Goal: Task Accomplishment & Management: Use online tool/utility

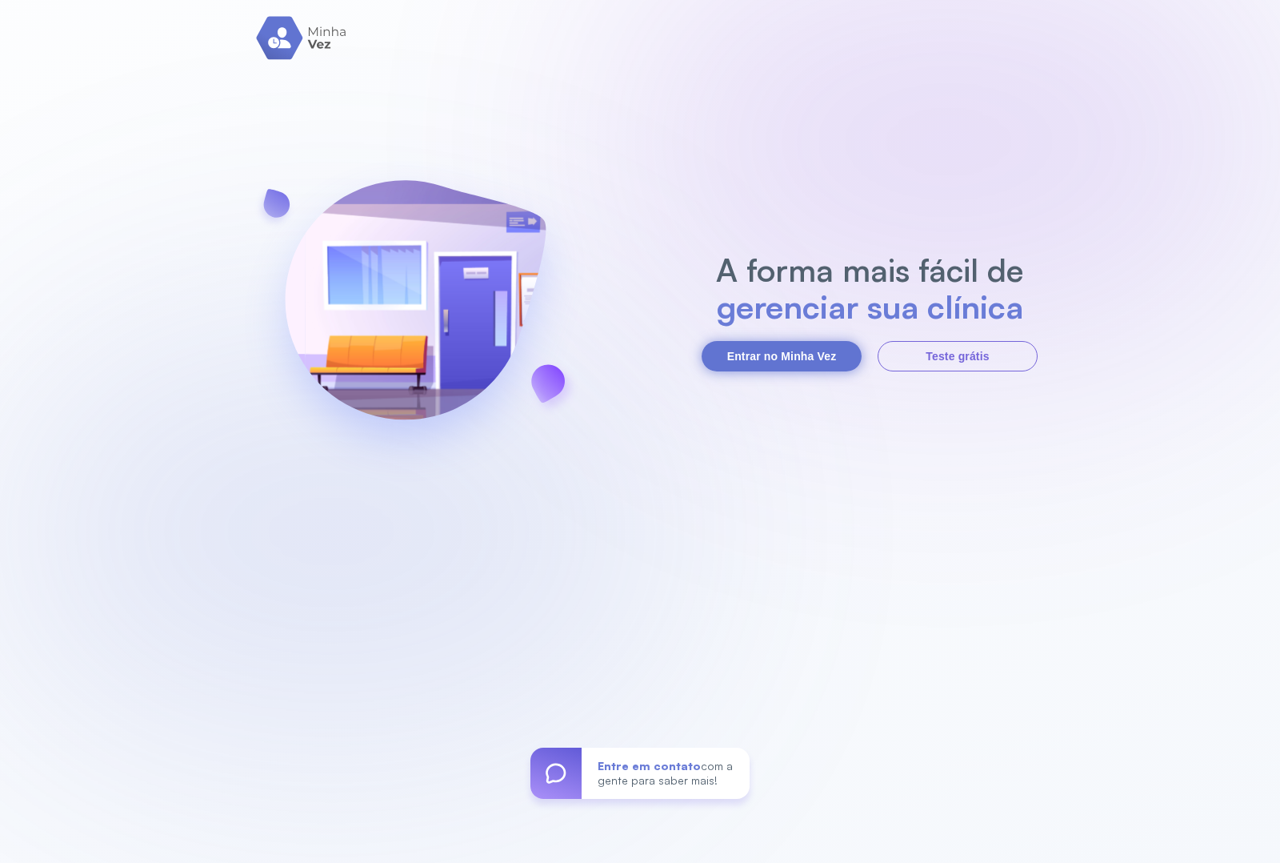
click at [797, 353] on button "Entrar no Minha Vez" at bounding box center [782, 356] width 160 height 30
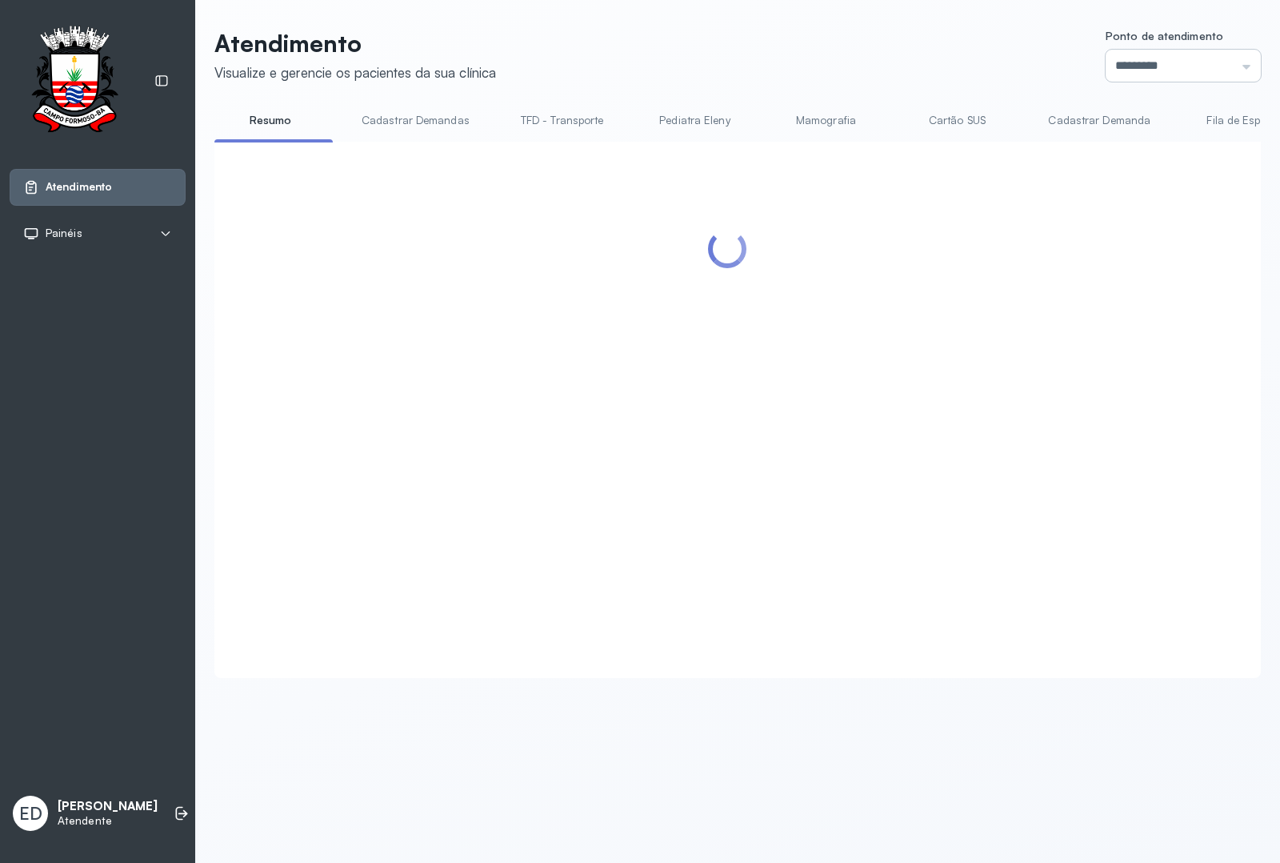
click at [1191, 66] on input "*********" at bounding box center [1183, 66] width 155 height 32
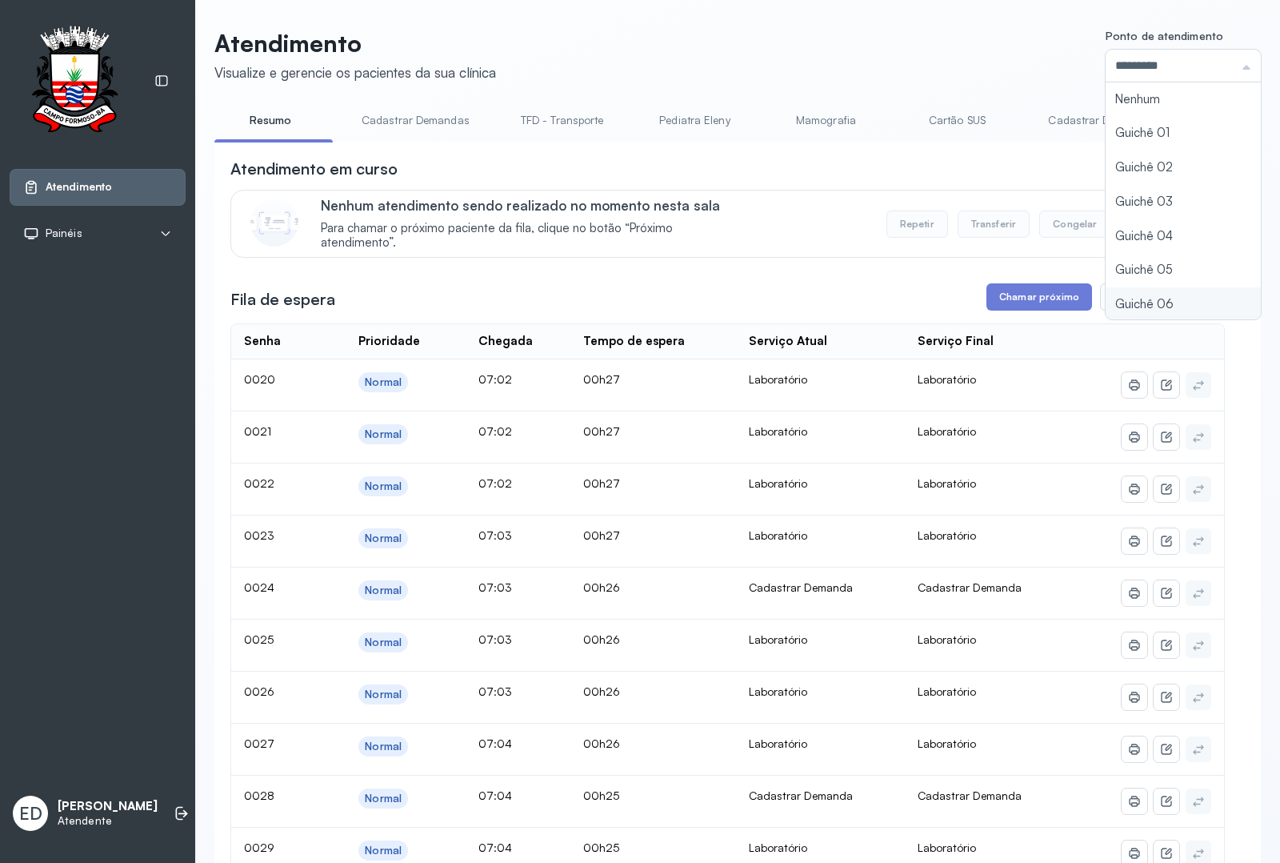
type input "*********"
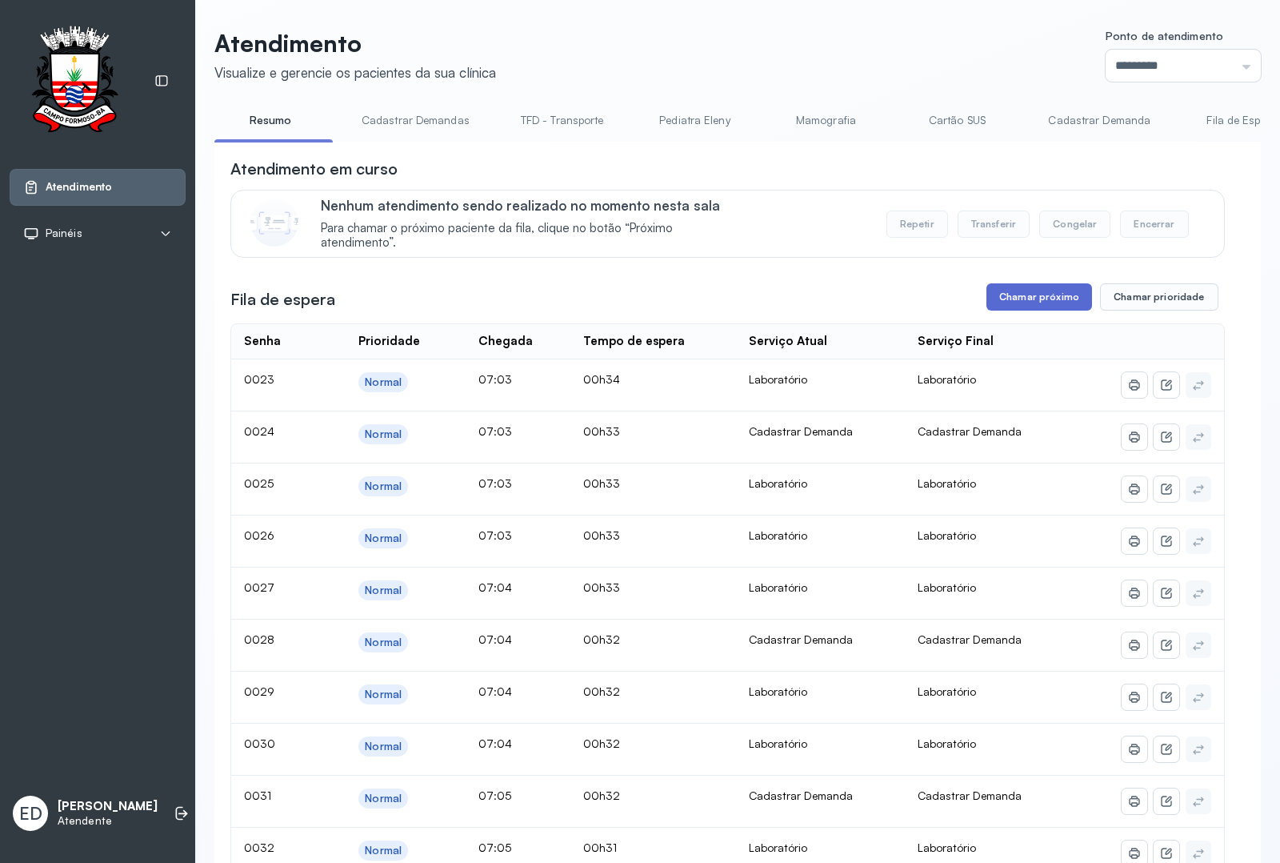
click at [1026, 310] on button "Chamar próximo" at bounding box center [1040, 296] width 106 height 27
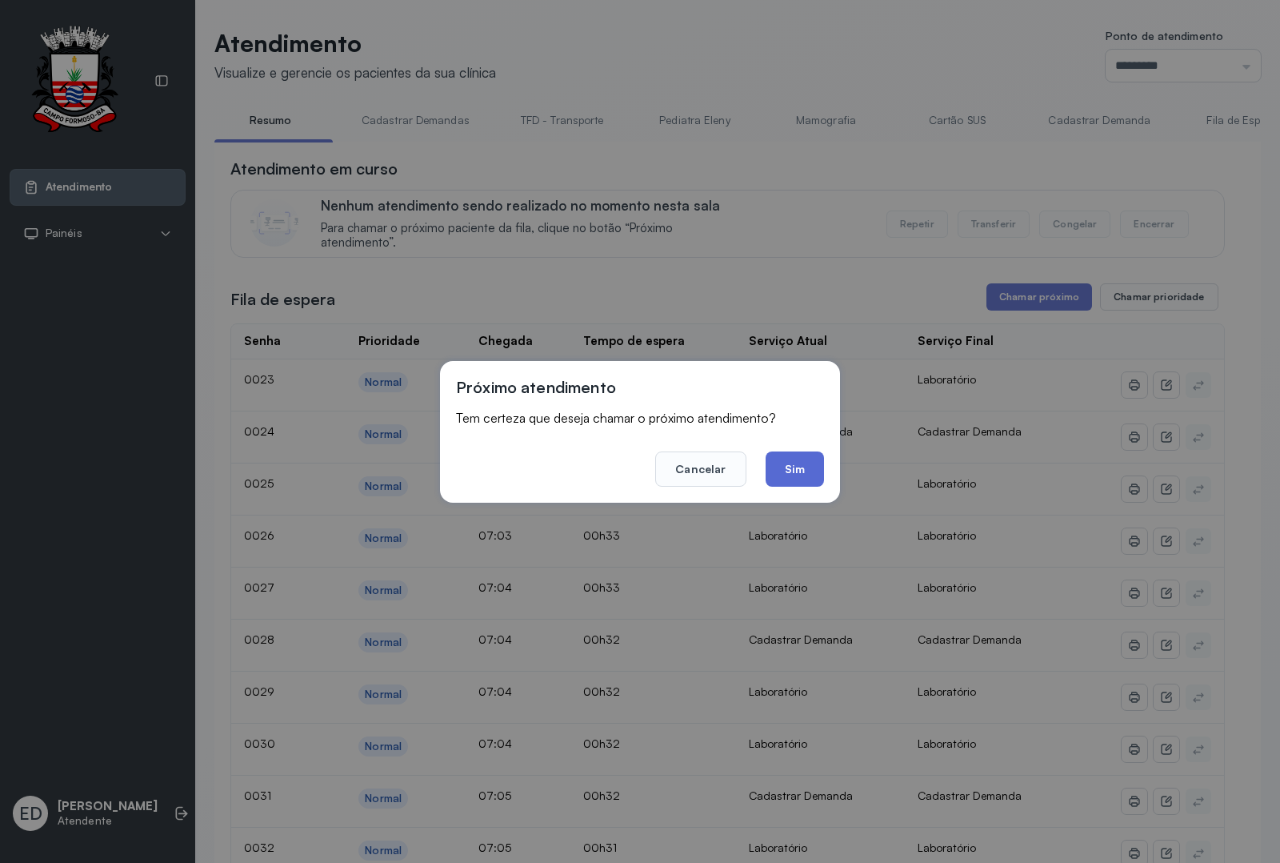
click at [803, 458] on button "Sim" at bounding box center [795, 468] width 58 height 35
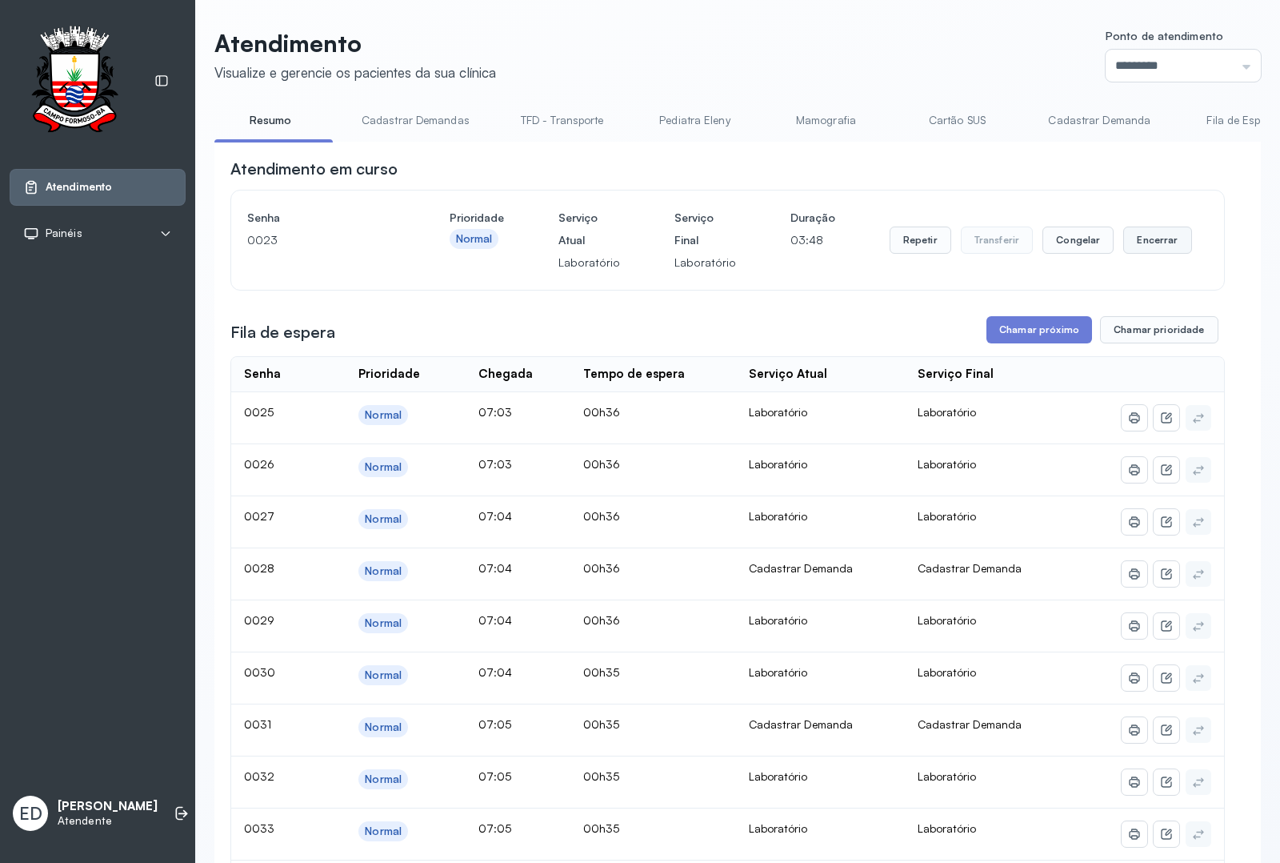
click at [1151, 241] on button "Encerrar" at bounding box center [1157, 239] width 68 height 27
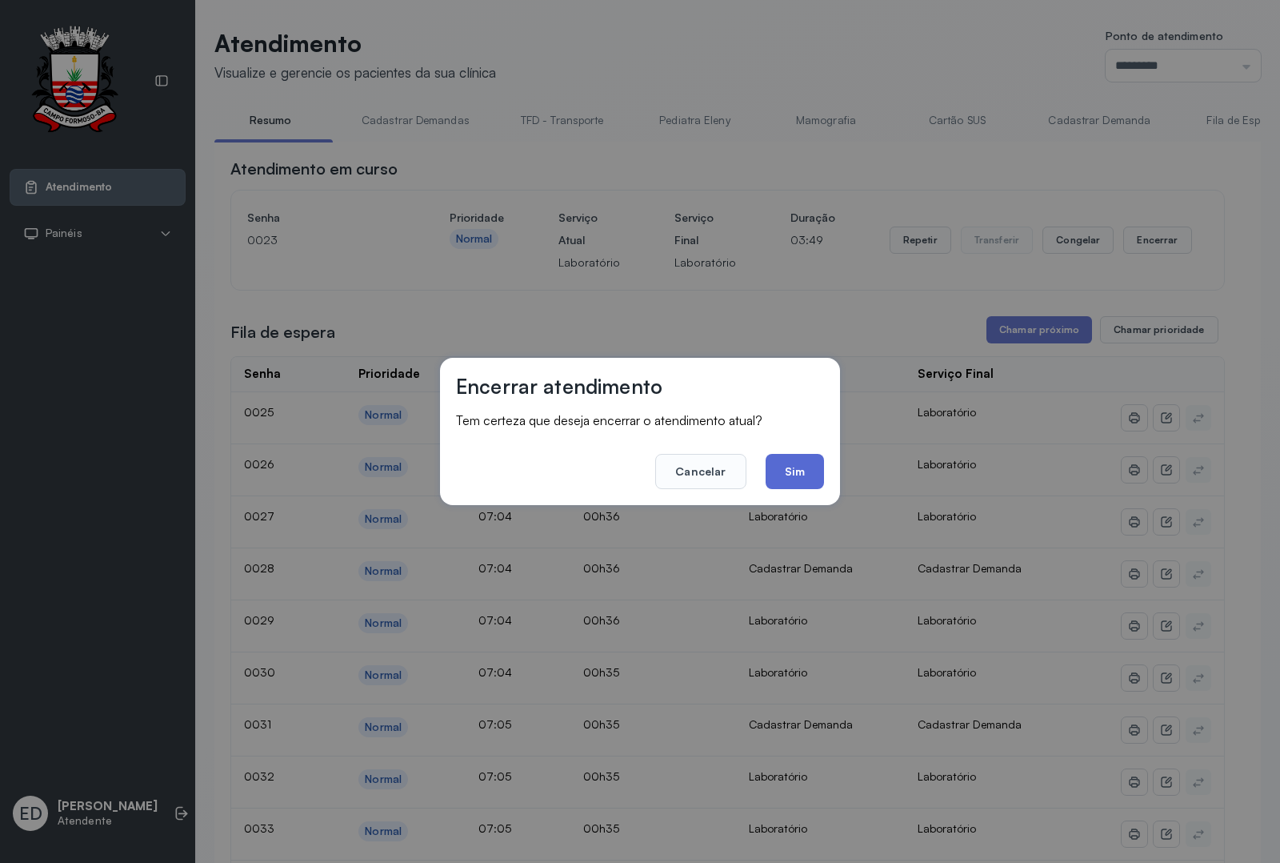
click at [774, 468] on button "Sim" at bounding box center [795, 471] width 58 height 35
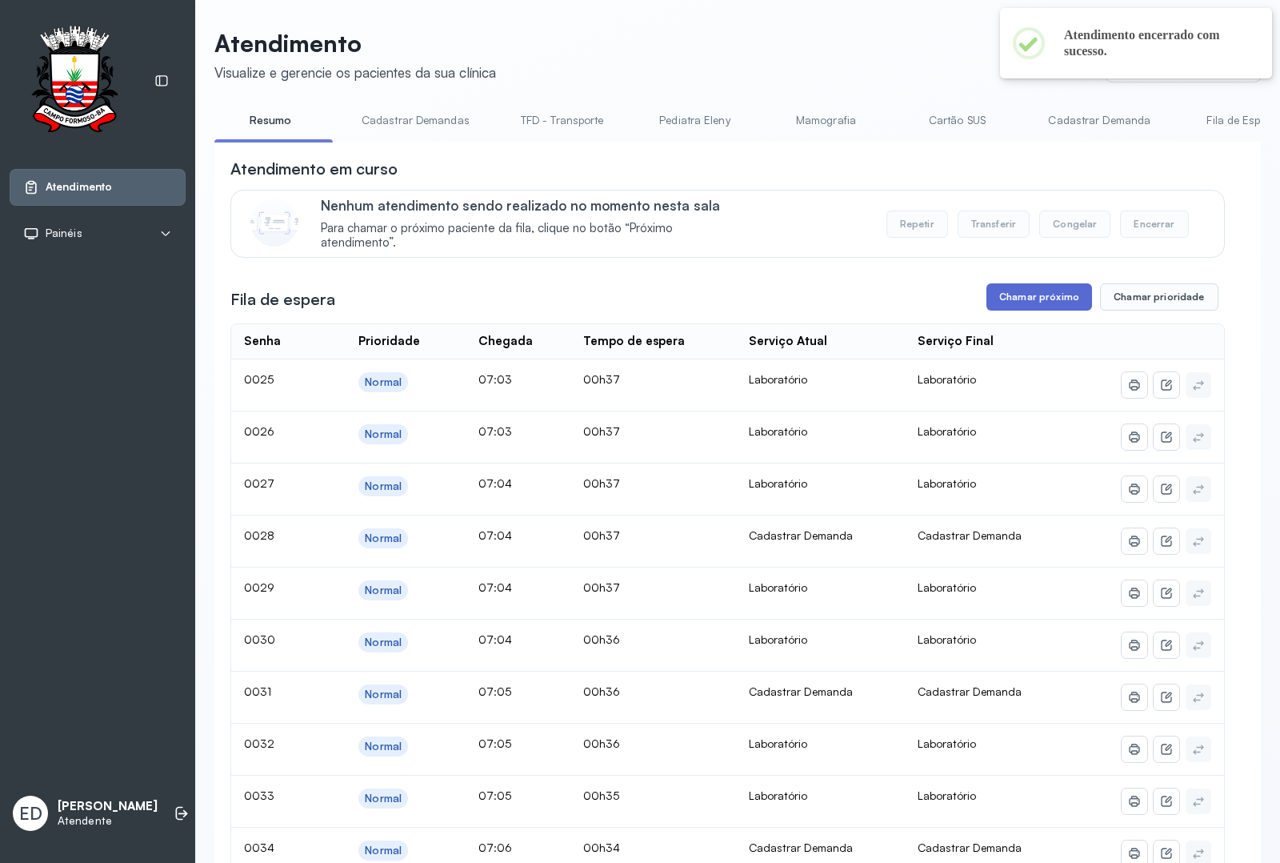
click at [1043, 296] on button "Chamar próximo" at bounding box center [1040, 296] width 106 height 27
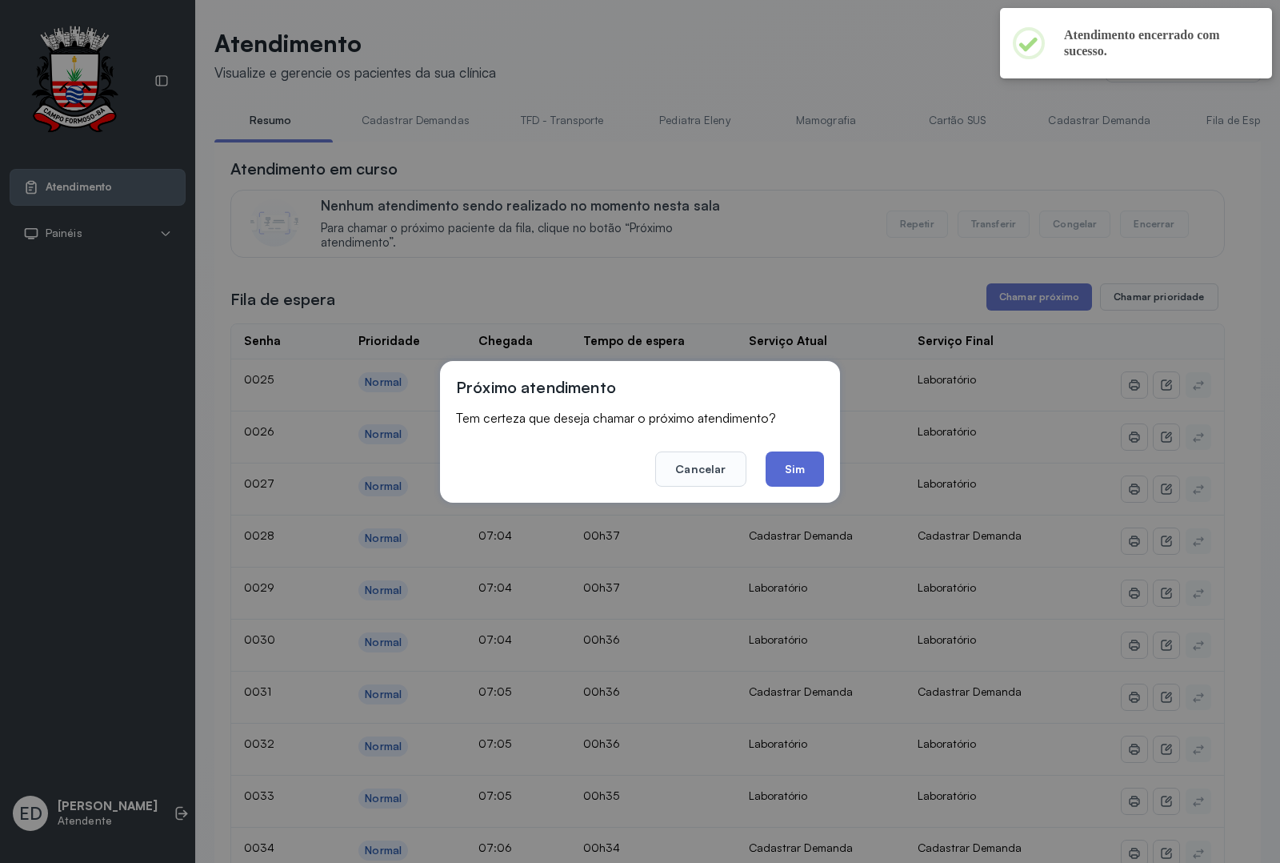
click at [820, 472] on button "Sim" at bounding box center [795, 468] width 58 height 35
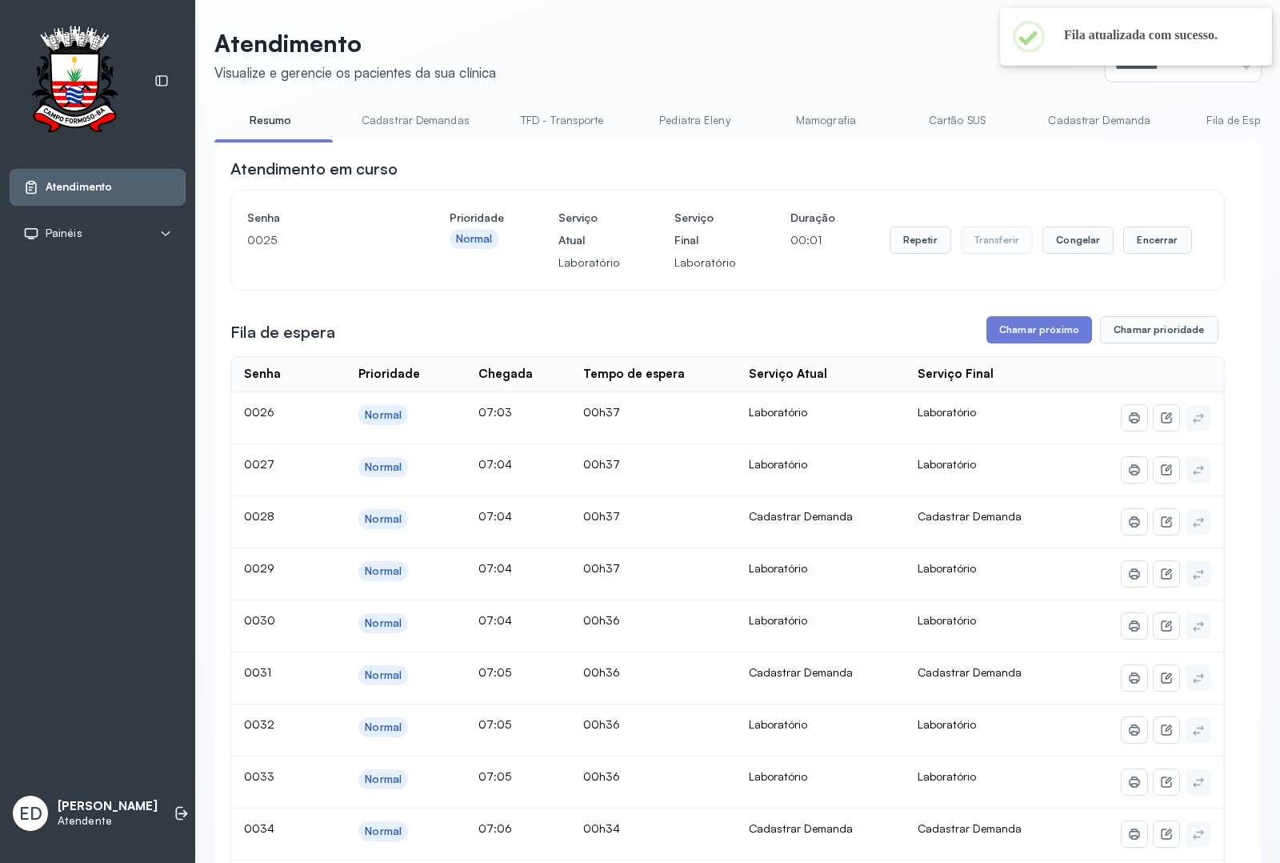
click at [813, 73] on header "Atendimento Visualize e gerencie os pacientes da sua clínica Ponto de atendimen…" at bounding box center [737, 55] width 1047 height 53
click at [1171, 250] on button "Encerrar" at bounding box center [1157, 239] width 68 height 27
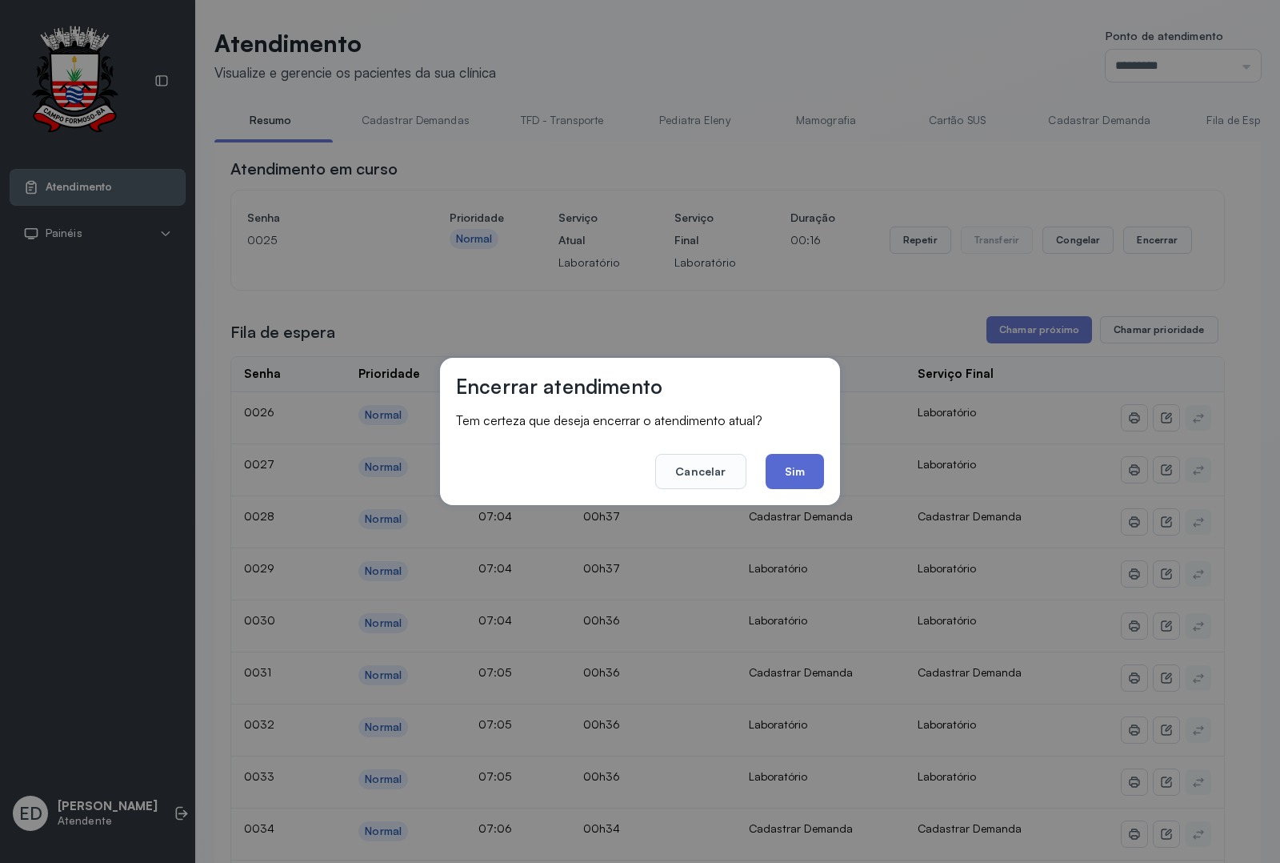
click at [805, 466] on button "Sim" at bounding box center [795, 471] width 58 height 35
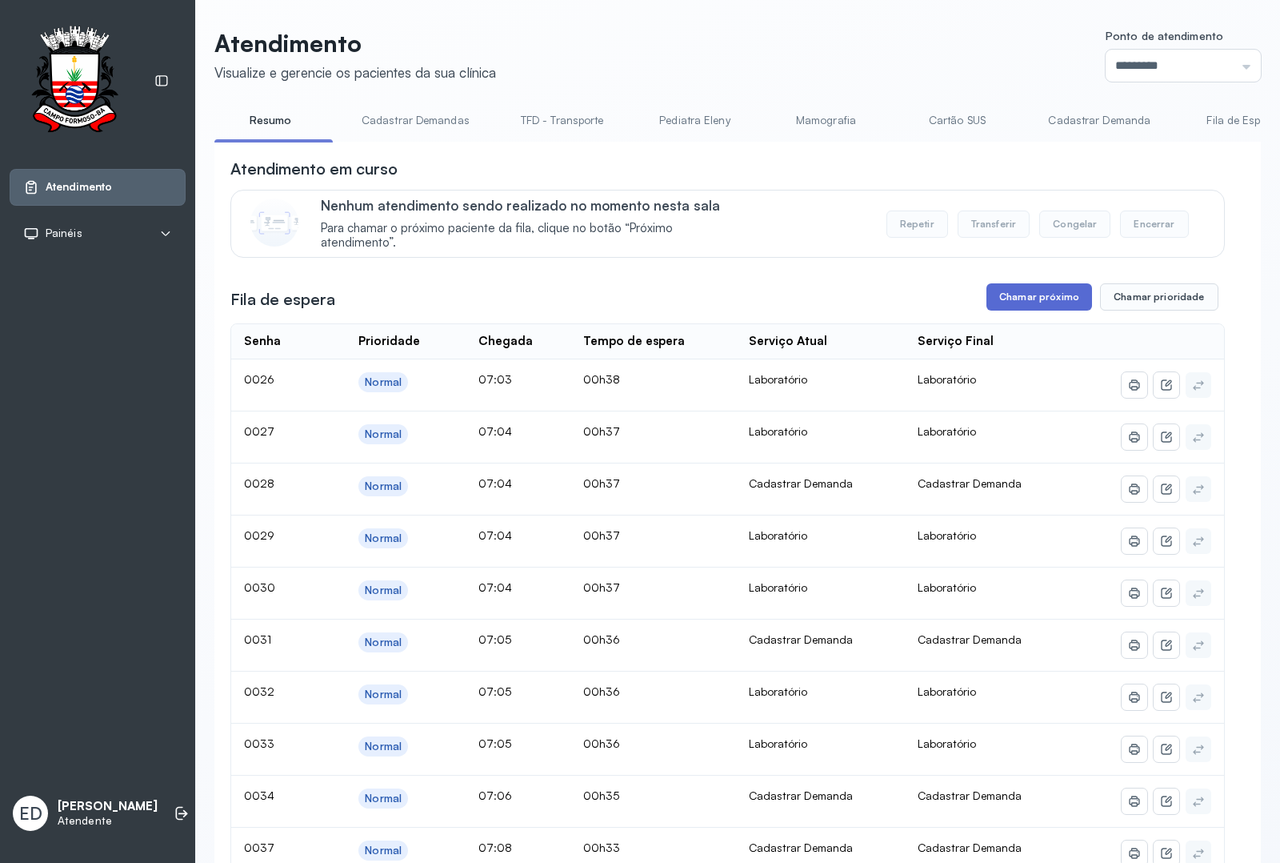
click at [1036, 292] on button "Chamar próximo" at bounding box center [1040, 296] width 106 height 27
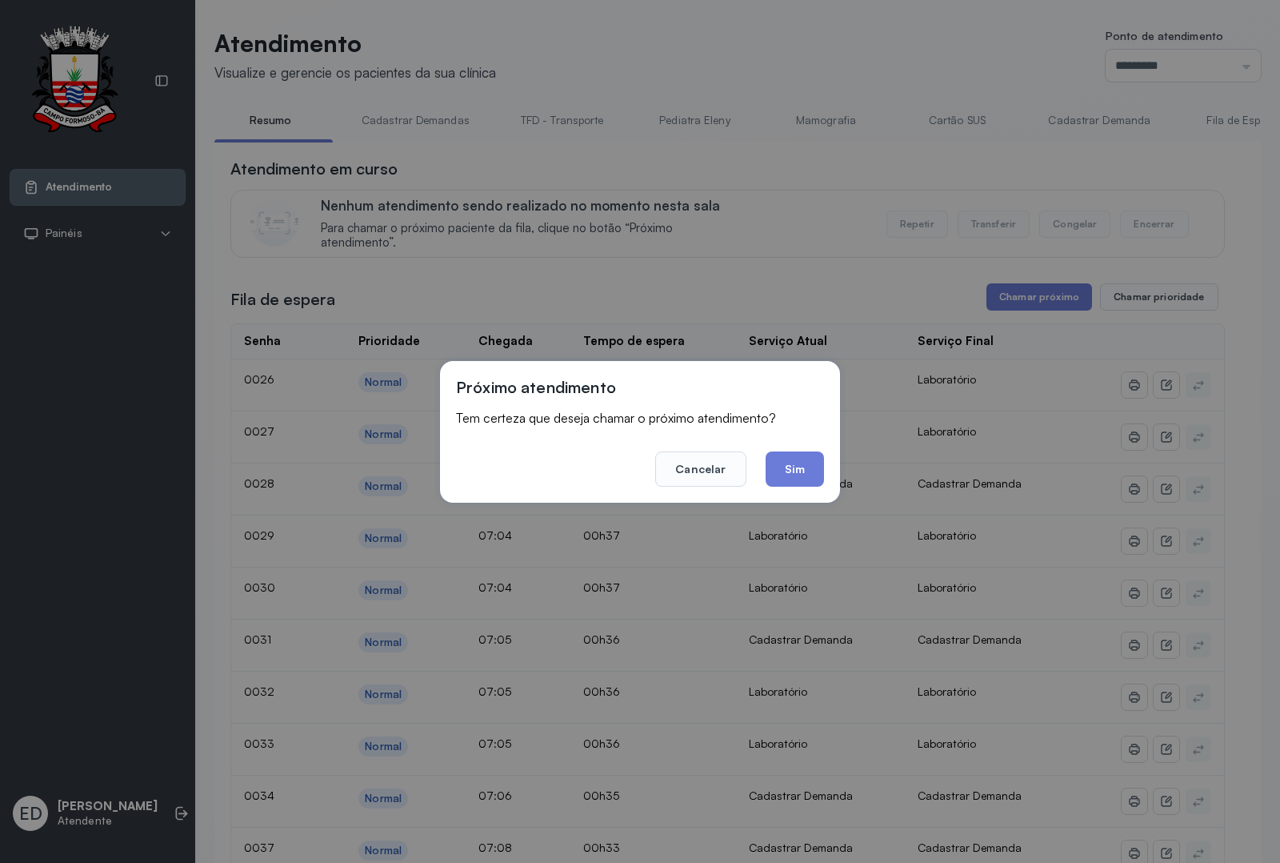
click at [795, 474] on button "Sim" at bounding box center [795, 468] width 58 height 35
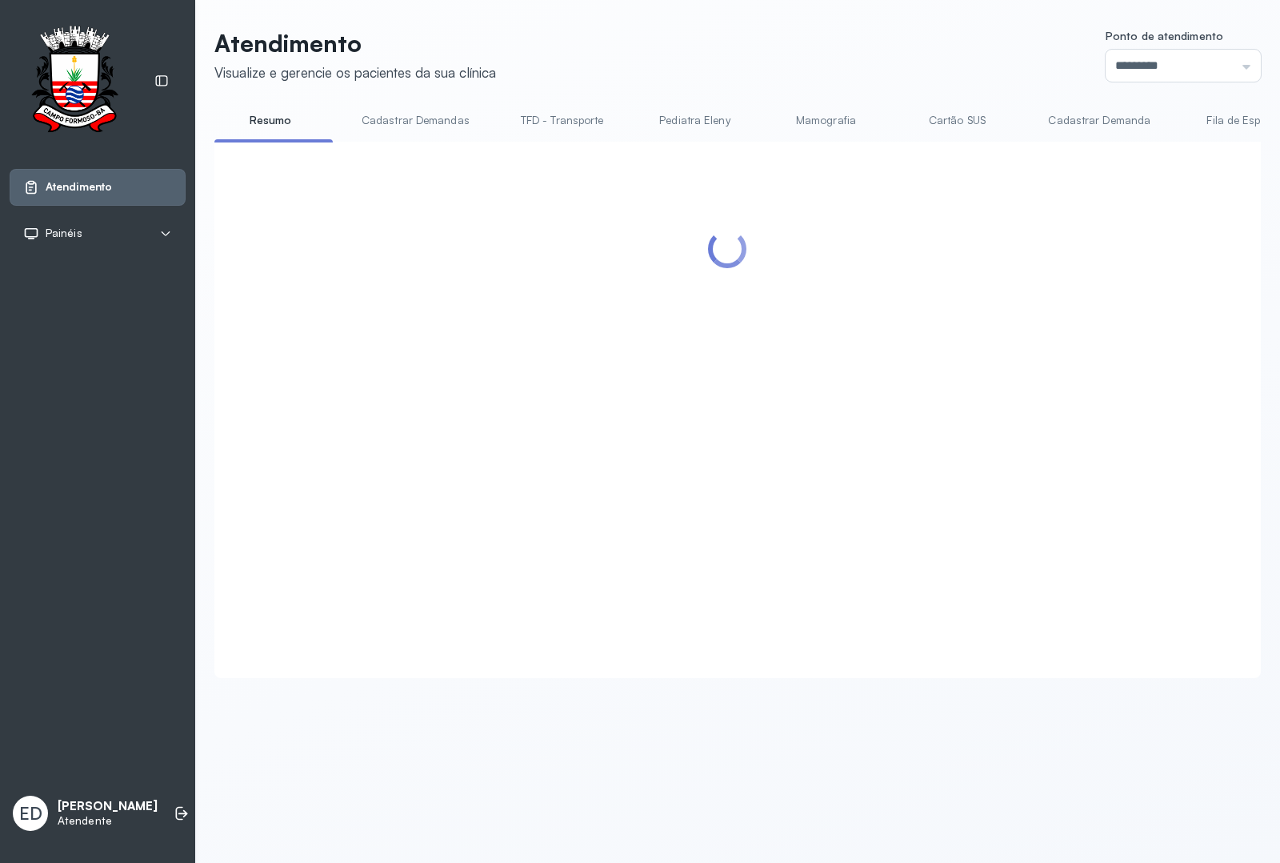
click at [834, 74] on header "Atendimento Visualize e gerencie os pacientes da sua clínica Ponto de atendimen…" at bounding box center [737, 55] width 1047 height 53
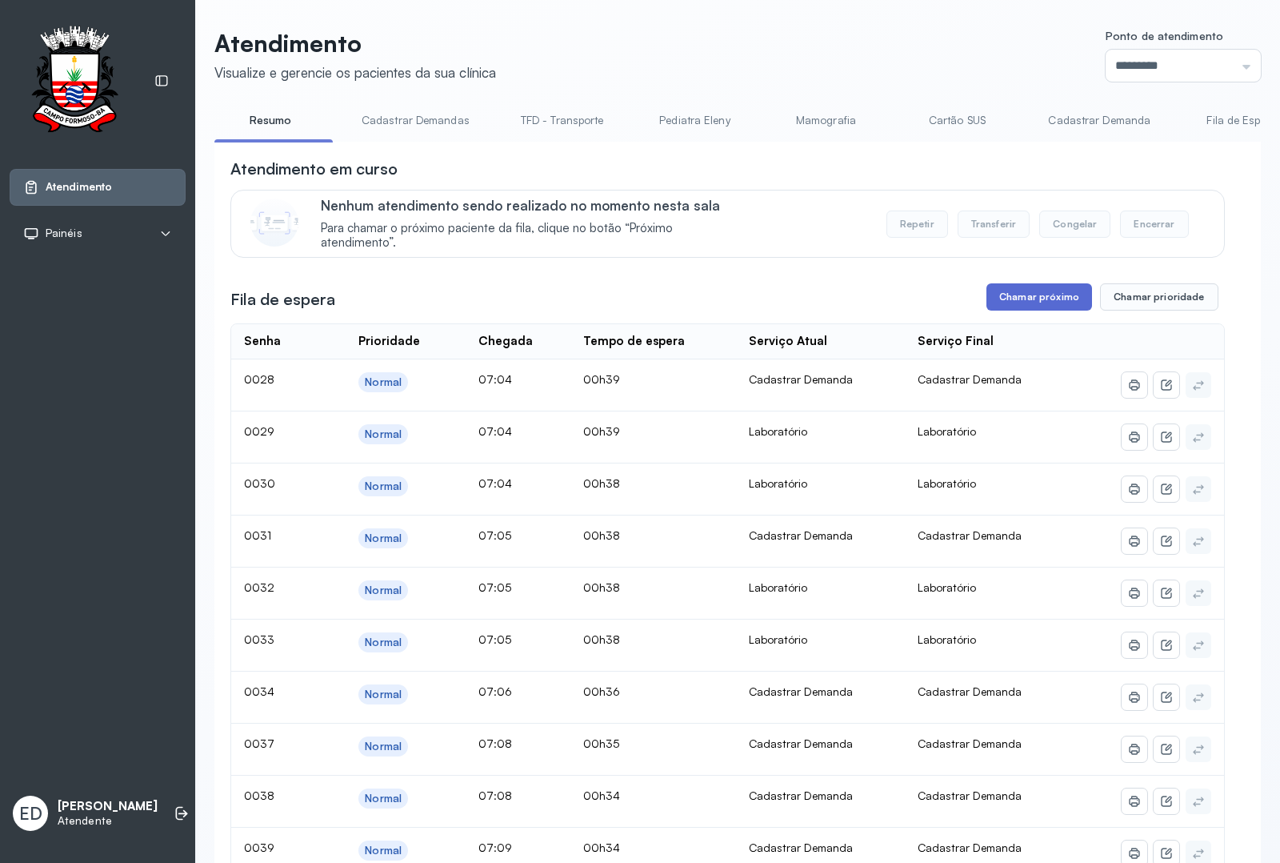
click at [1049, 302] on button "Chamar próximo" at bounding box center [1040, 296] width 106 height 27
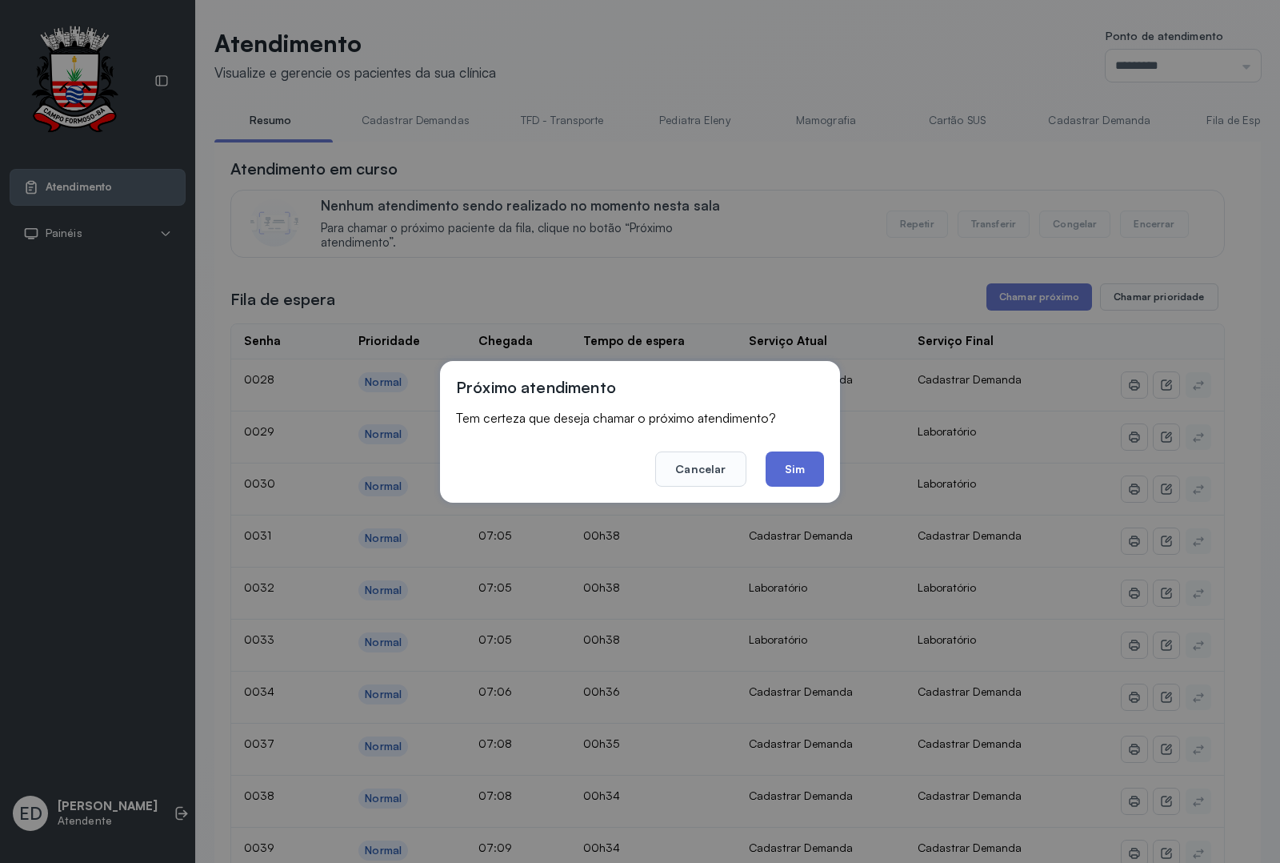
click at [804, 462] on button "Sim" at bounding box center [795, 468] width 58 height 35
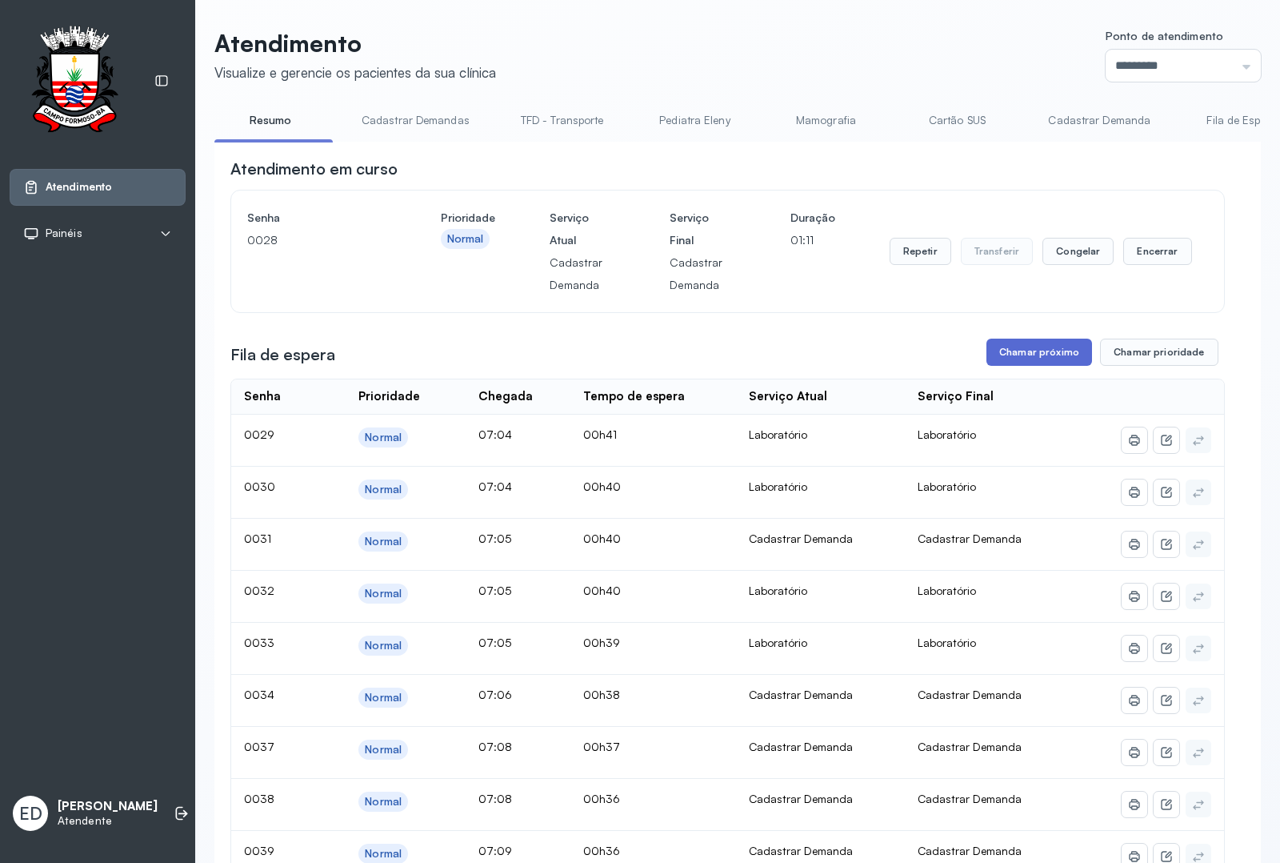
click at [1048, 362] on button "Chamar próximo" at bounding box center [1040, 351] width 106 height 27
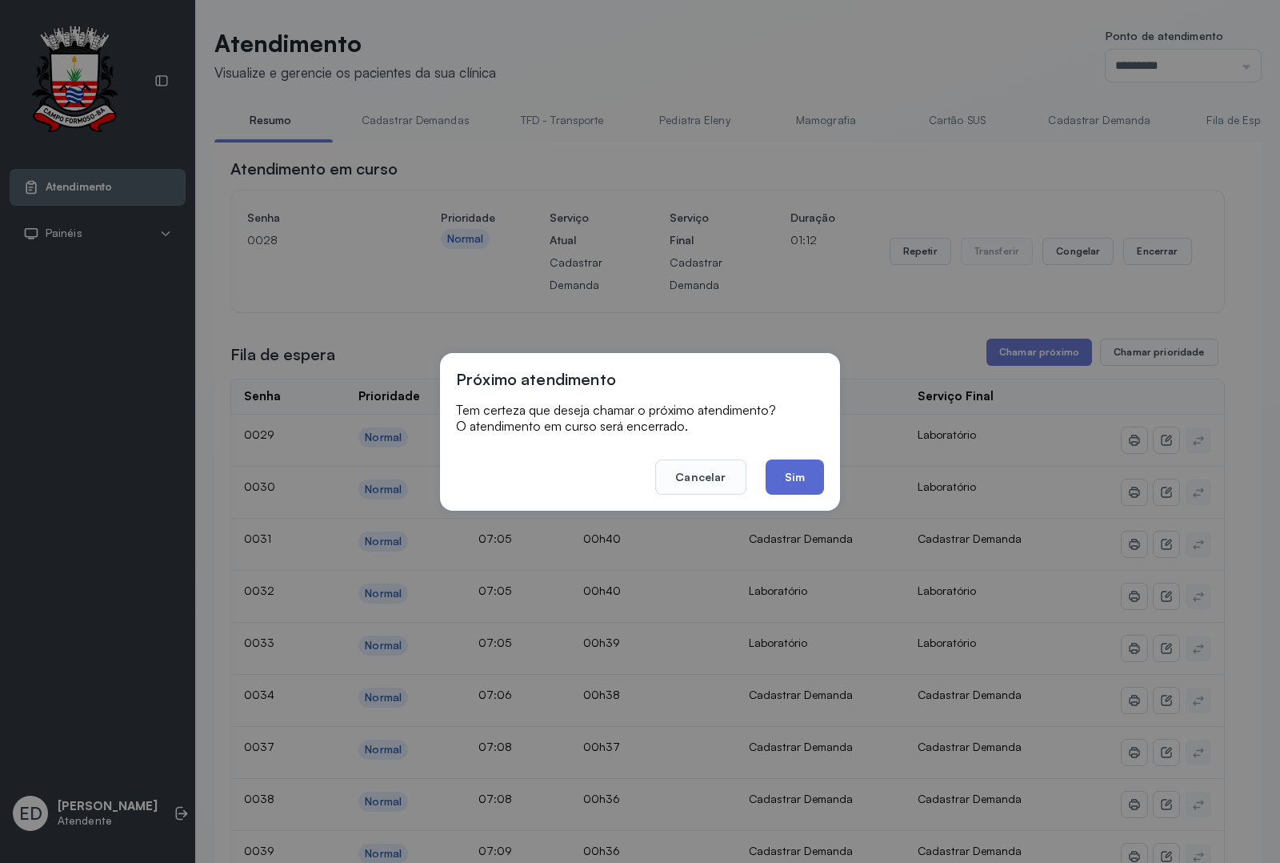
click at [799, 461] on button "Sim" at bounding box center [795, 476] width 58 height 35
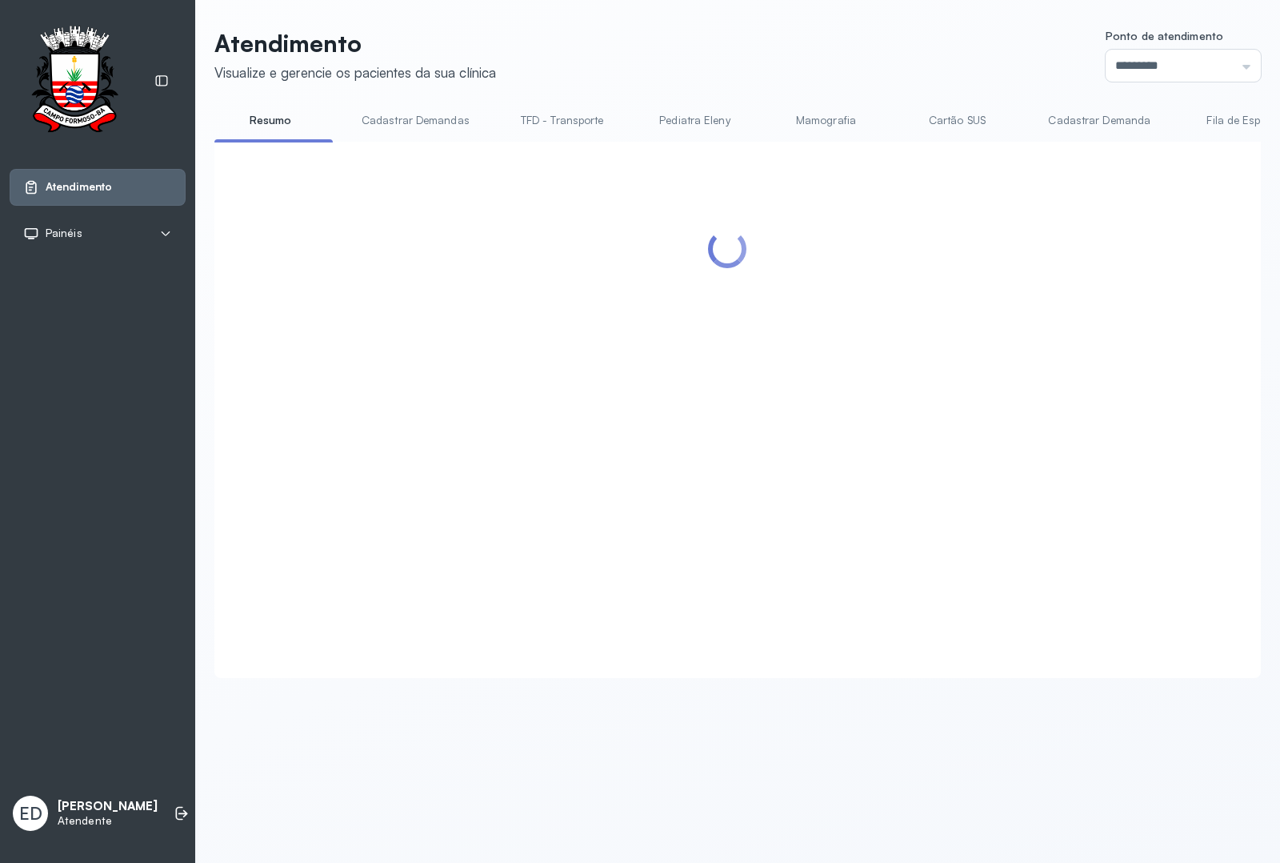
click at [736, 49] on header "Atendimento Visualize e gerencie os pacientes da sua clínica Ponto de atendimen…" at bounding box center [737, 55] width 1047 height 53
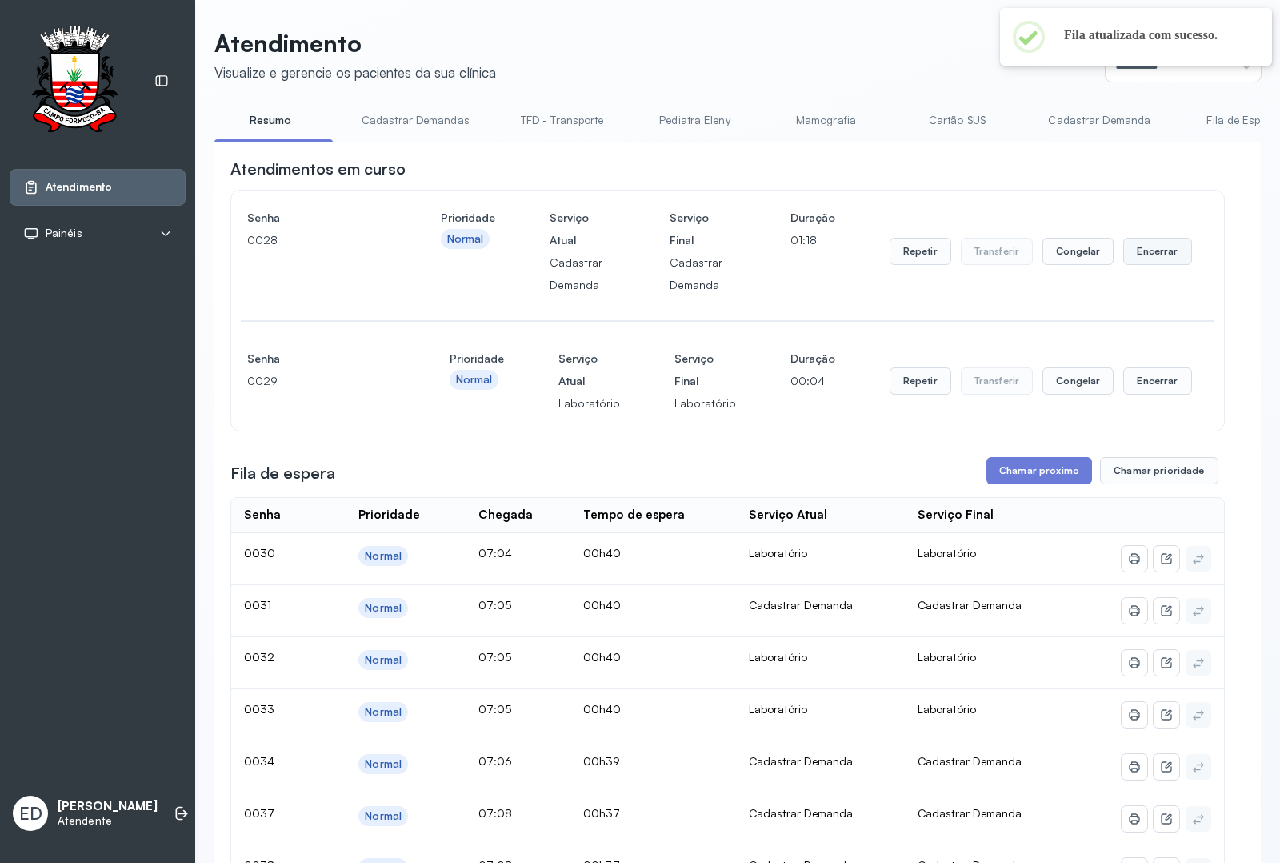
click at [1143, 265] on button "Encerrar" at bounding box center [1157, 251] width 68 height 27
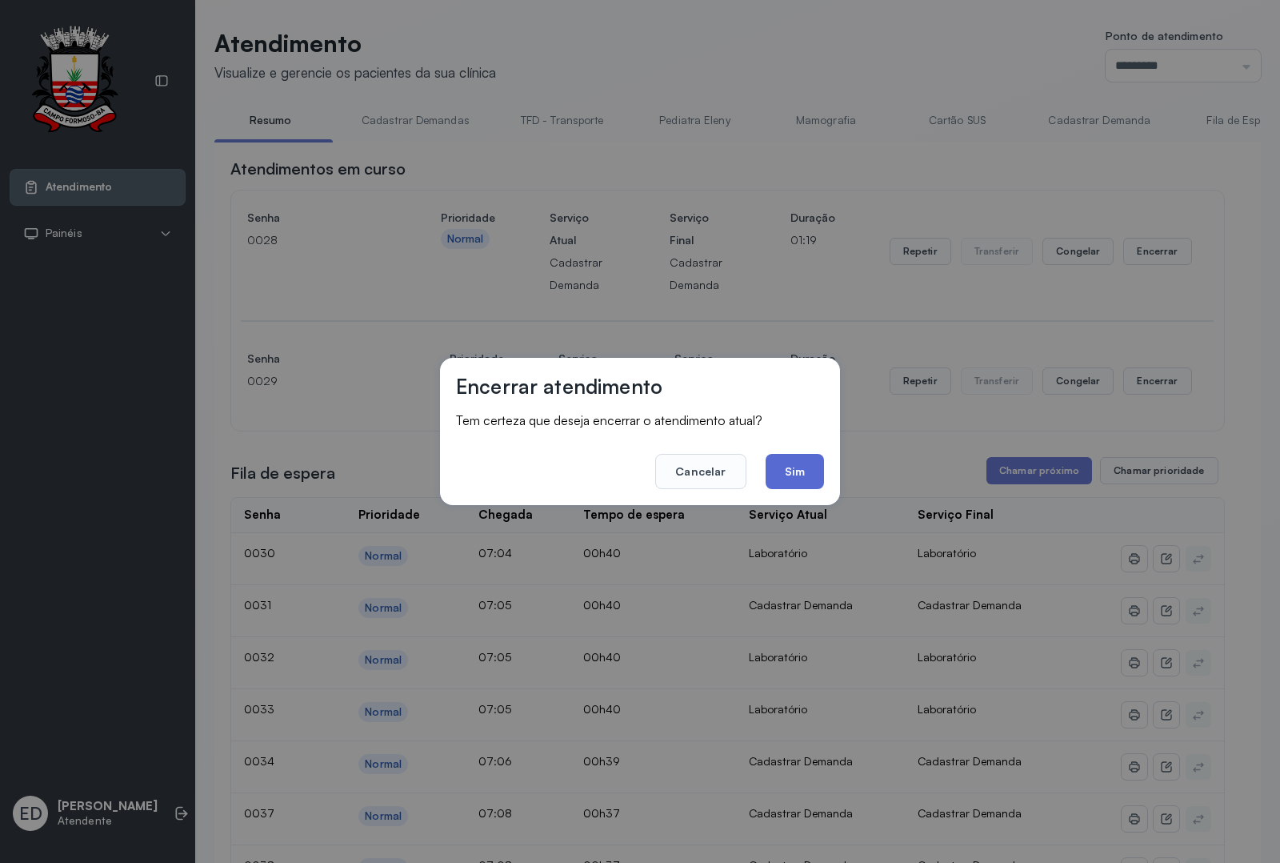
click at [788, 458] on button "Sim" at bounding box center [795, 471] width 58 height 35
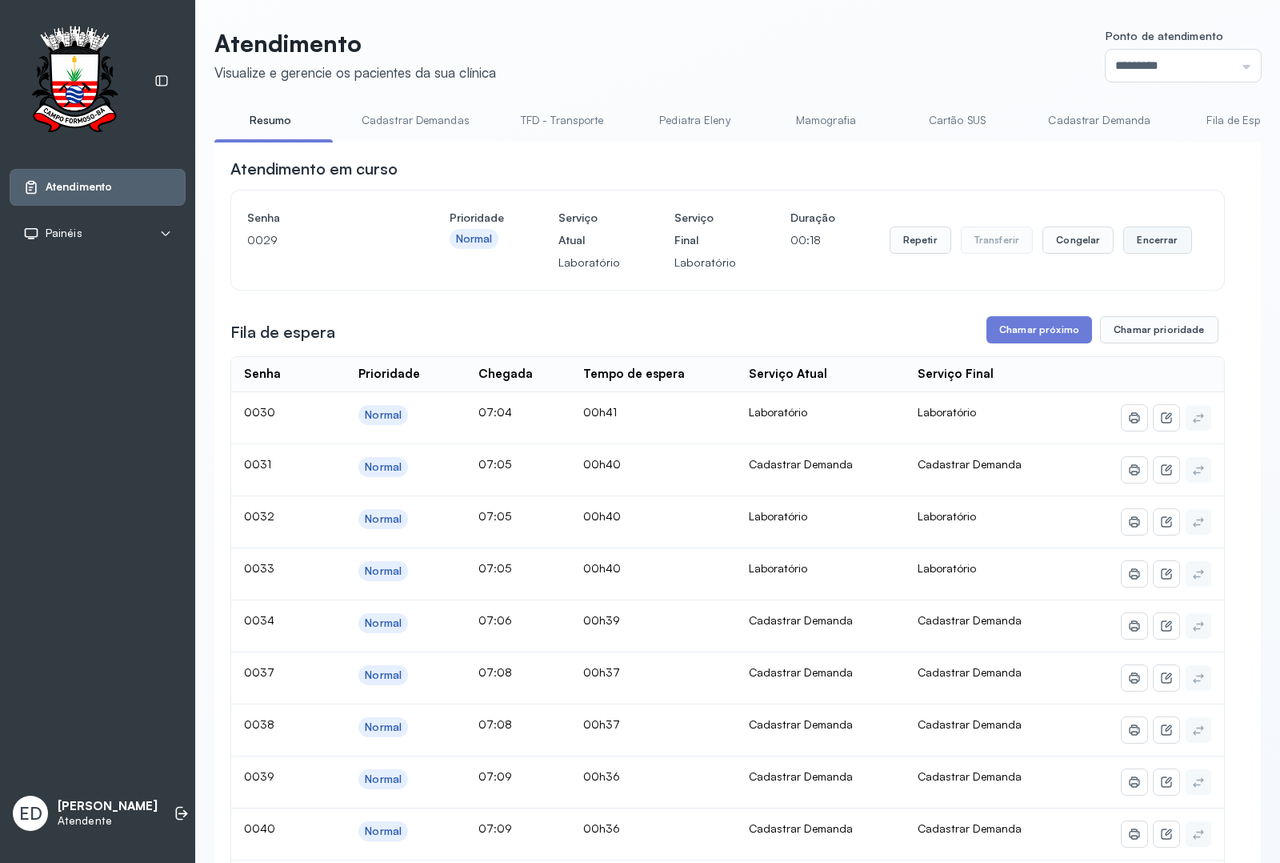
click at [1143, 248] on button "Encerrar" at bounding box center [1157, 239] width 68 height 27
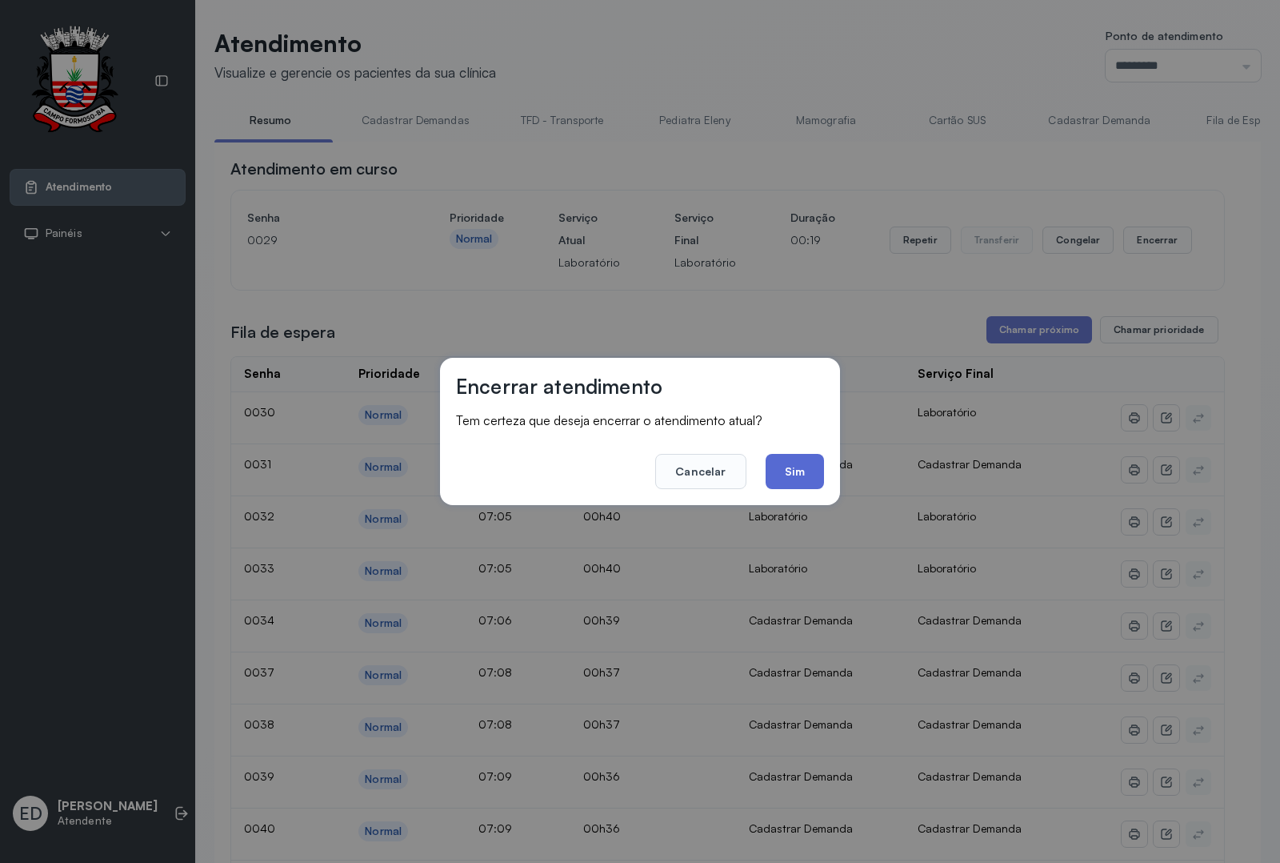
click at [822, 462] on button "Sim" at bounding box center [795, 471] width 58 height 35
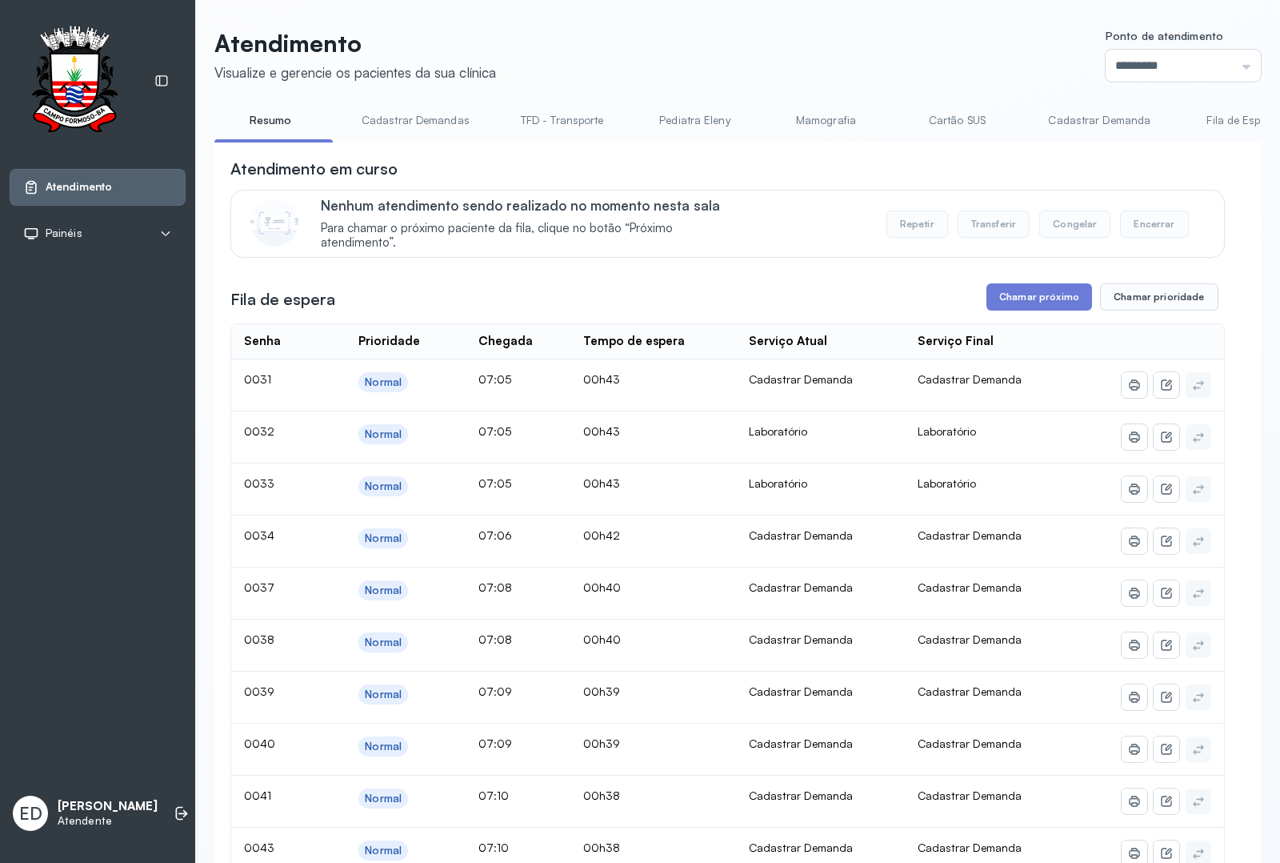
click at [842, 38] on header "Atendimento Visualize e gerencie os pacientes da sua clínica Ponto de atendimen…" at bounding box center [737, 55] width 1047 height 53
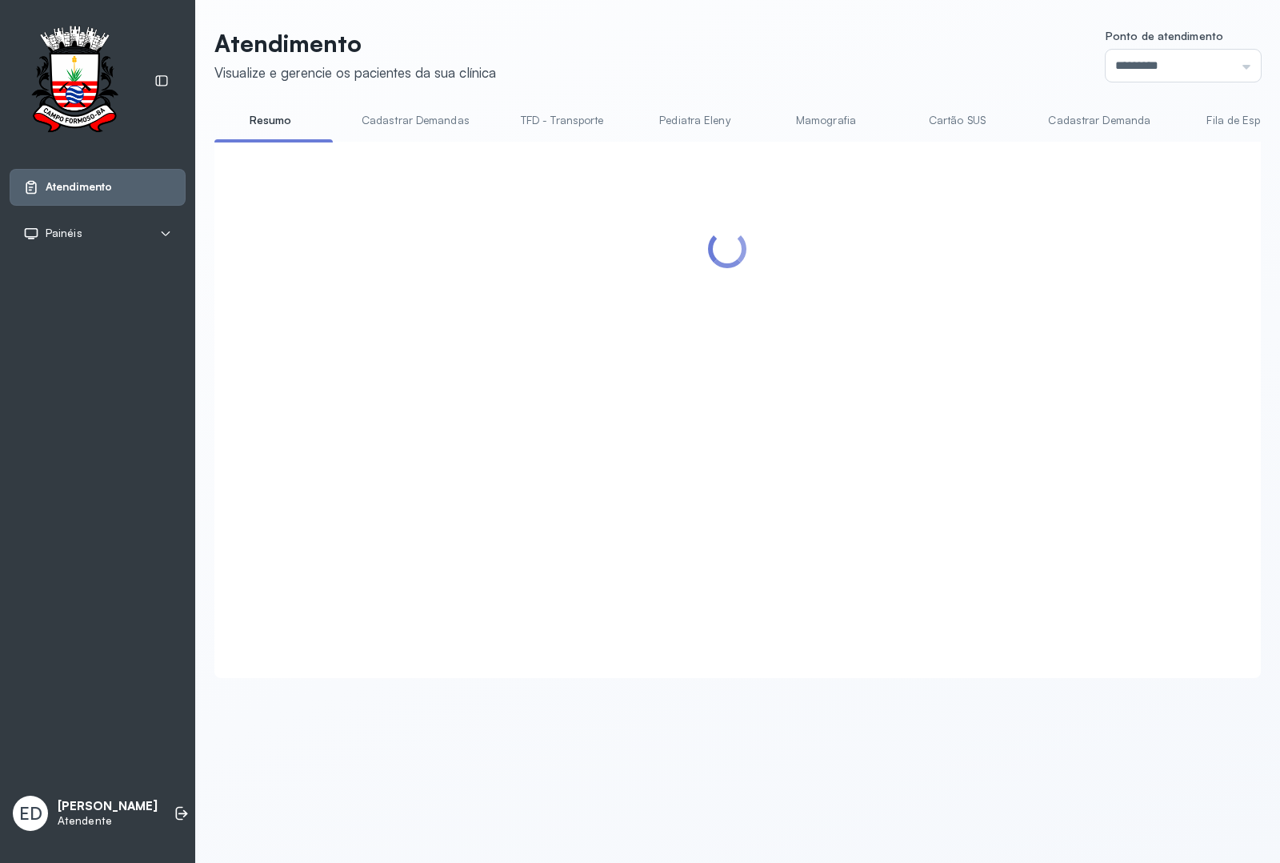
click at [842, 38] on header "Atendimento Visualize e gerencie os pacientes da sua clínica Ponto de atendimen…" at bounding box center [737, 55] width 1047 height 53
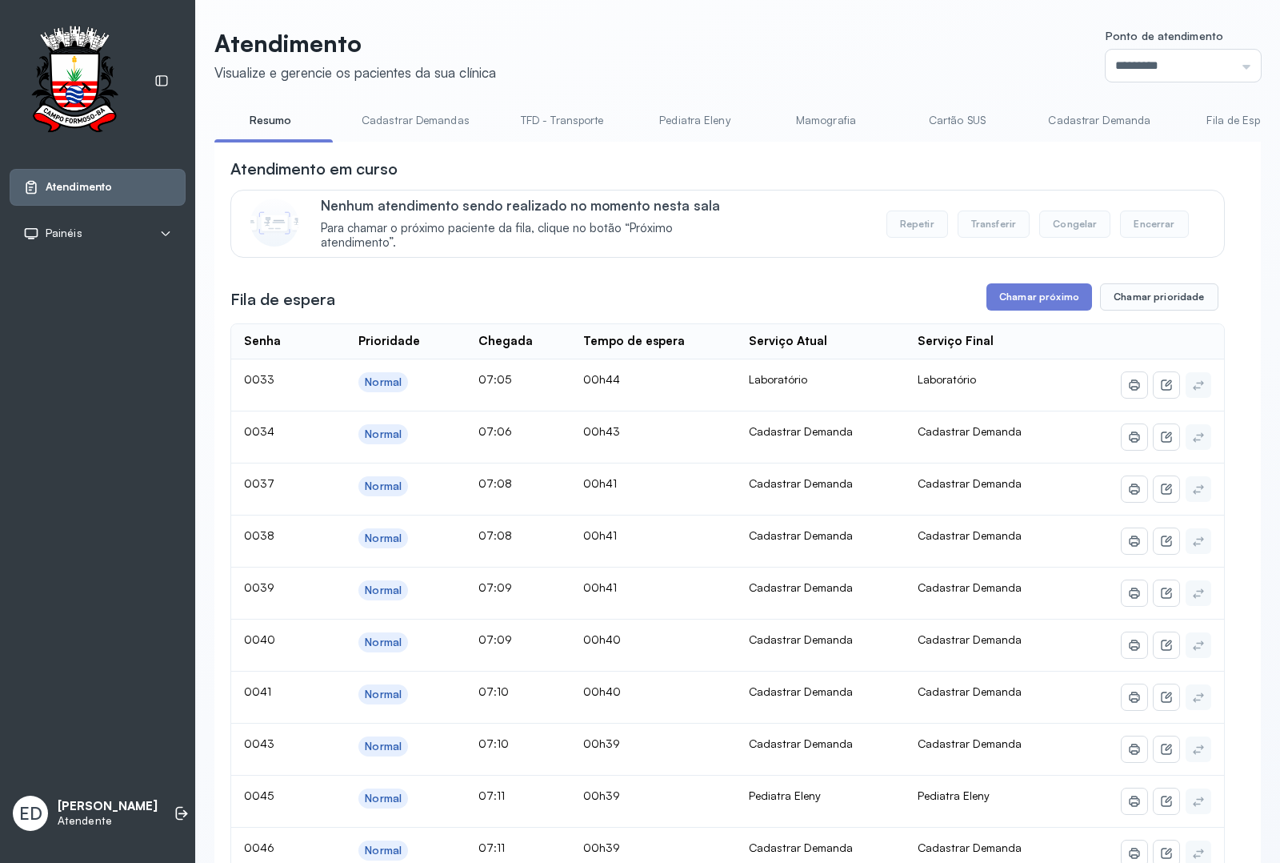
click at [919, 50] on header "Atendimento Visualize e gerencie os pacientes da sua clínica Ponto de atendimen…" at bounding box center [737, 55] width 1047 height 53
click at [1035, 297] on button "Chamar próximo" at bounding box center [1040, 296] width 106 height 27
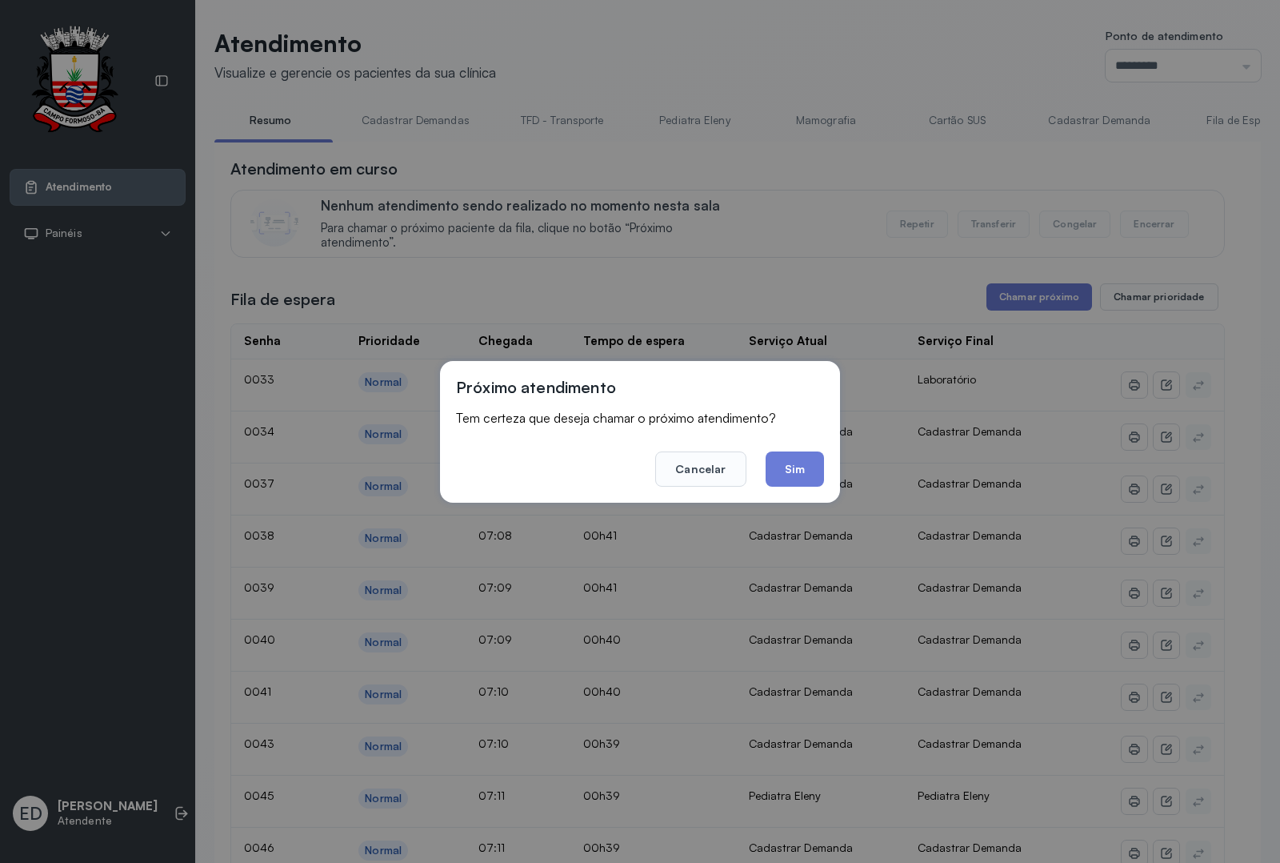
click at [807, 477] on button "Sim" at bounding box center [795, 468] width 58 height 35
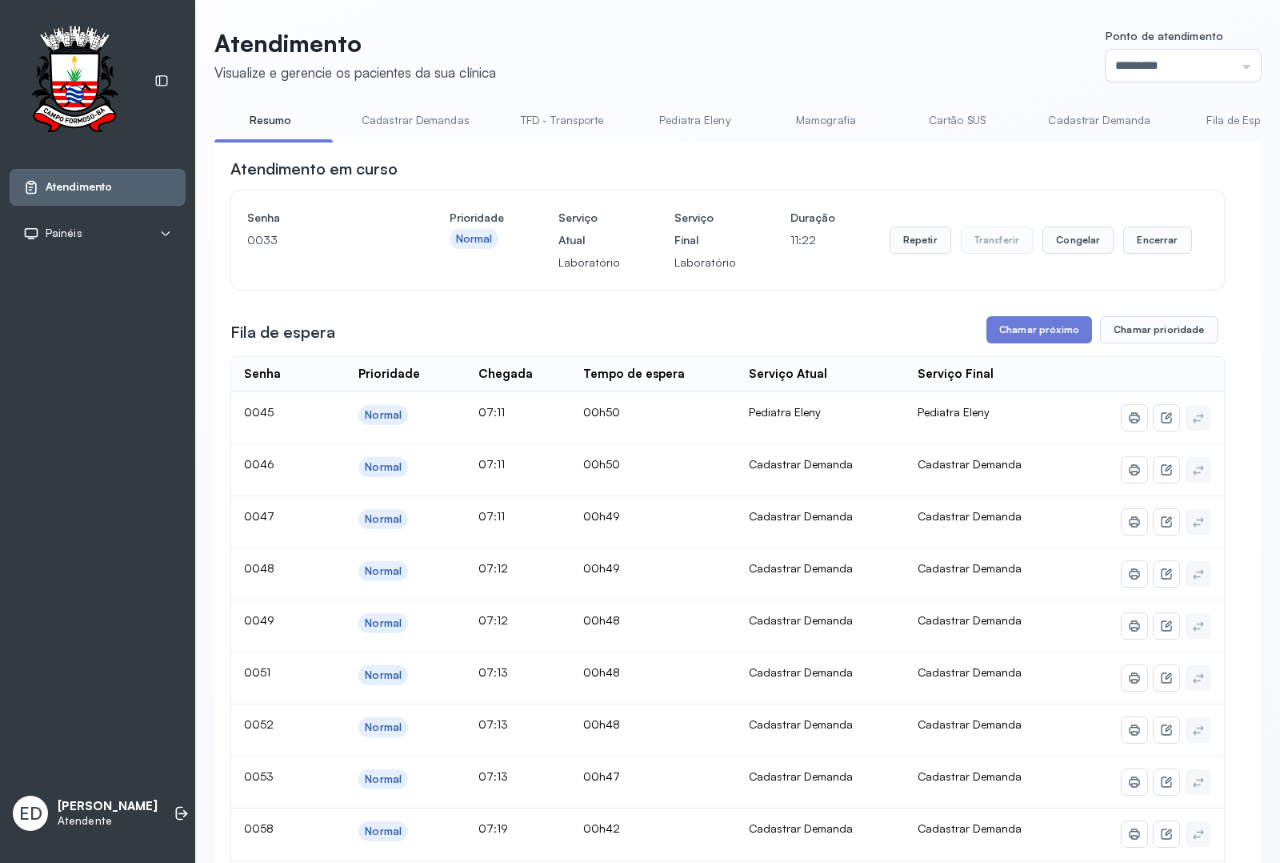
drag, startPoint x: 164, startPoint y: 369, endPoint x: 136, endPoint y: 666, distance: 298.2
click at [150, 536] on div "Atendimento Painéis Tv ED Eliana da Silva Araújo Atendente" at bounding box center [97, 431] width 195 height 863
click at [158, 804] on div "ED Eliana da Silva Araújo Atendente" at bounding box center [98, 813] width 176 height 48
click at [166, 764] on div "Atendimento Painéis Tv ED Eliana da Silva Araújo Atendente" at bounding box center [97, 431] width 195 height 863
click at [174, 807] on icon at bounding box center [182, 813] width 16 height 16
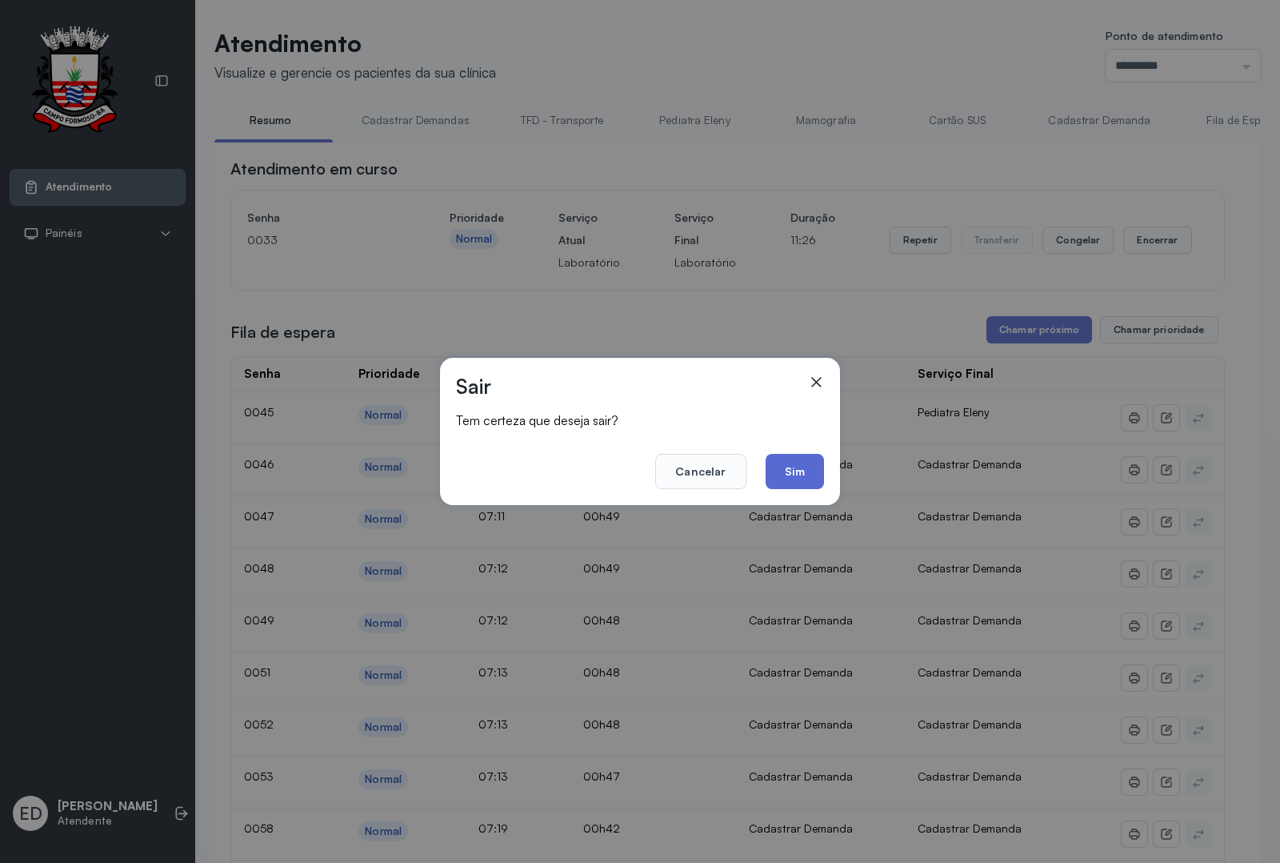
click at [805, 457] on button "Sim" at bounding box center [795, 471] width 58 height 35
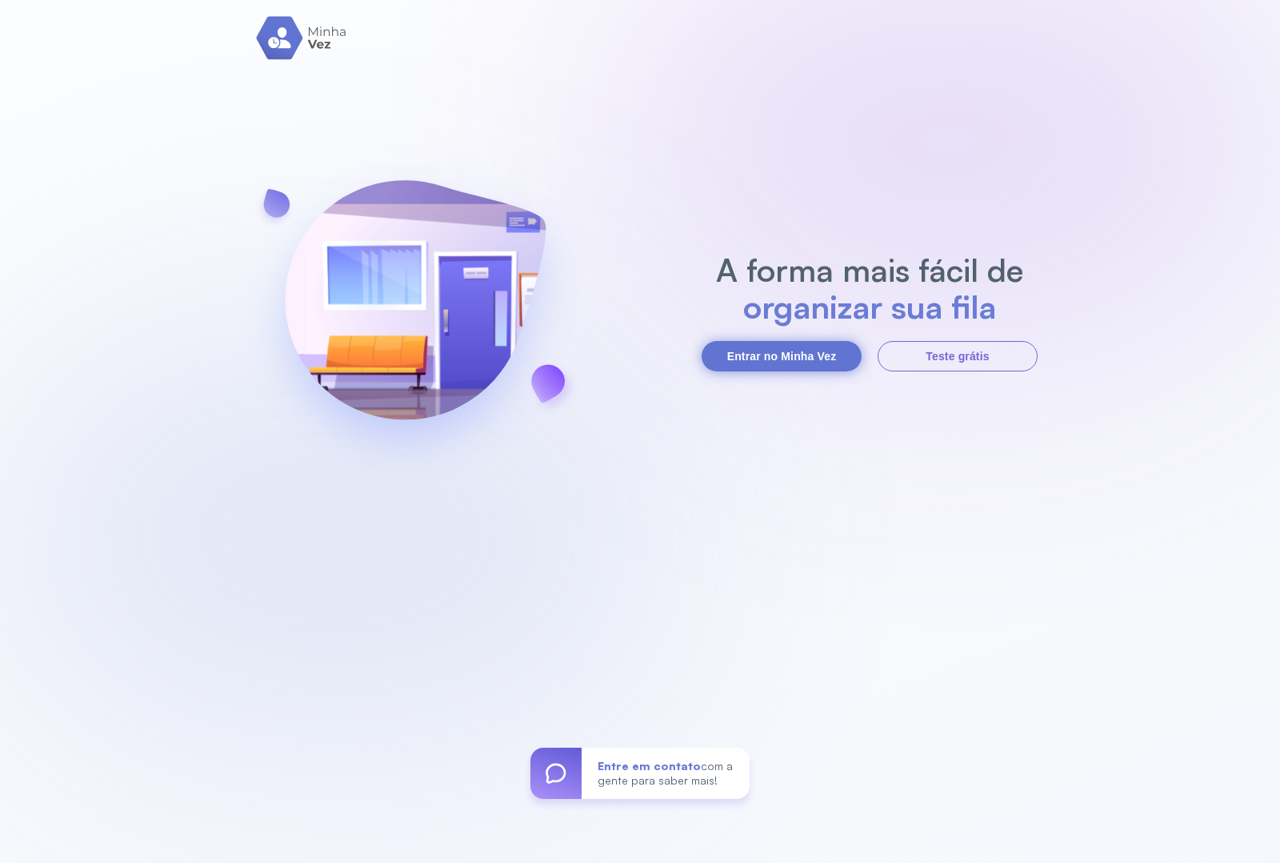
click at [754, 349] on button "Entrar no Minha Vez" at bounding box center [782, 356] width 160 height 30
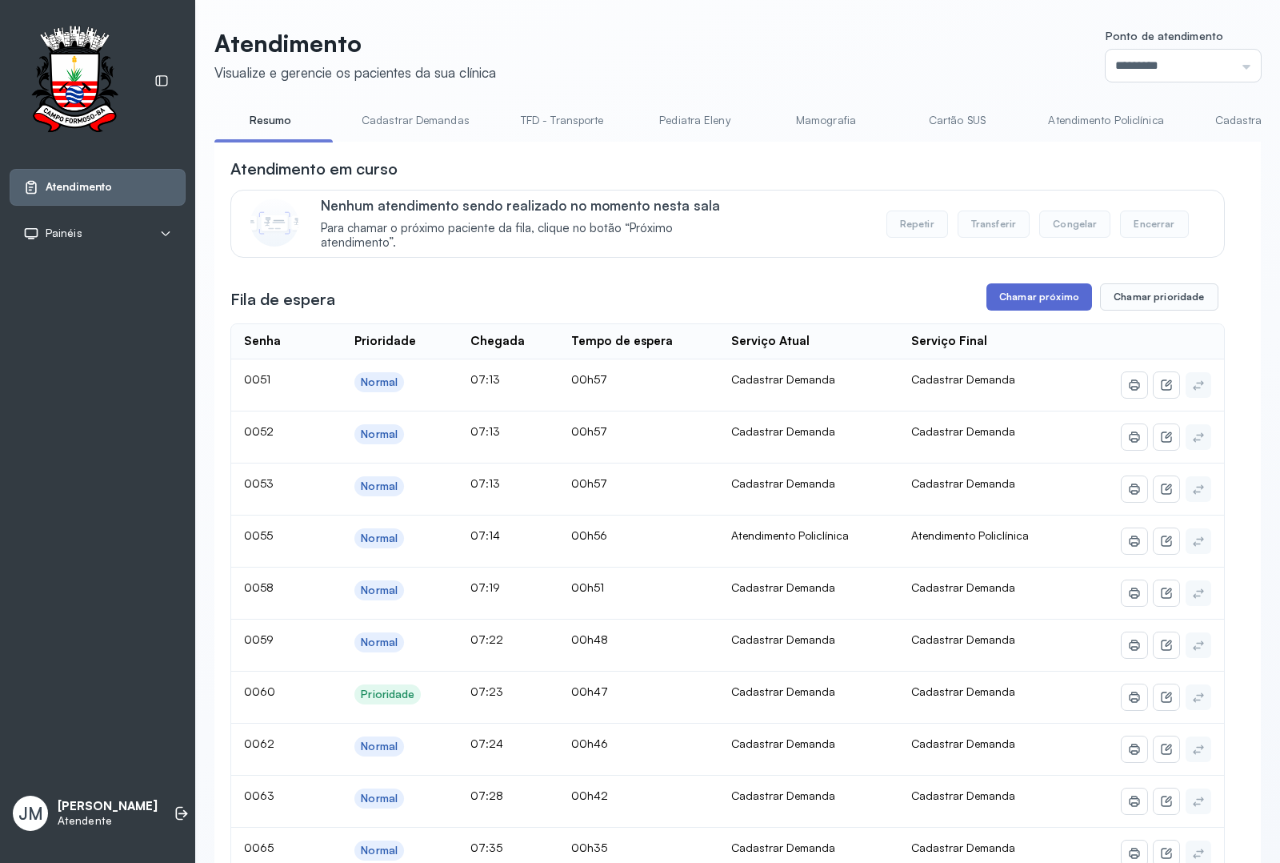
click at [1023, 300] on button "Chamar próximo" at bounding box center [1040, 296] width 106 height 27
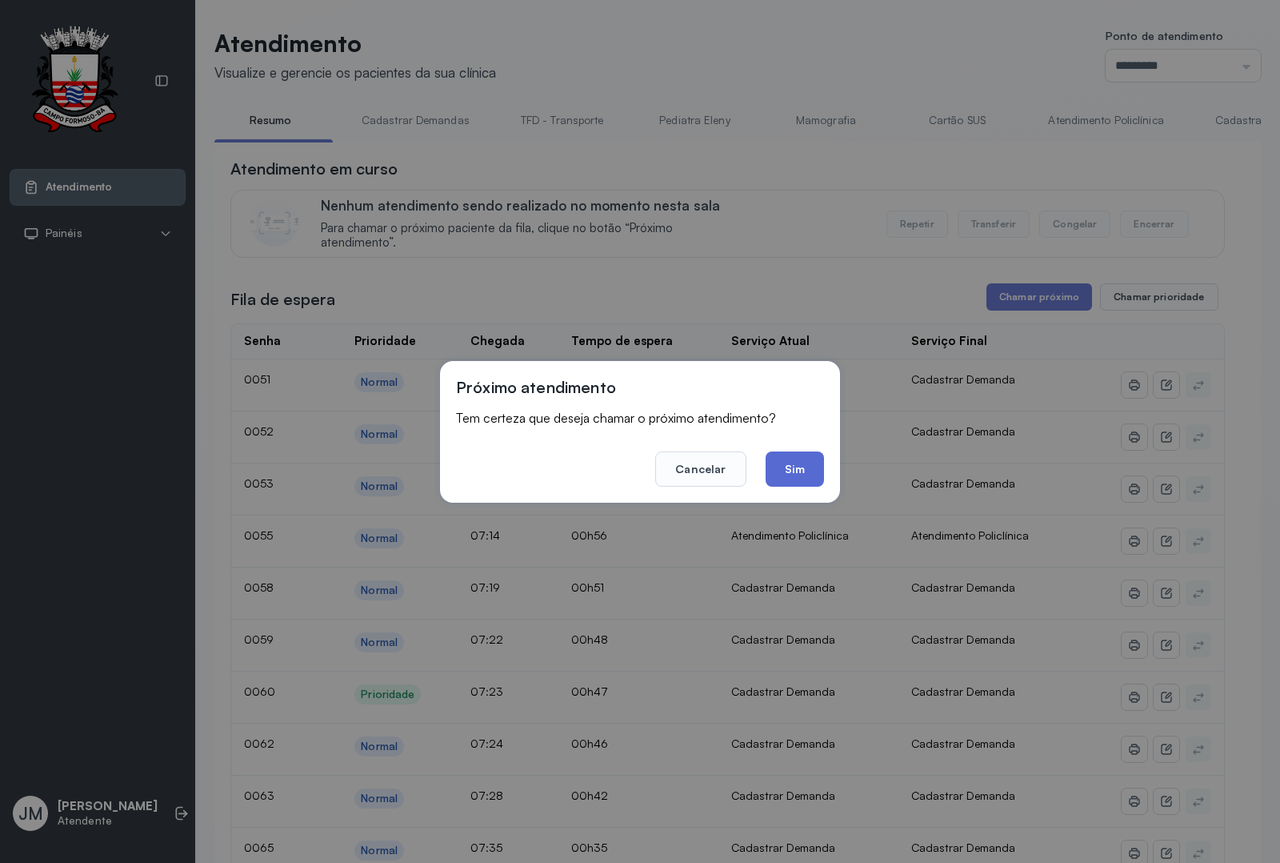
click at [789, 474] on button "Sim" at bounding box center [795, 468] width 58 height 35
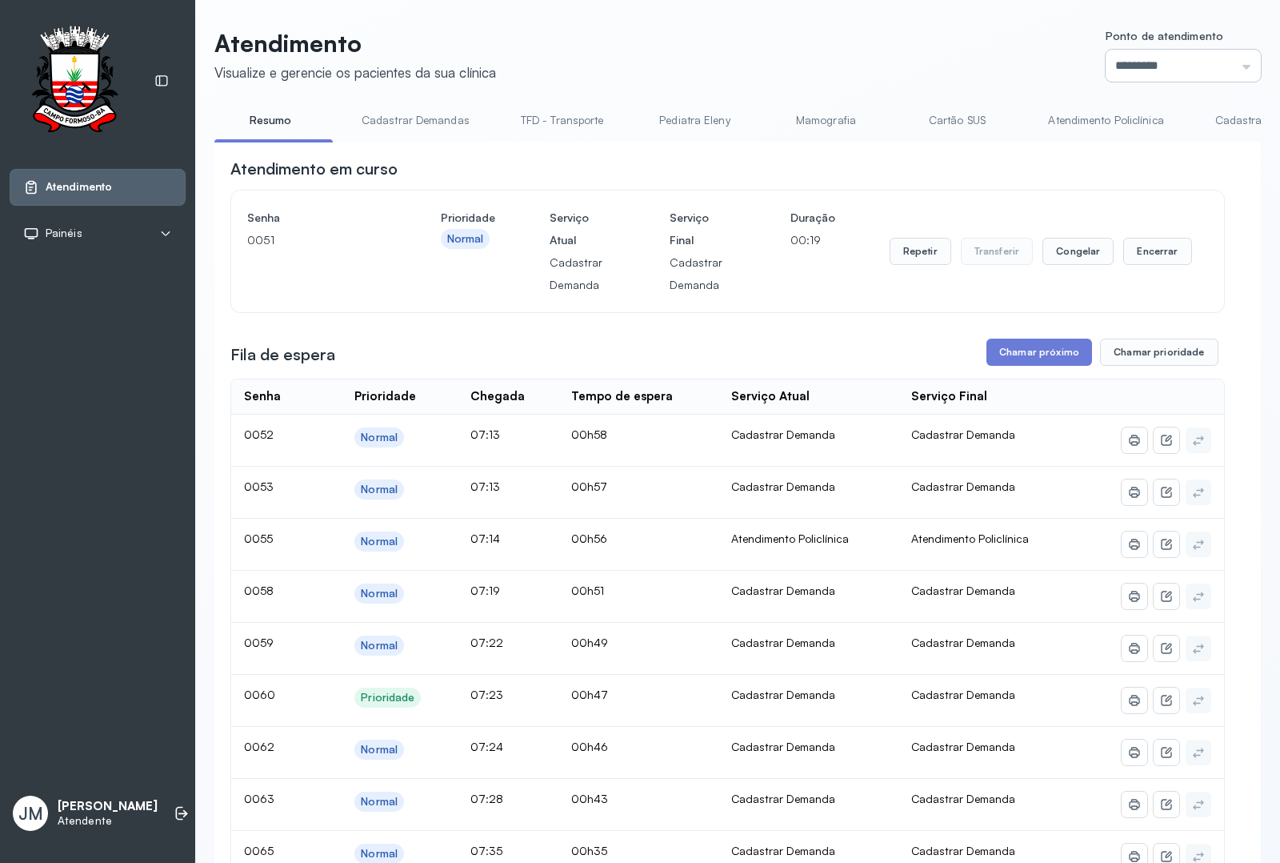
click at [1023, 58] on input "*********" at bounding box center [1183, 66] width 155 height 32
type input "*********"
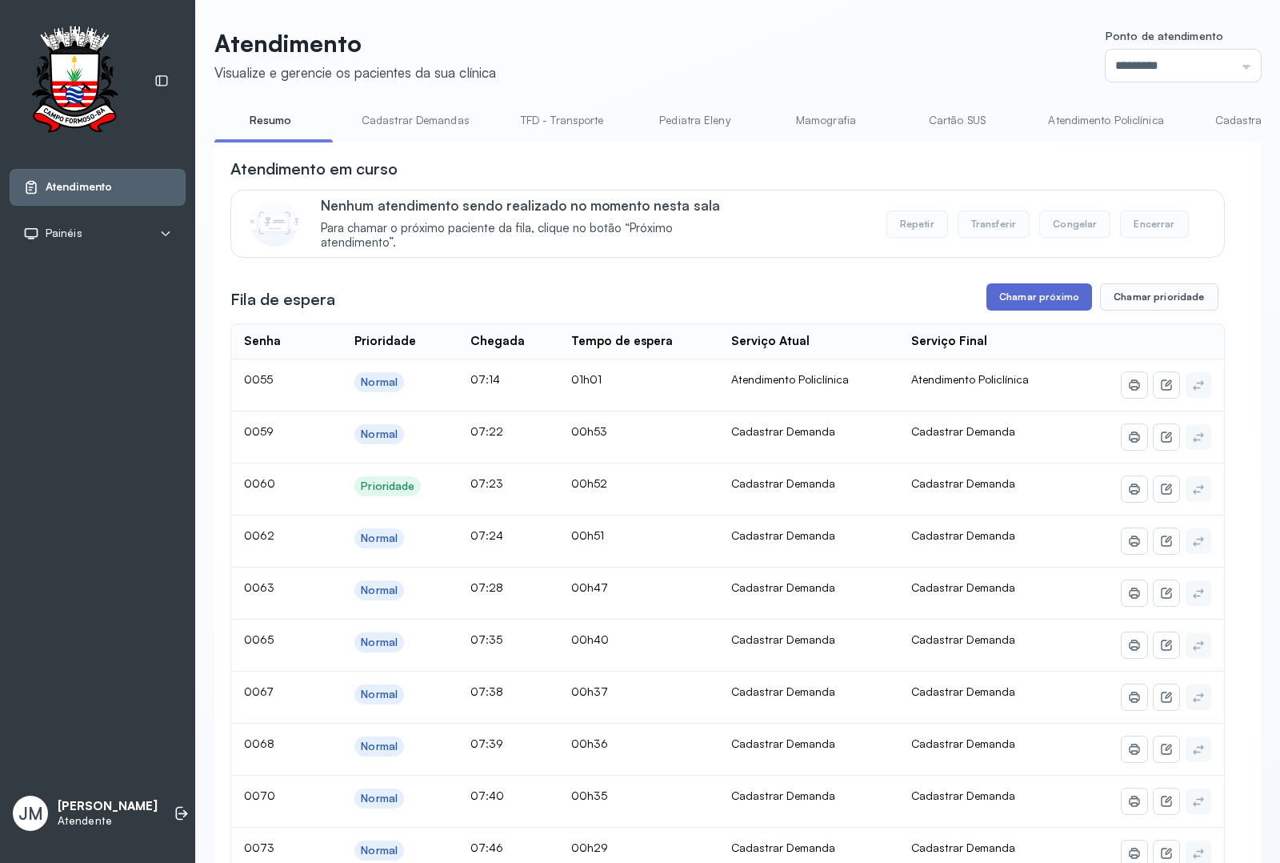
click at [1022, 302] on button "Chamar próximo" at bounding box center [1040, 296] width 106 height 27
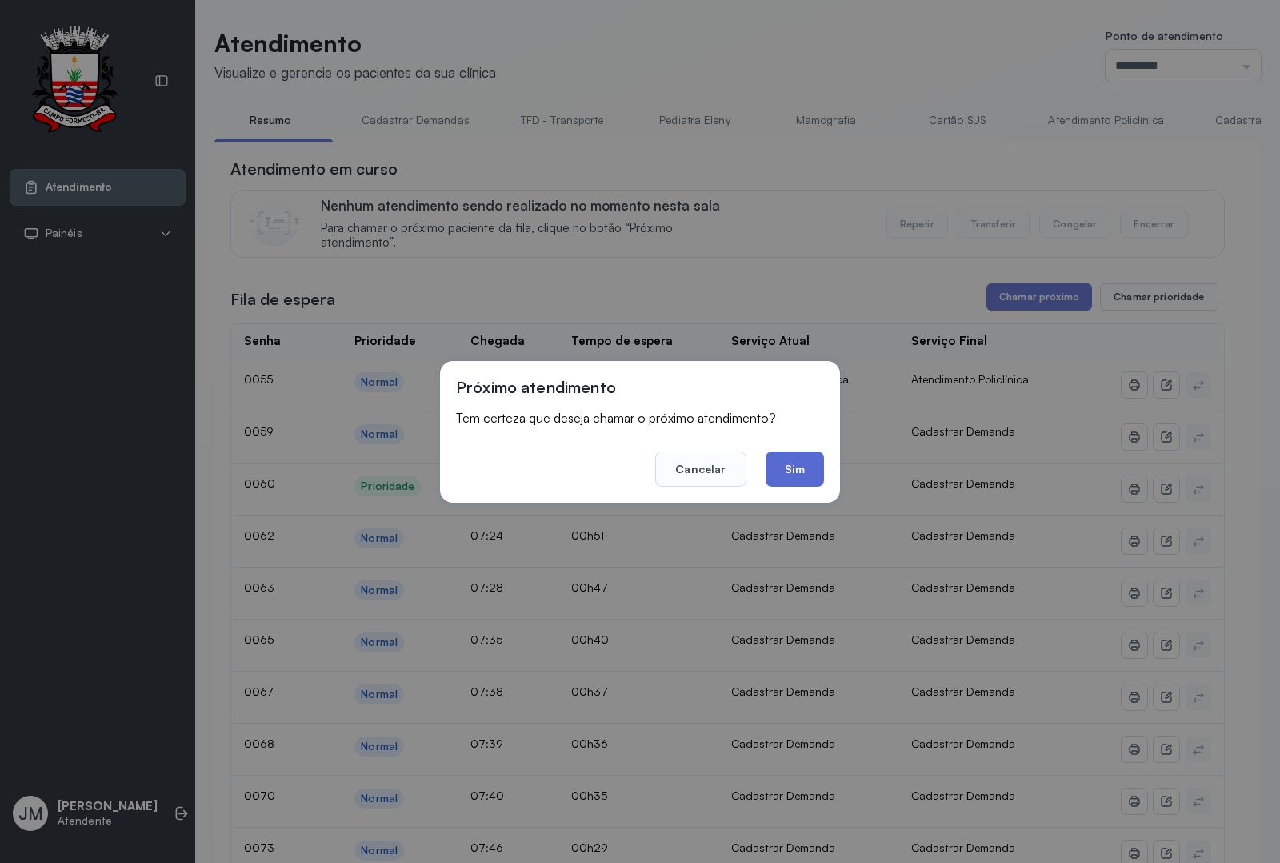
click at [806, 460] on button "Sim" at bounding box center [795, 468] width 58 height 35
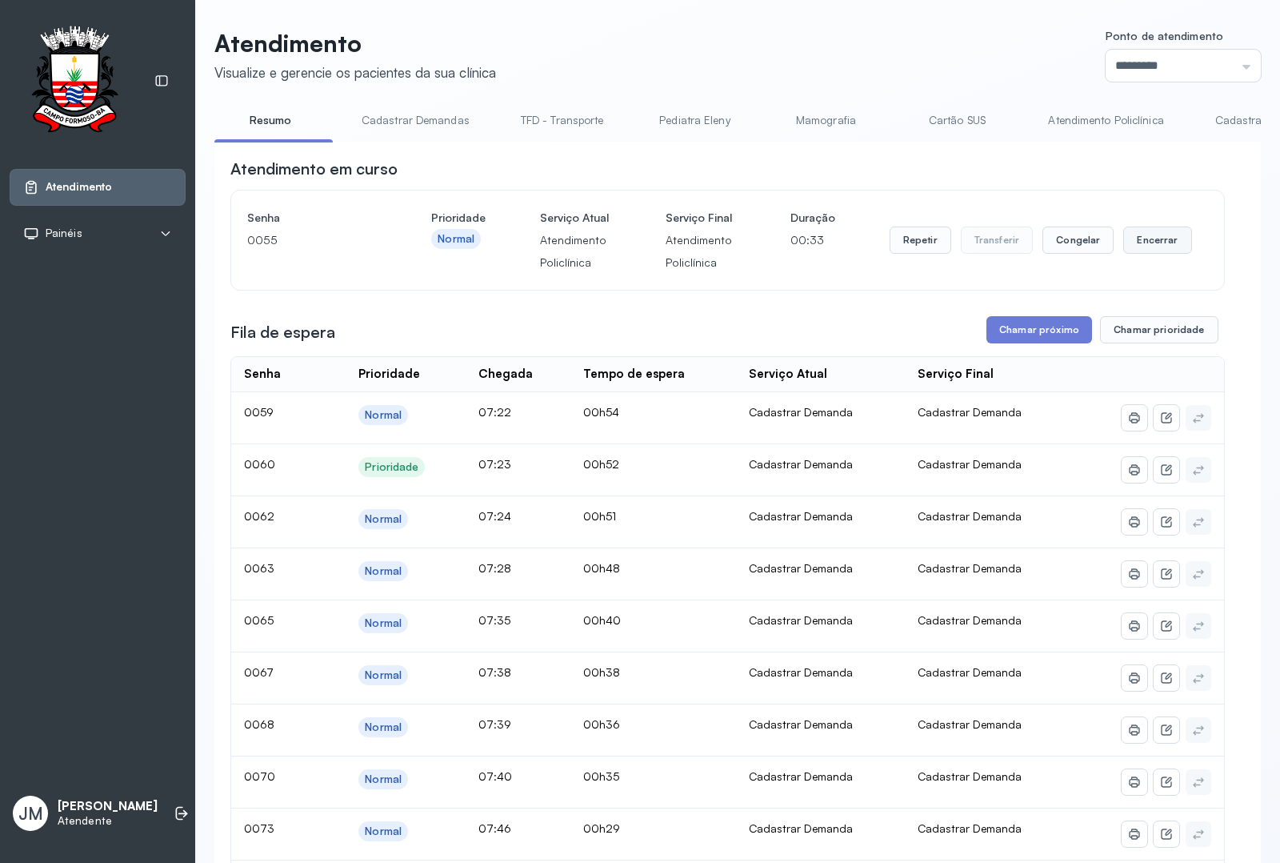
click at [1023, 252] on button "Encerrar" at bounding box center [1157, 239] width 68 height 27
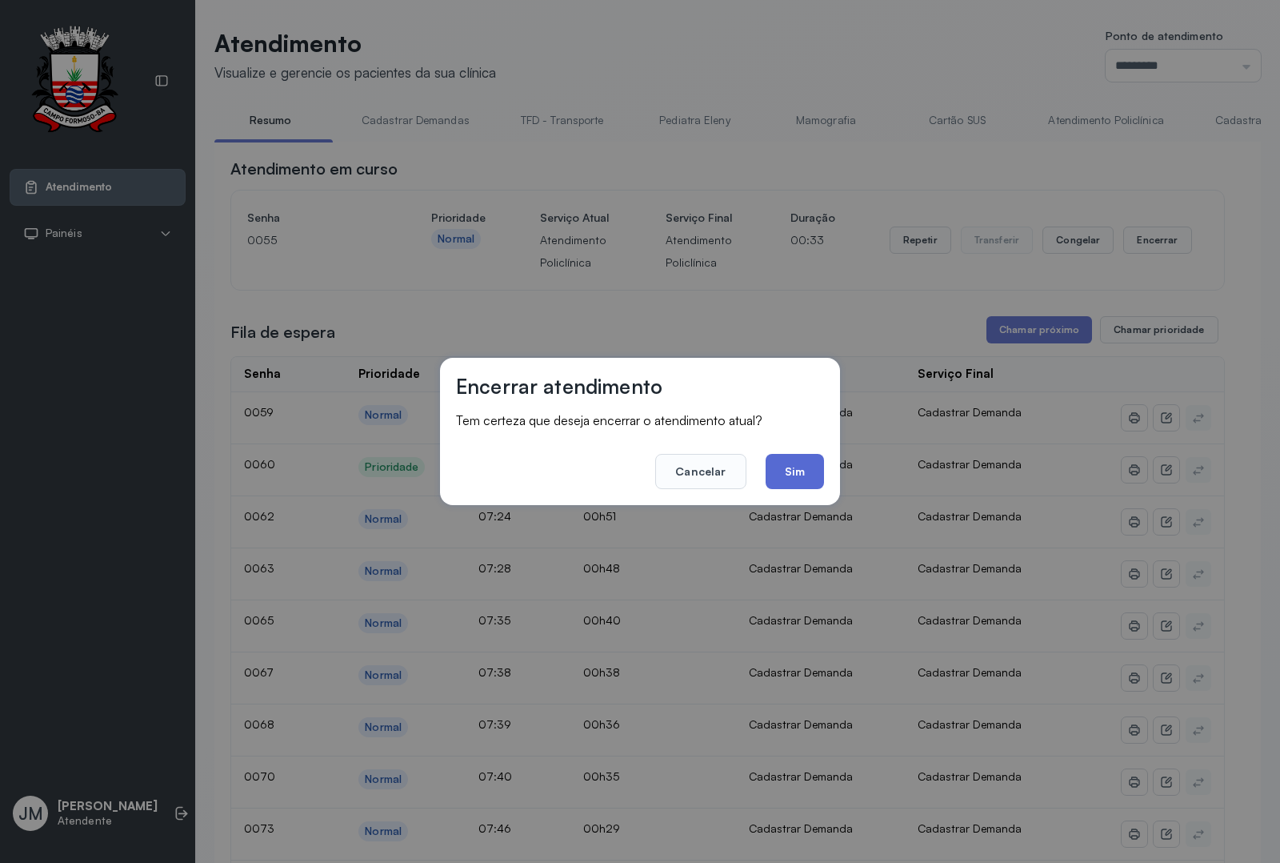
click at [797, 468] on button "Sim" at bounding box center [795, 471] width 58 height 35
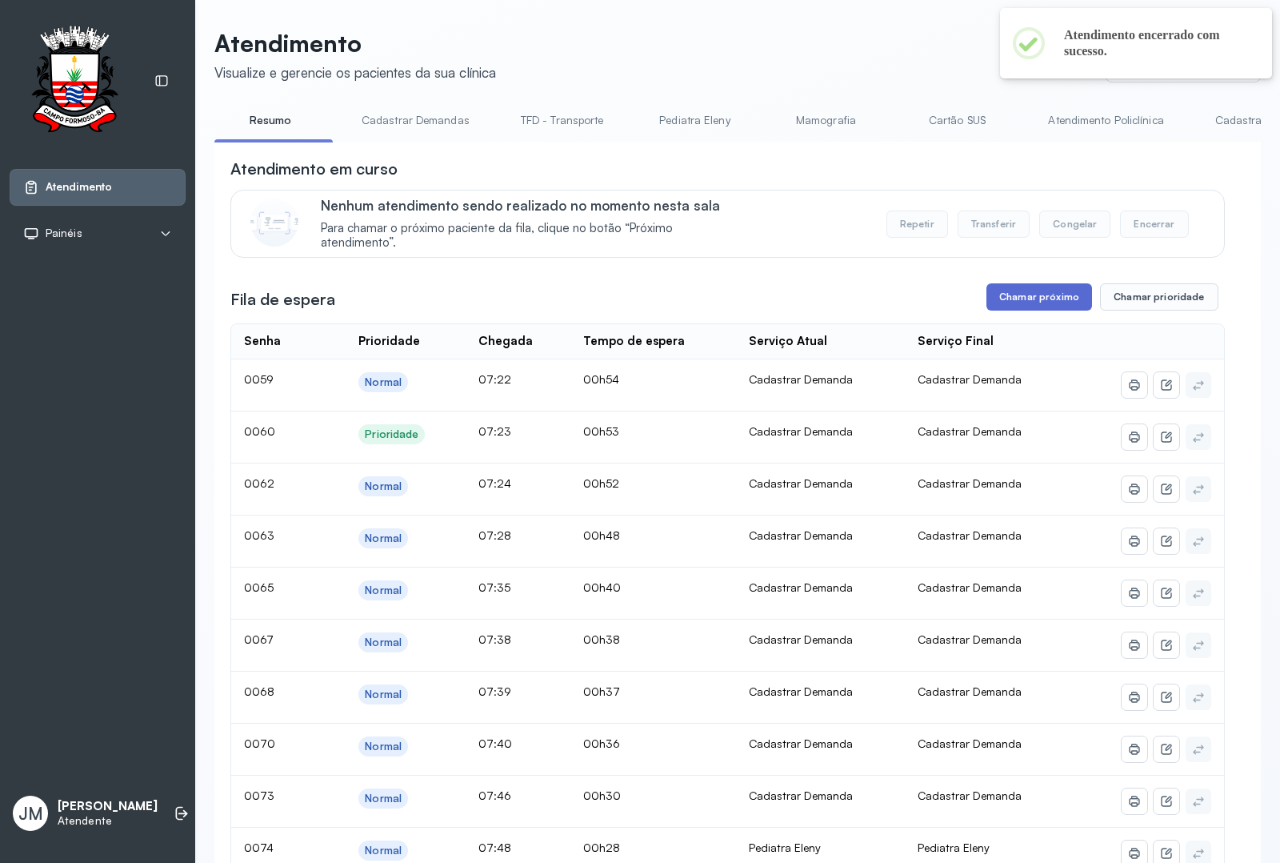
click at [1023, 300] on button "Chamar próximo" at bounding box center [1040, 296] width 106 height 27
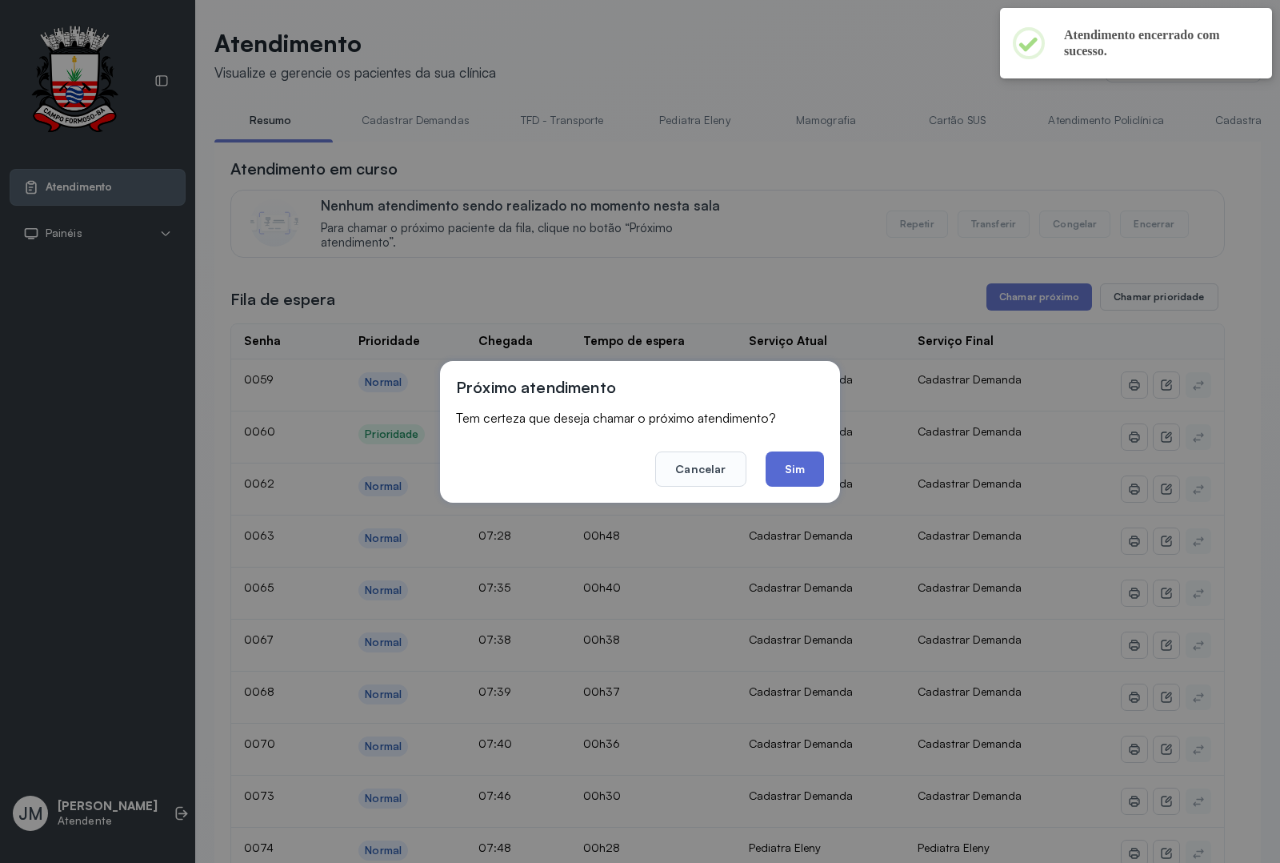
click at [792, 462] on button "Sim" at bounding box center [795, 468] width 58 height 35
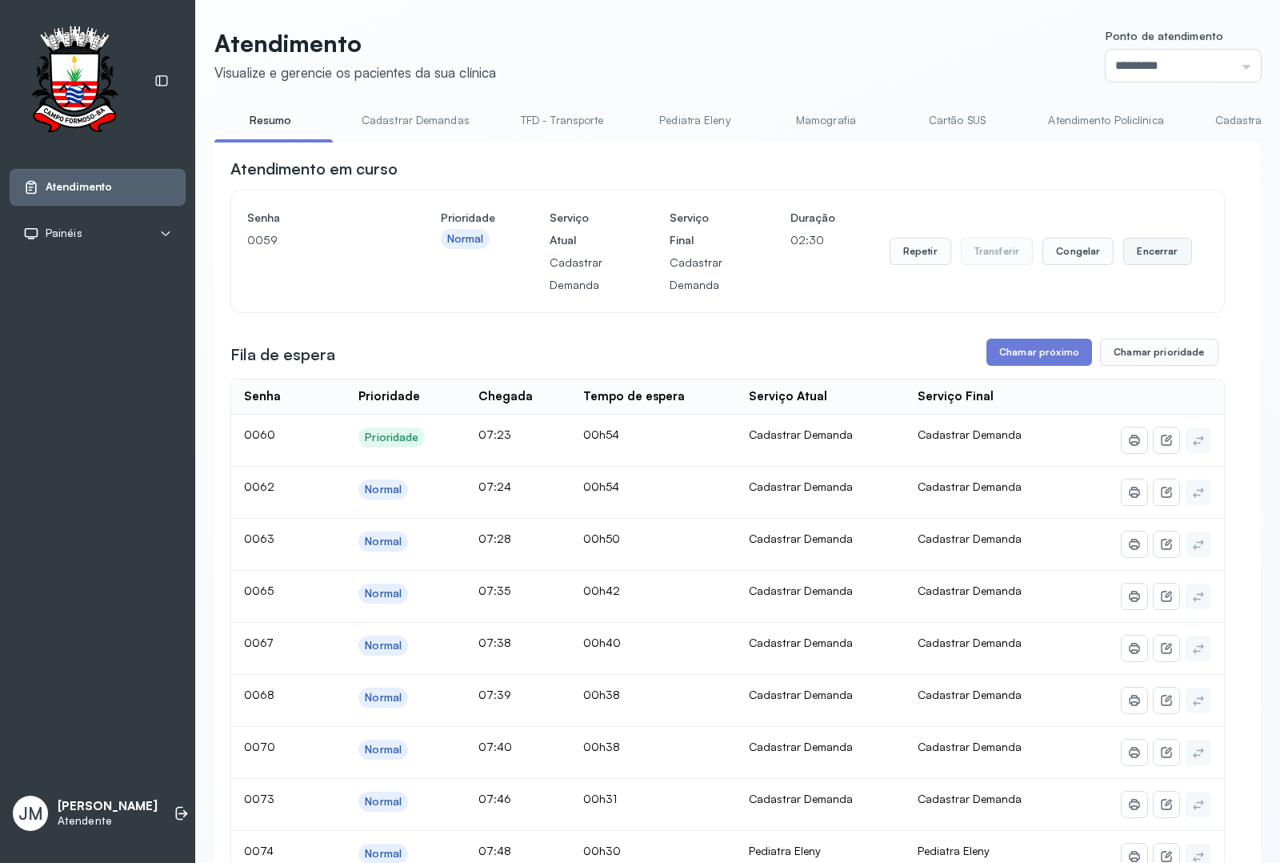
click at [1023, 250] on button "Encerrar" at bounding box center [1157, 251] width 68 height 27
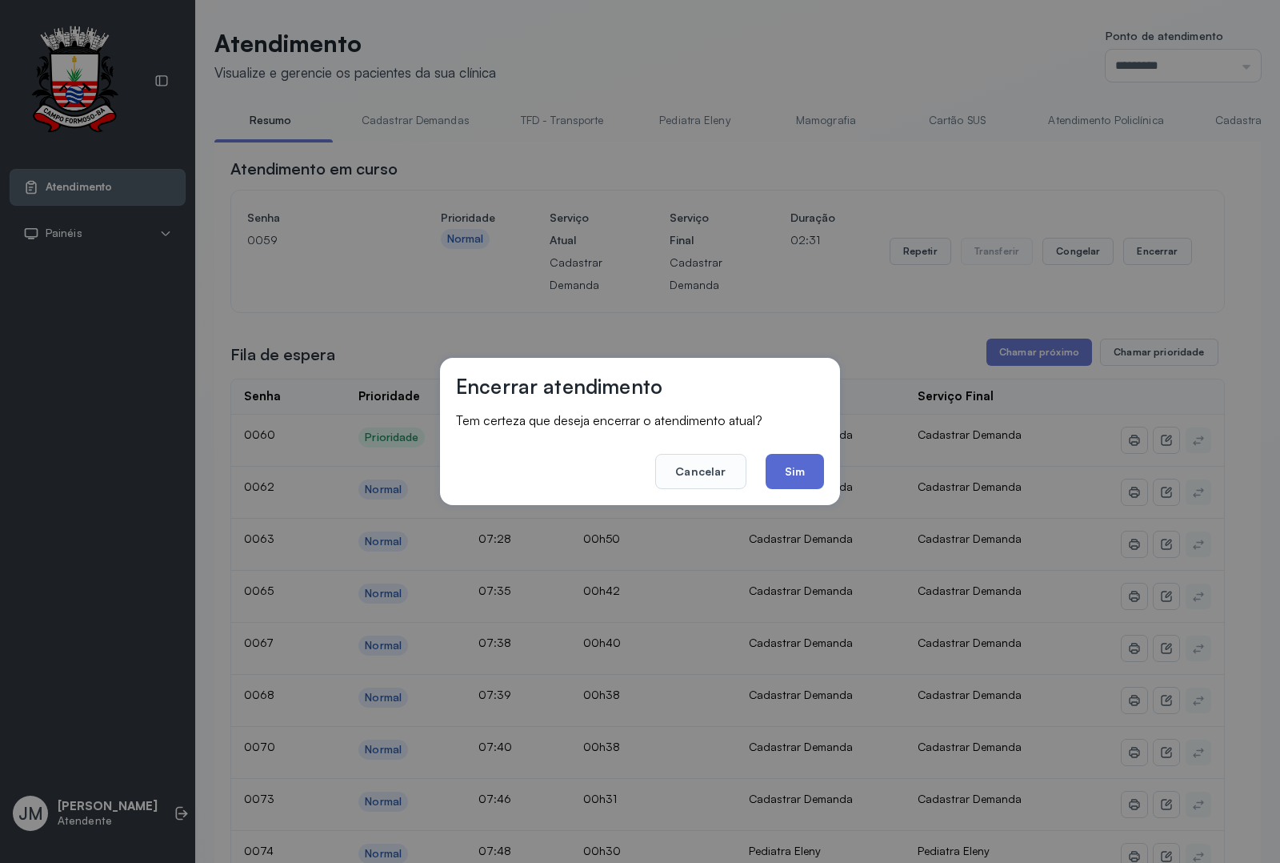
click at [774, 477] on button "Sim" at bounding box center [795, 471] width 58 height 35
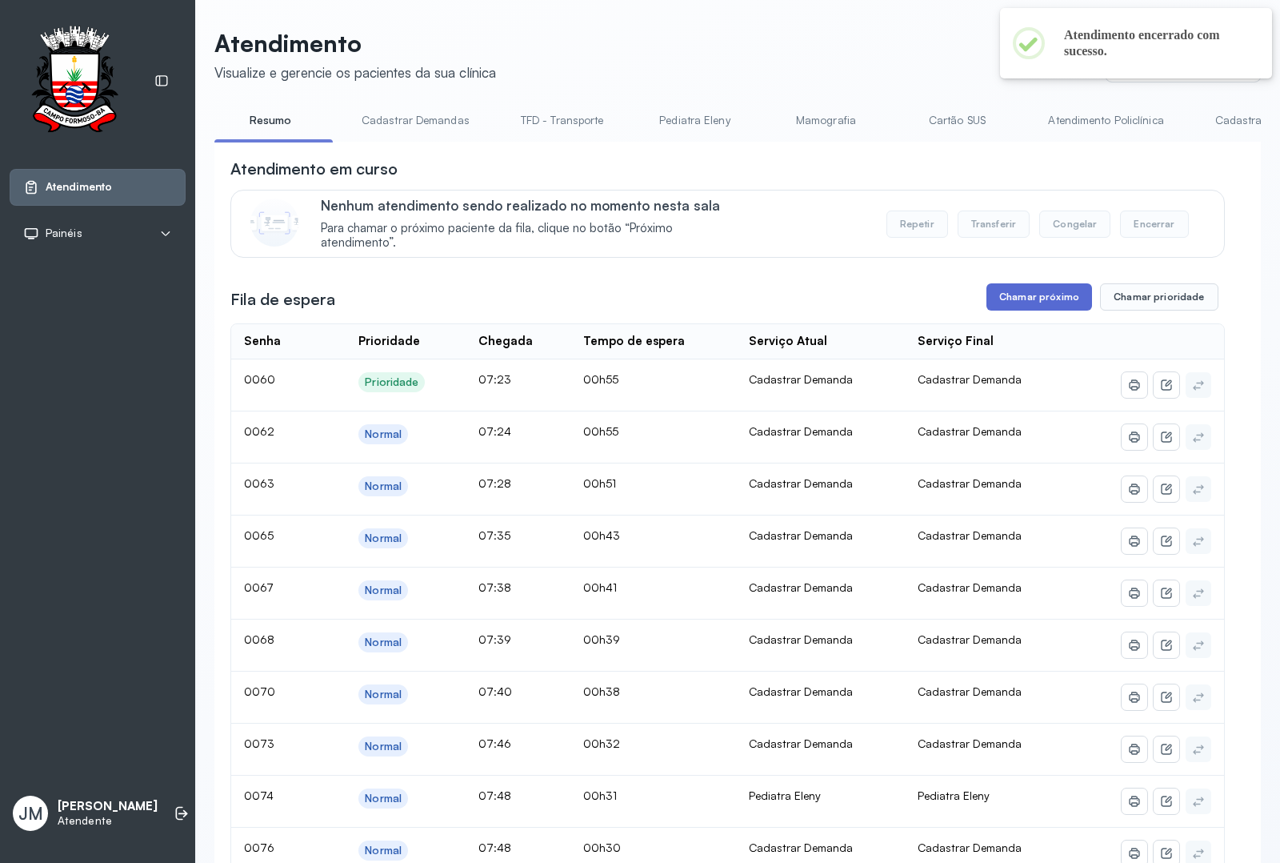
click at [1023, 304] on button "Chamar próximo" at bounding box center [1040, 296] width 106 height 27
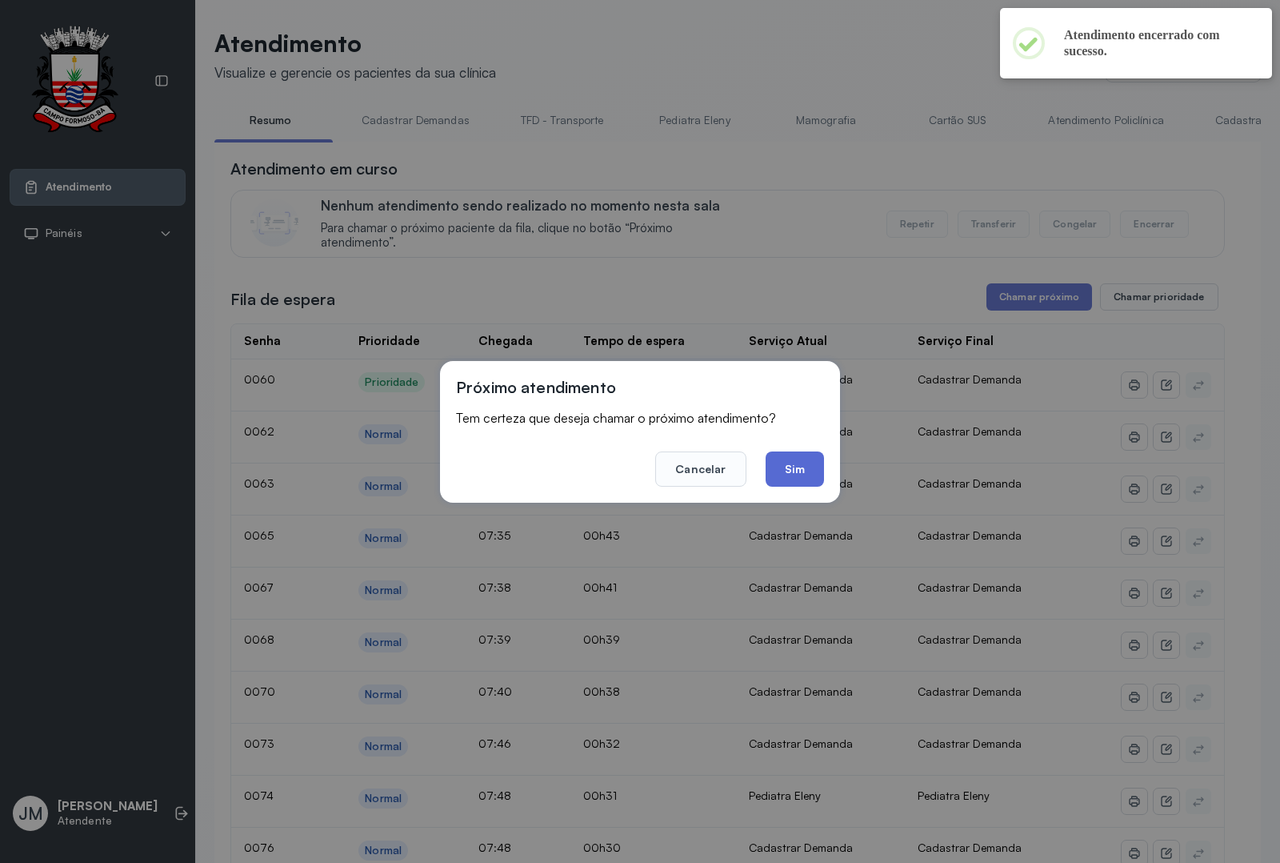
click at [798, 458] on button "Sim" at bounding box center [795, 468] width 58 height 35
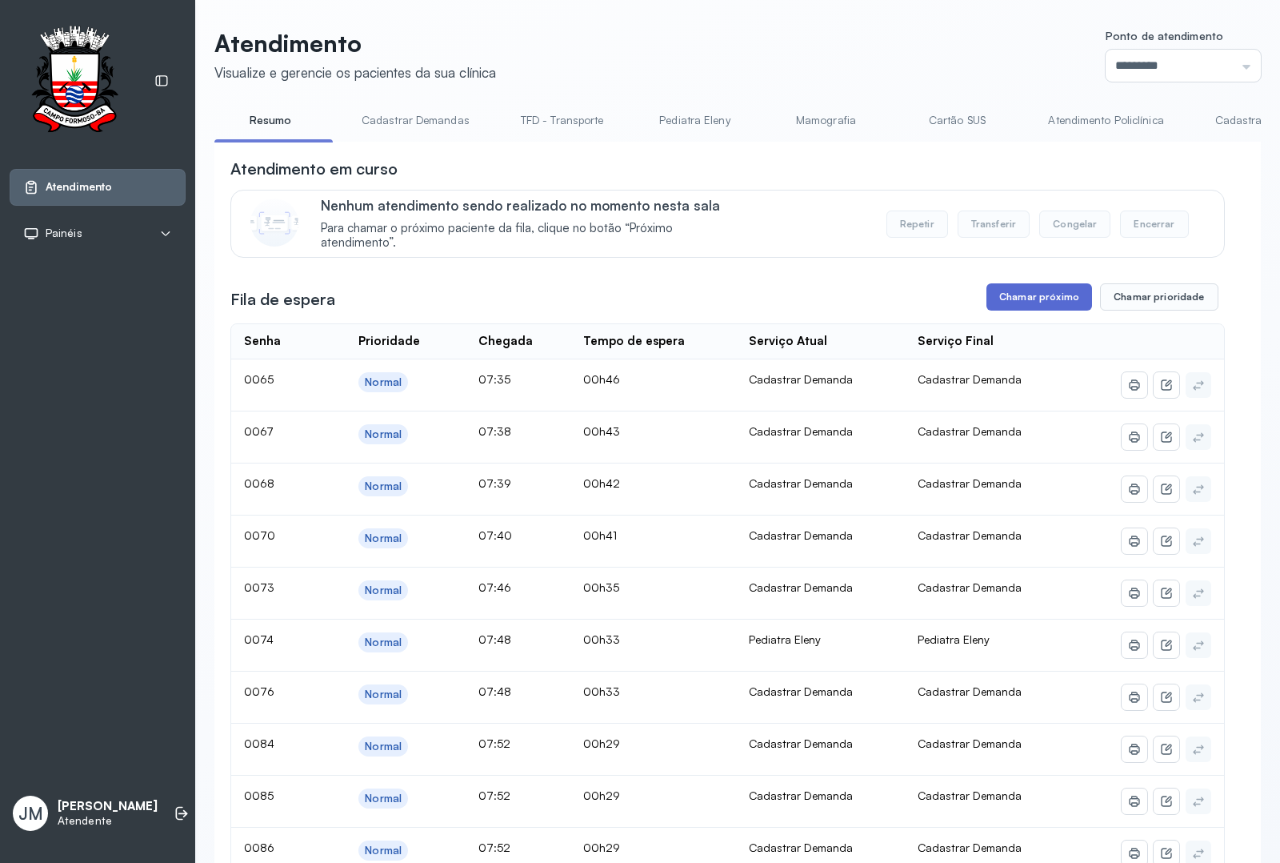
click at [1017, 310] on button "Chamar próximo" at bounding box center [1040, 296] width 106 height 27
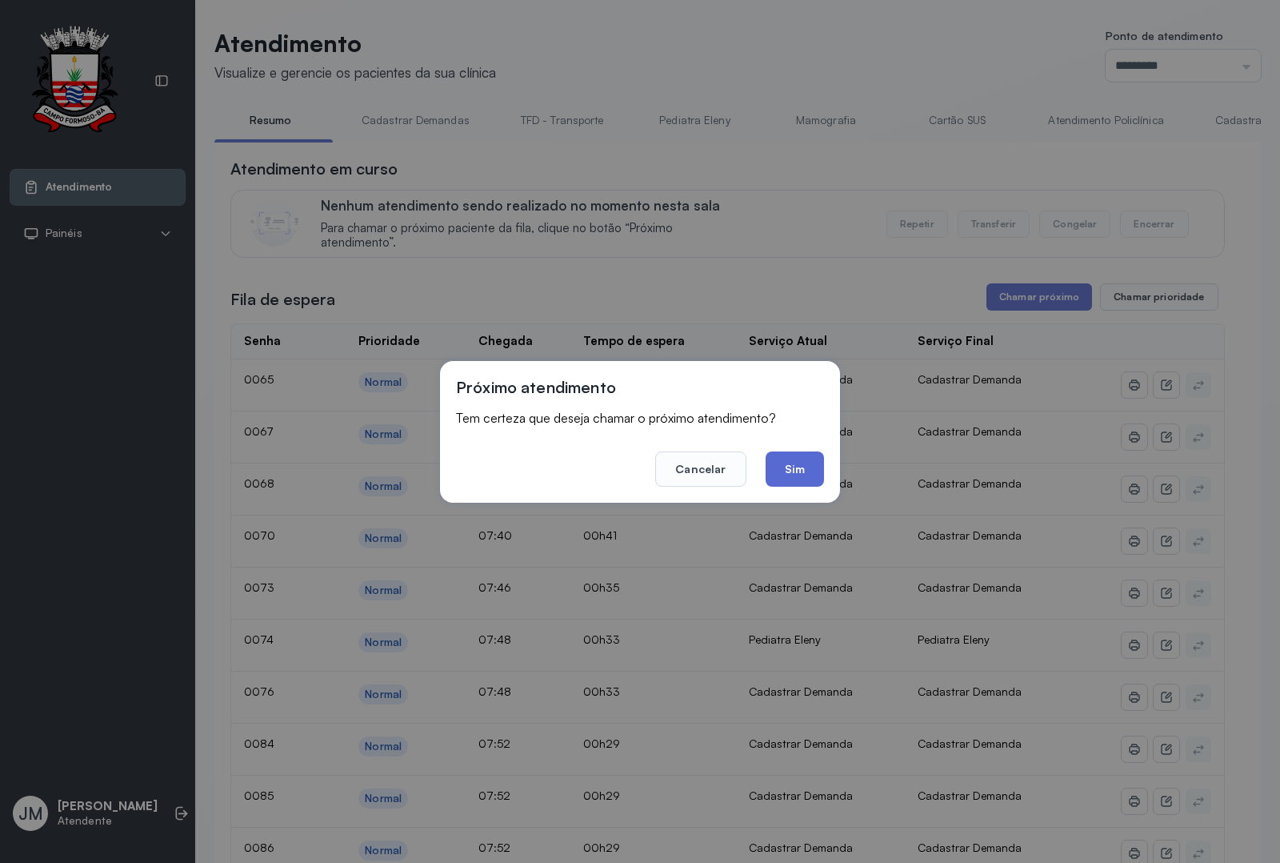
drag, startPoint x: 809, startPoint y: 469, endPoint x: 825, endPoint y: 437, distance: 35.8
click at [811, 468] on button "Sim" at bounding box center [795, 468] width 58 height 35
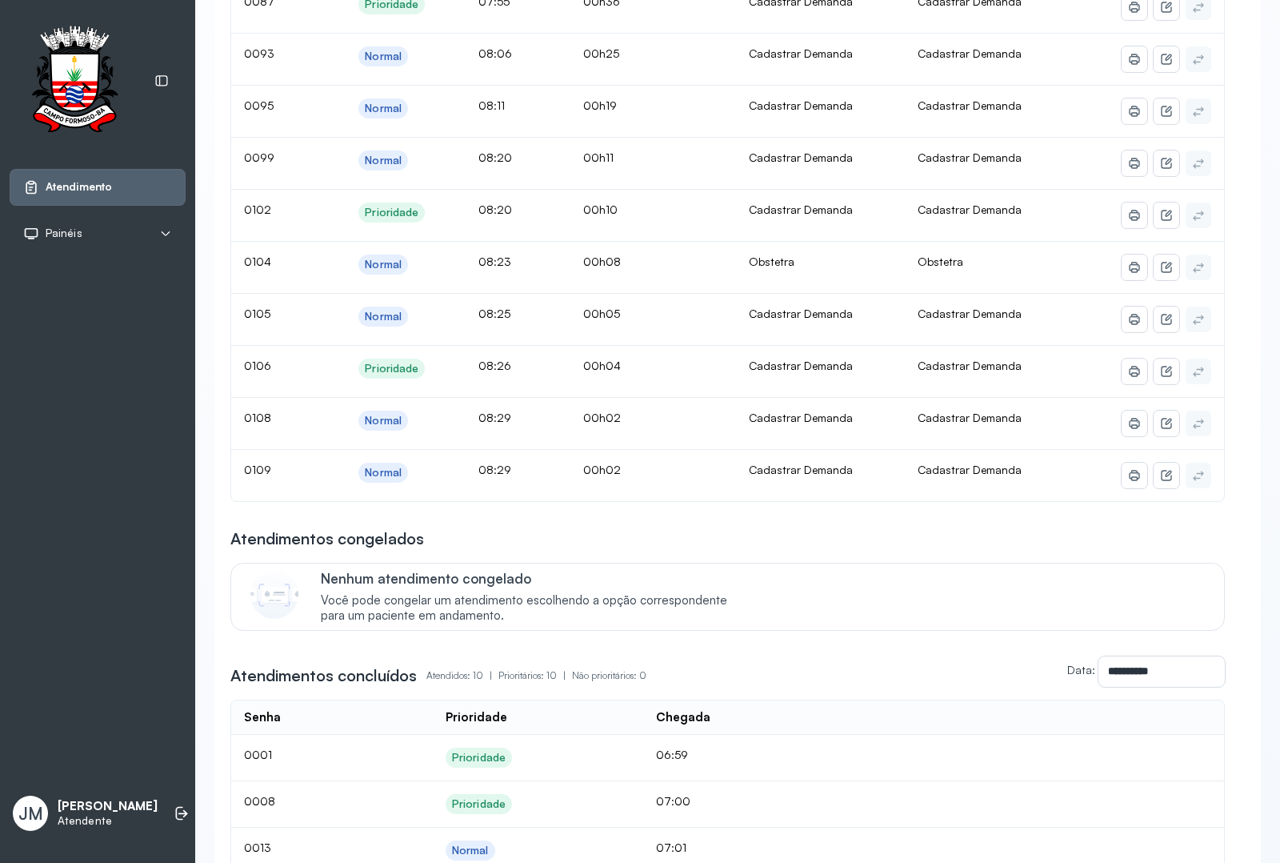
scroll to position [1250, 0]
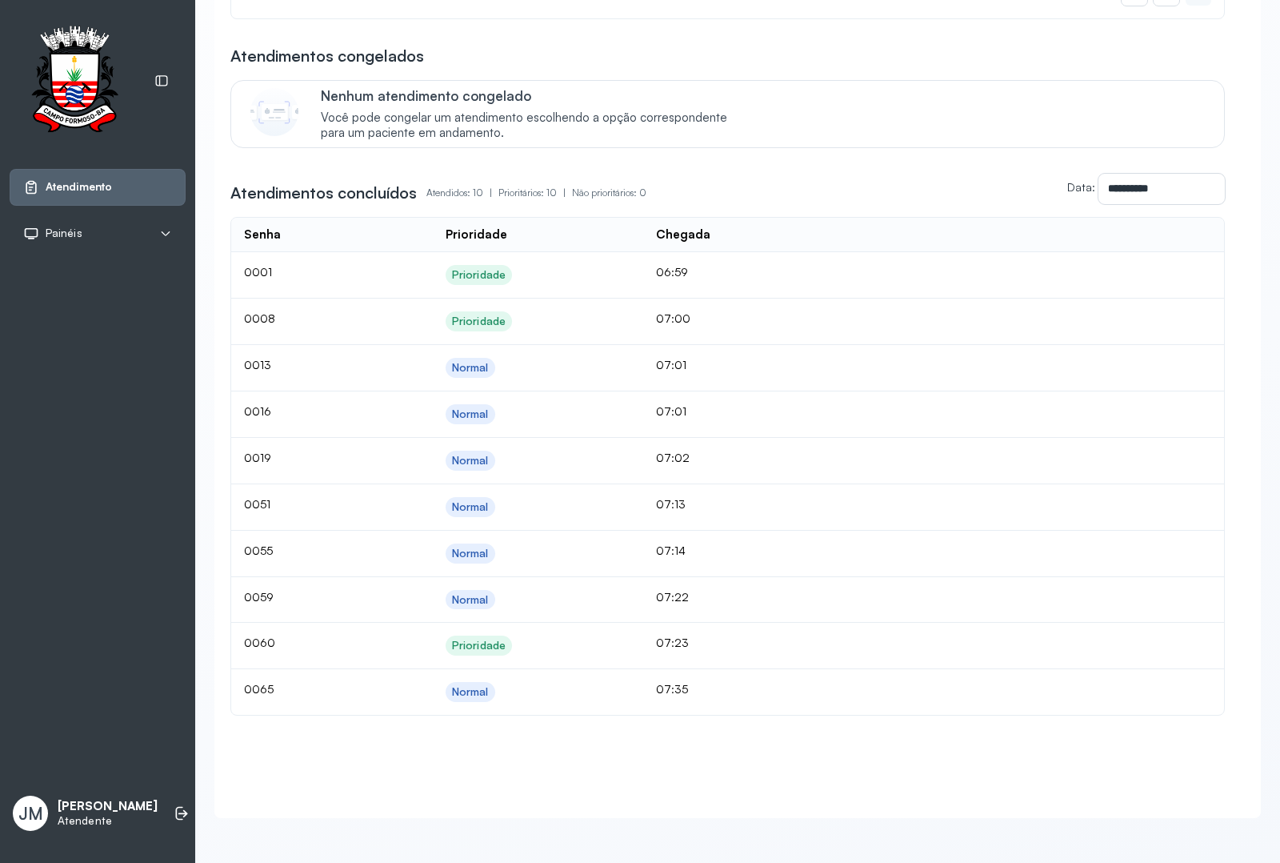
drag, startPoint x: 250, startPoint y: 784, endPoint x: 671, endPoint y: 13, distance: 878.3
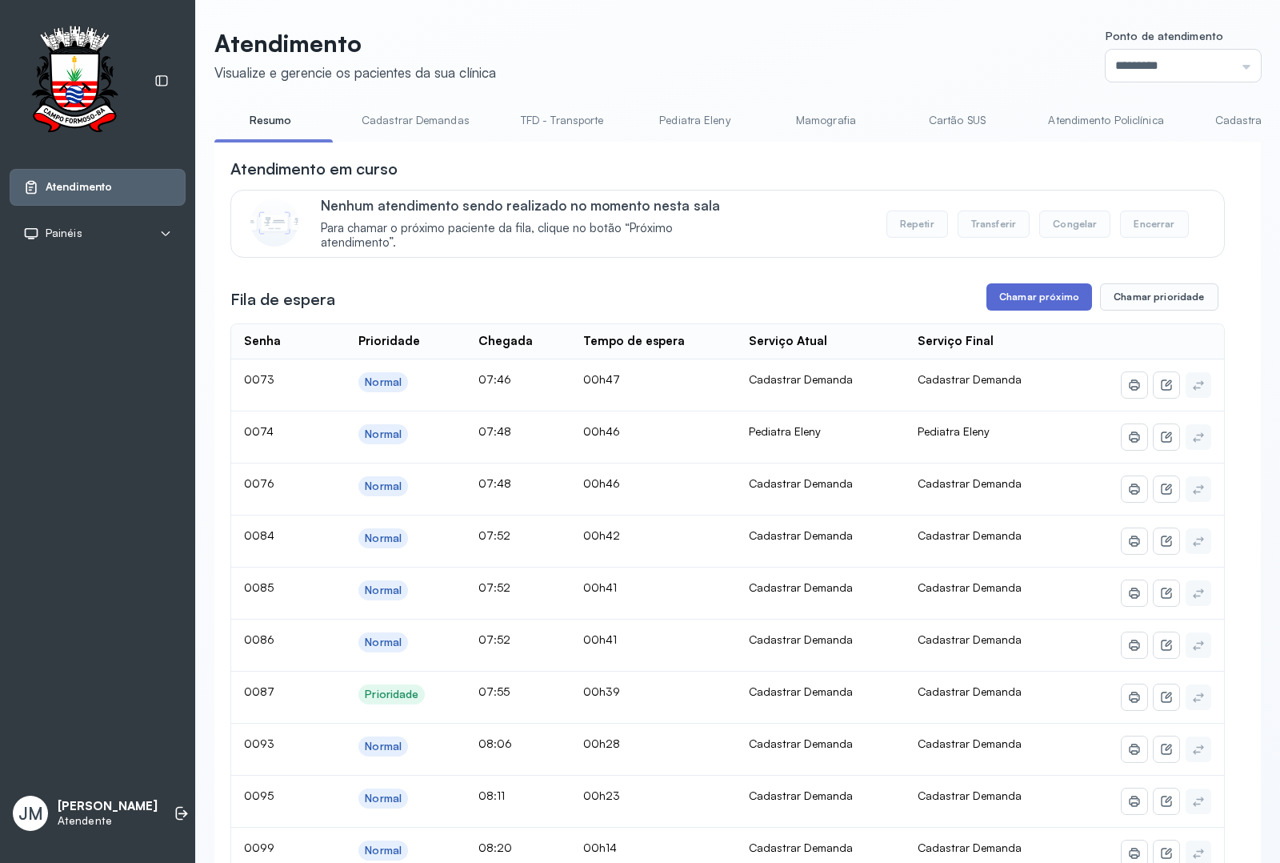
click at [1023, 304] on button "Chamar próximo" at bounding box center [1040, 296] width 106 height 27
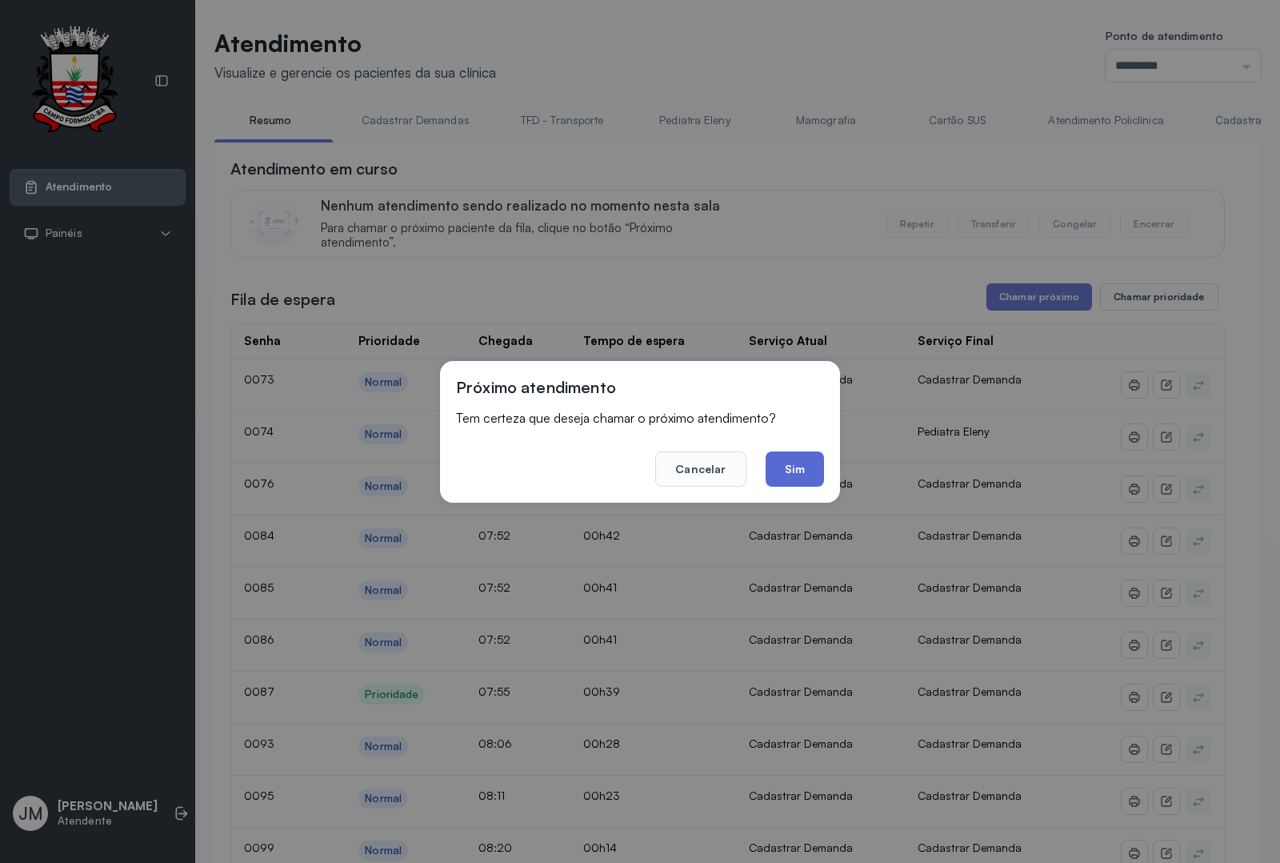
click at [786, 462] on button "Sim" at bounding box center [795, 468] width 58 height 35
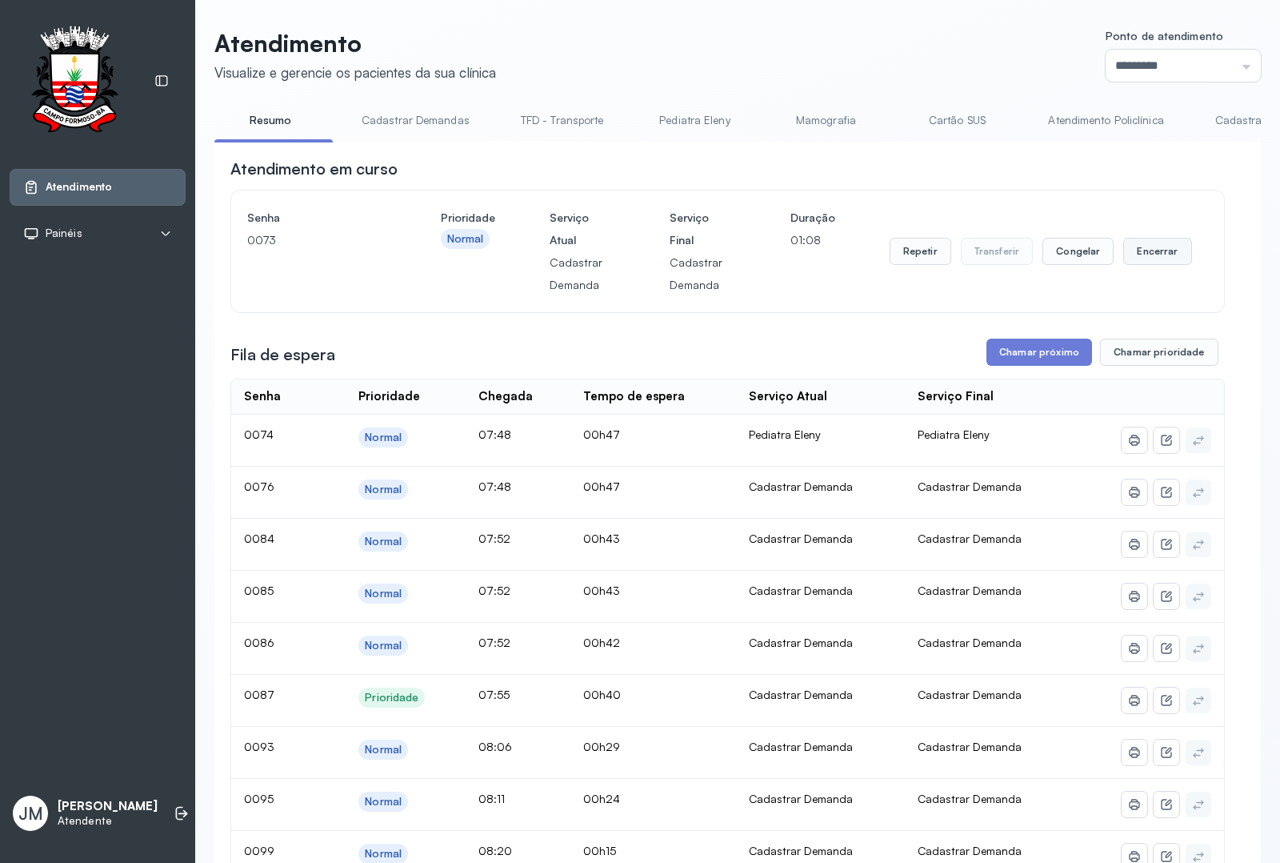
click at [1023, 254] on button "Encerrar" at bounding box center [1157, 251] width 68 height 27
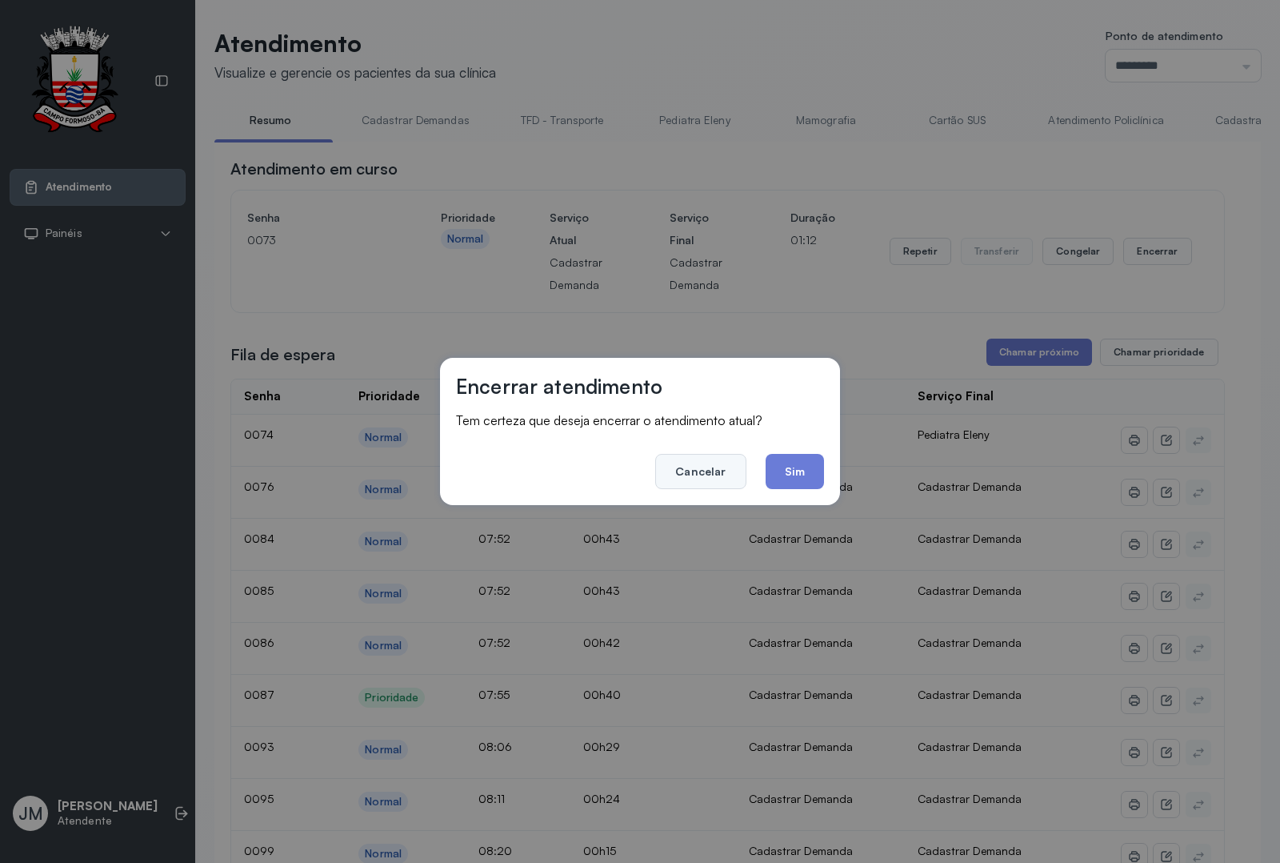
click at [698, 469] on button "Cancelar" at bounding box center [700, 471] width 90 height 35
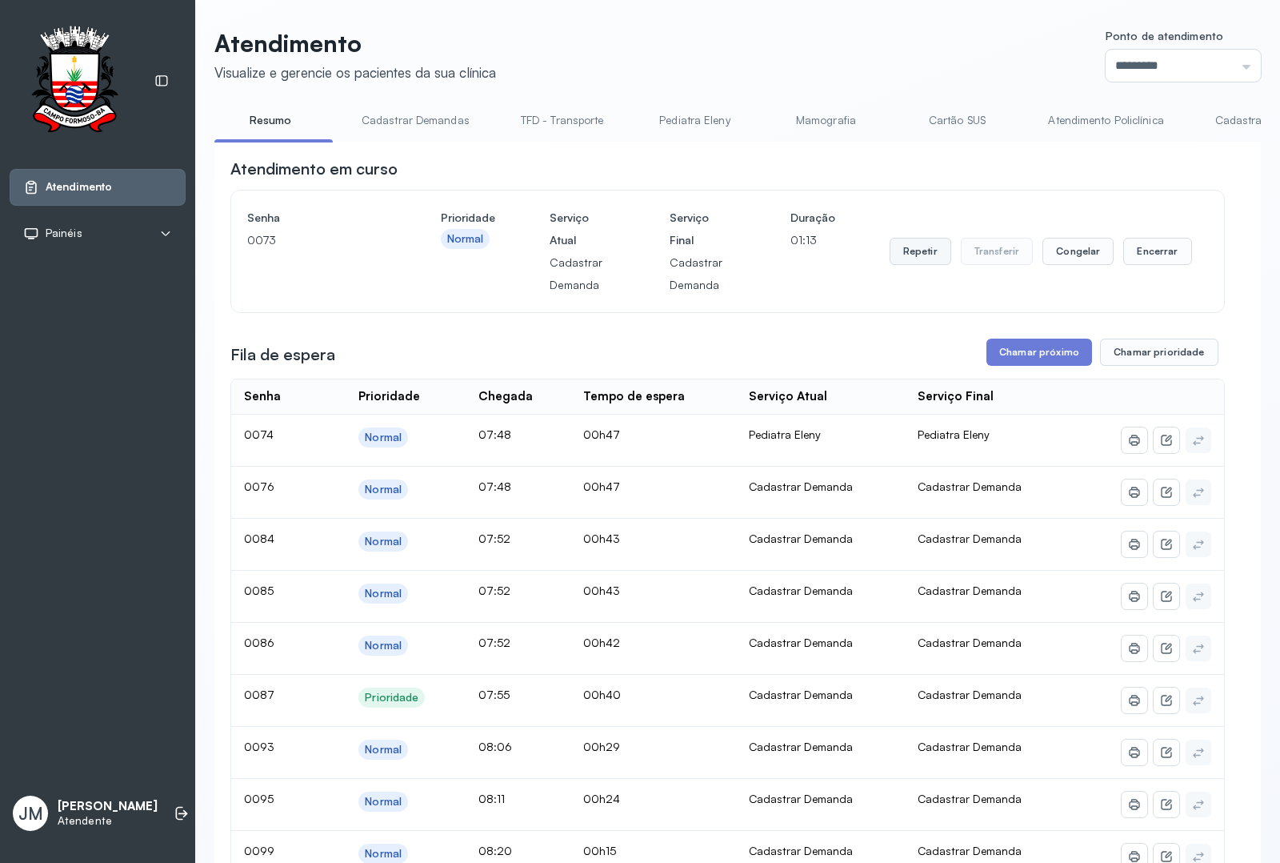
click at [919, 250] on button "Repetir" at bounding box center [921, 251] width 62 height 27
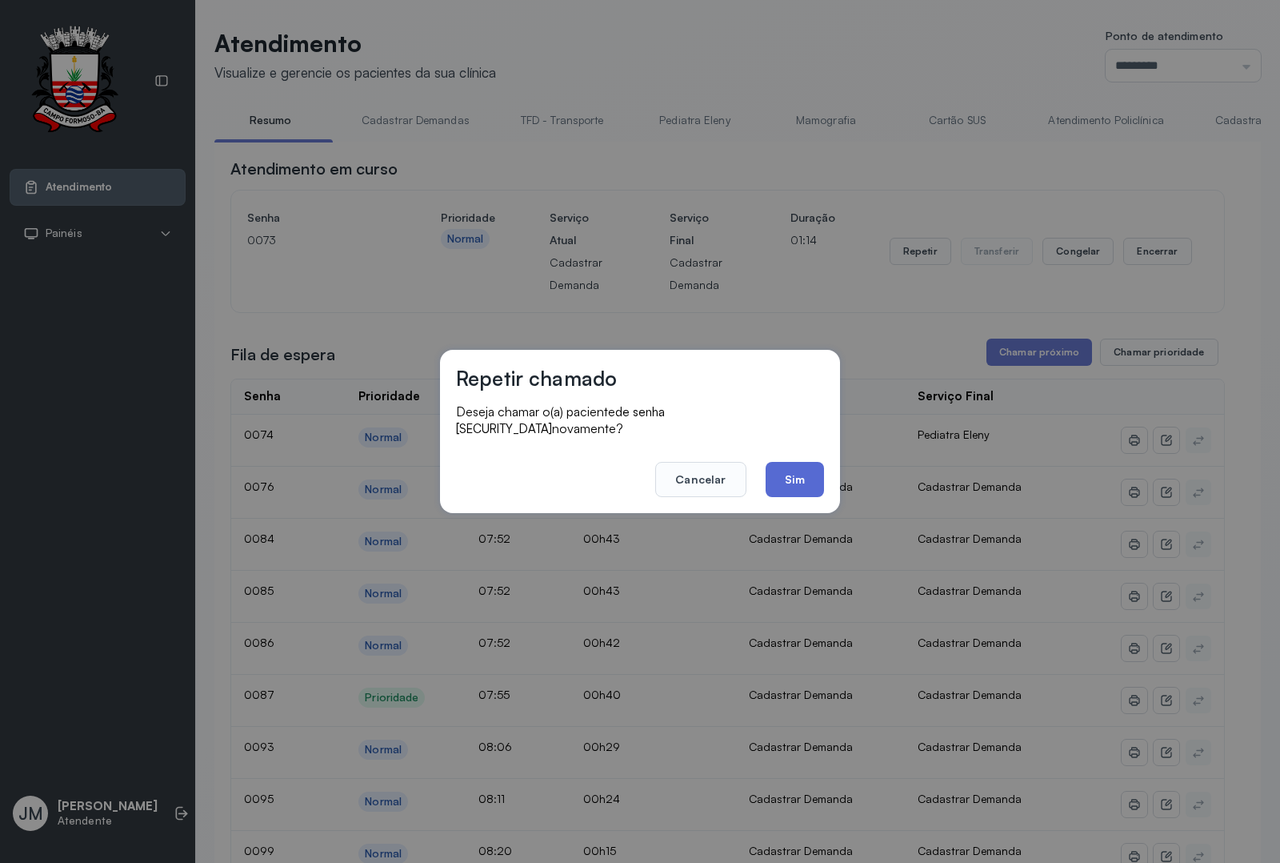
click at [788, 470] on button "Sim" at bounding box center [795, 479] width 58 height 35
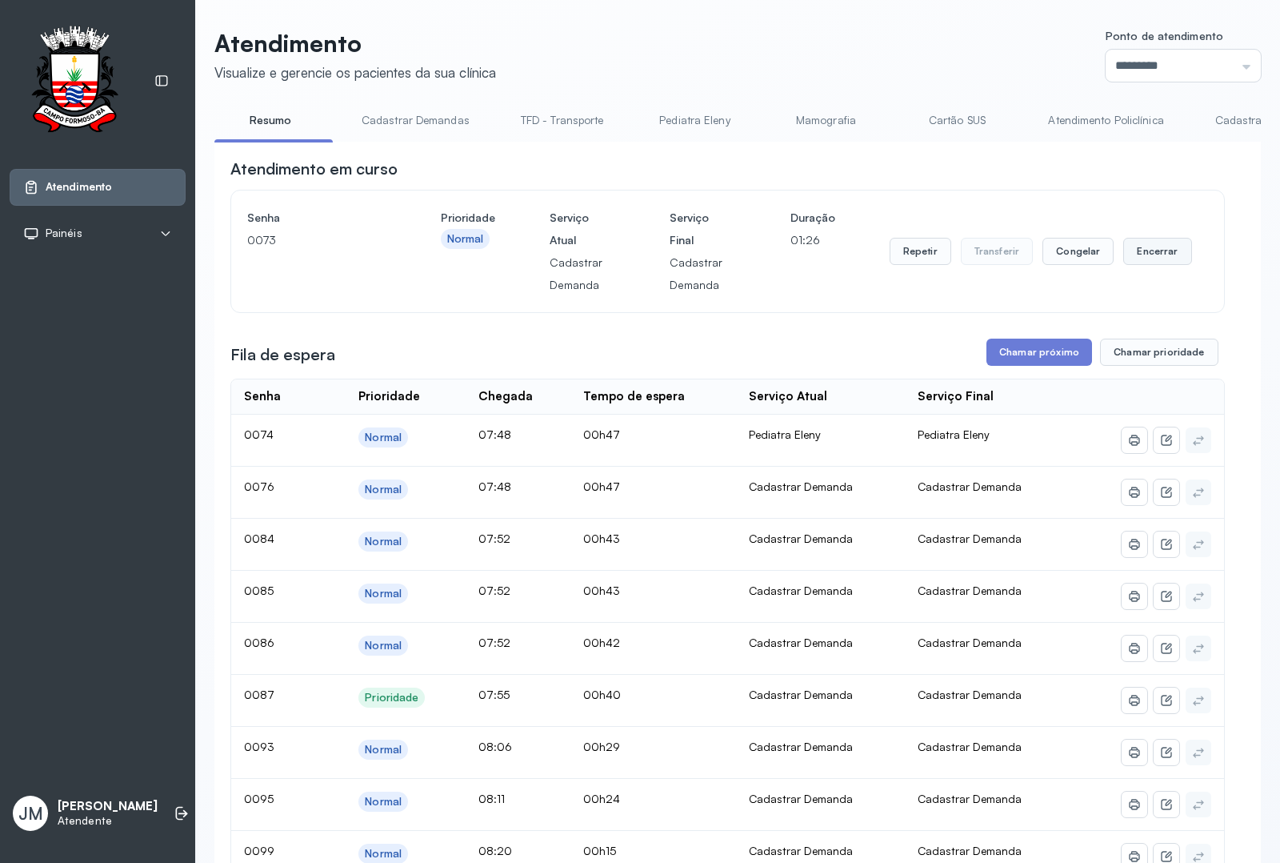
click at [1023, 250] on button "Encerrar" at bounding box center [1157, 251] width 68 height 27
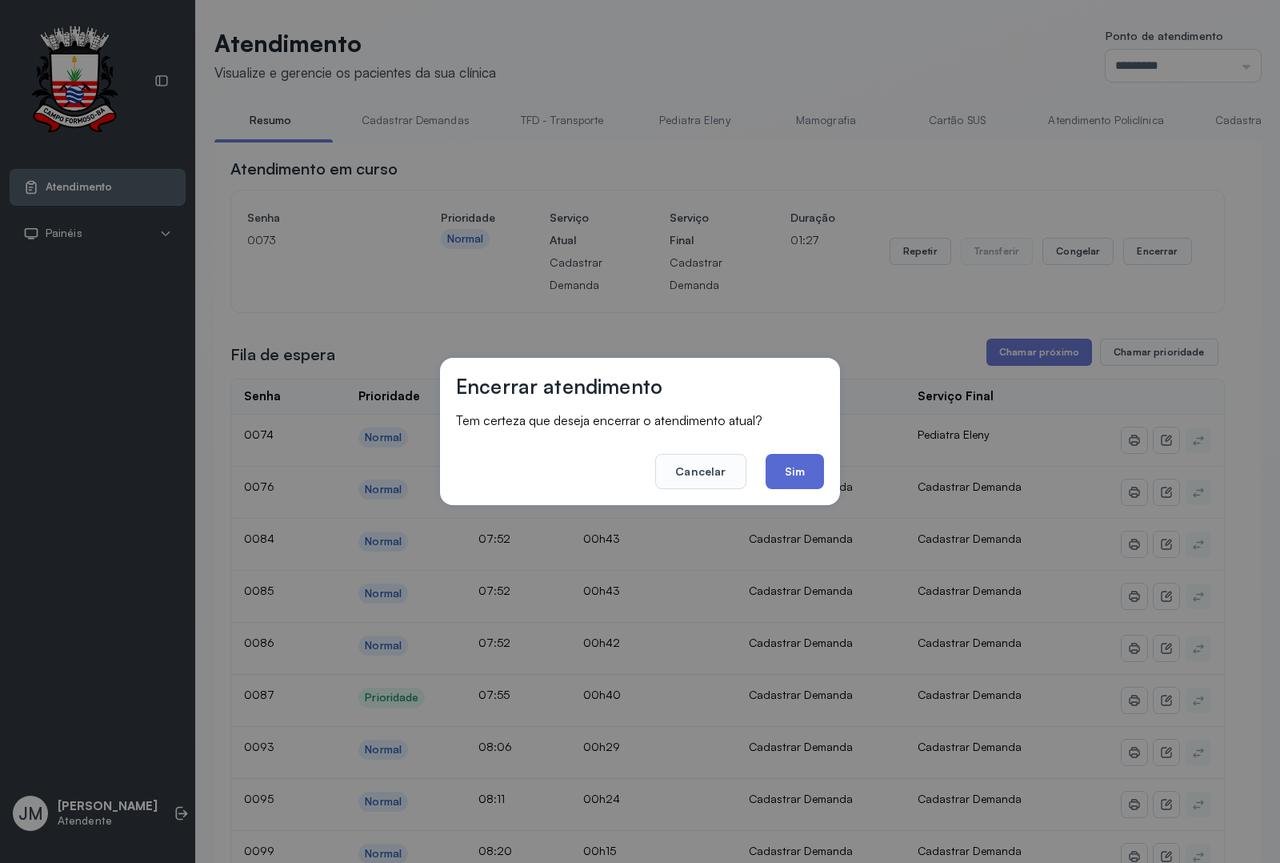
click at [788, 481] on button "Sim" at bounding box center [795, 471] width 58 height 35
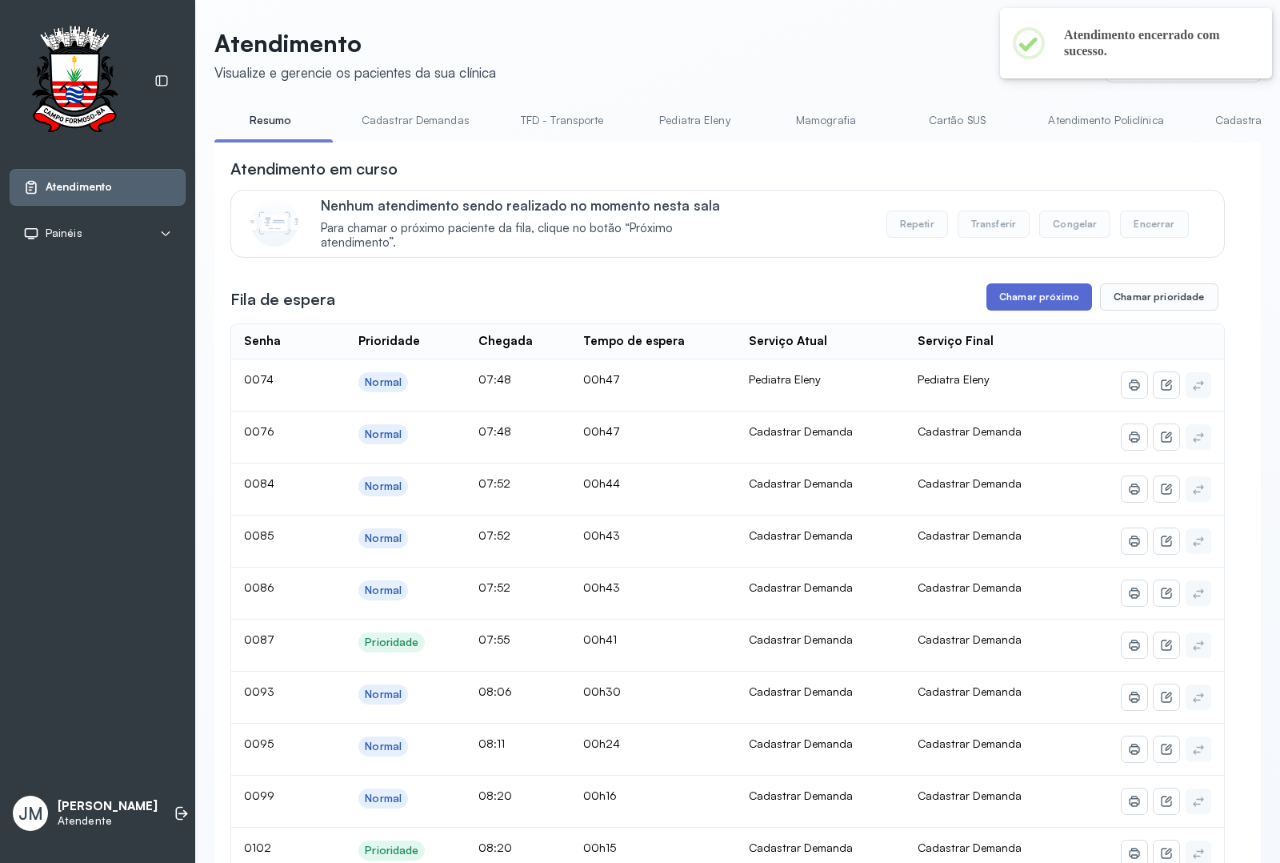
click at [1019, 293] on button "Chamar próximo" at bounding box center [1040, 296] width 106 height 27
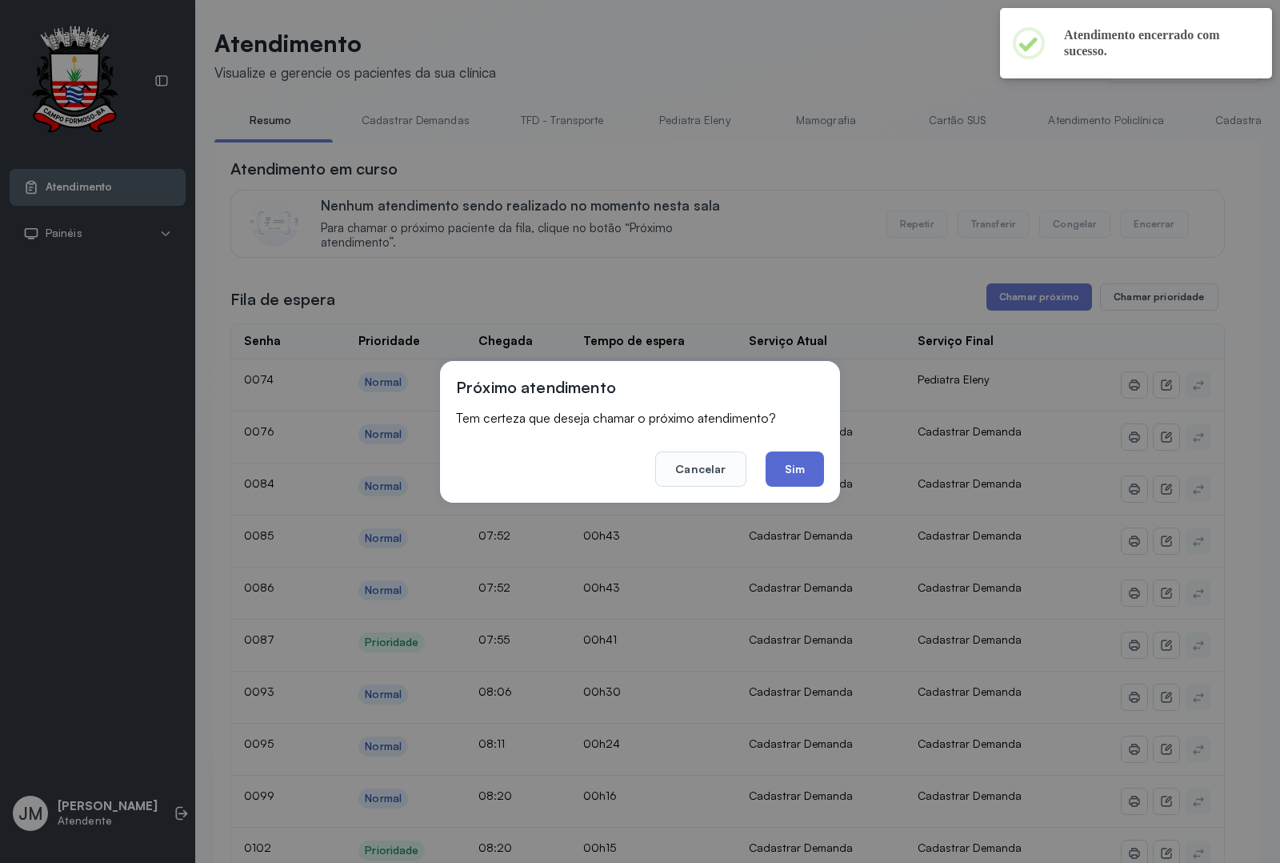
click at [787, 464] on button "Sim" at bounding box center [795, 468] width 58 height 35
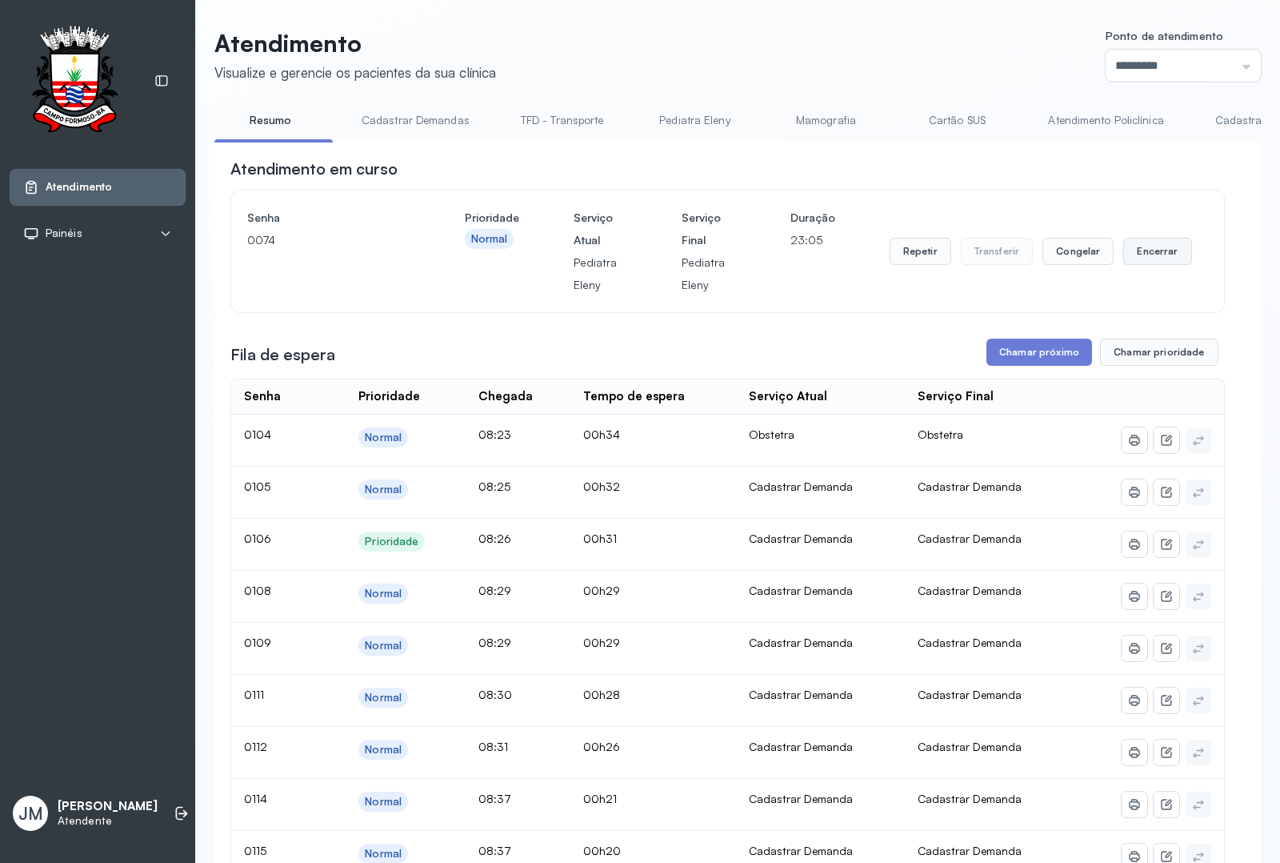
click at [1023, 252] on button "Encerrar" at bounding box center [1157, 251] width 68 height 27
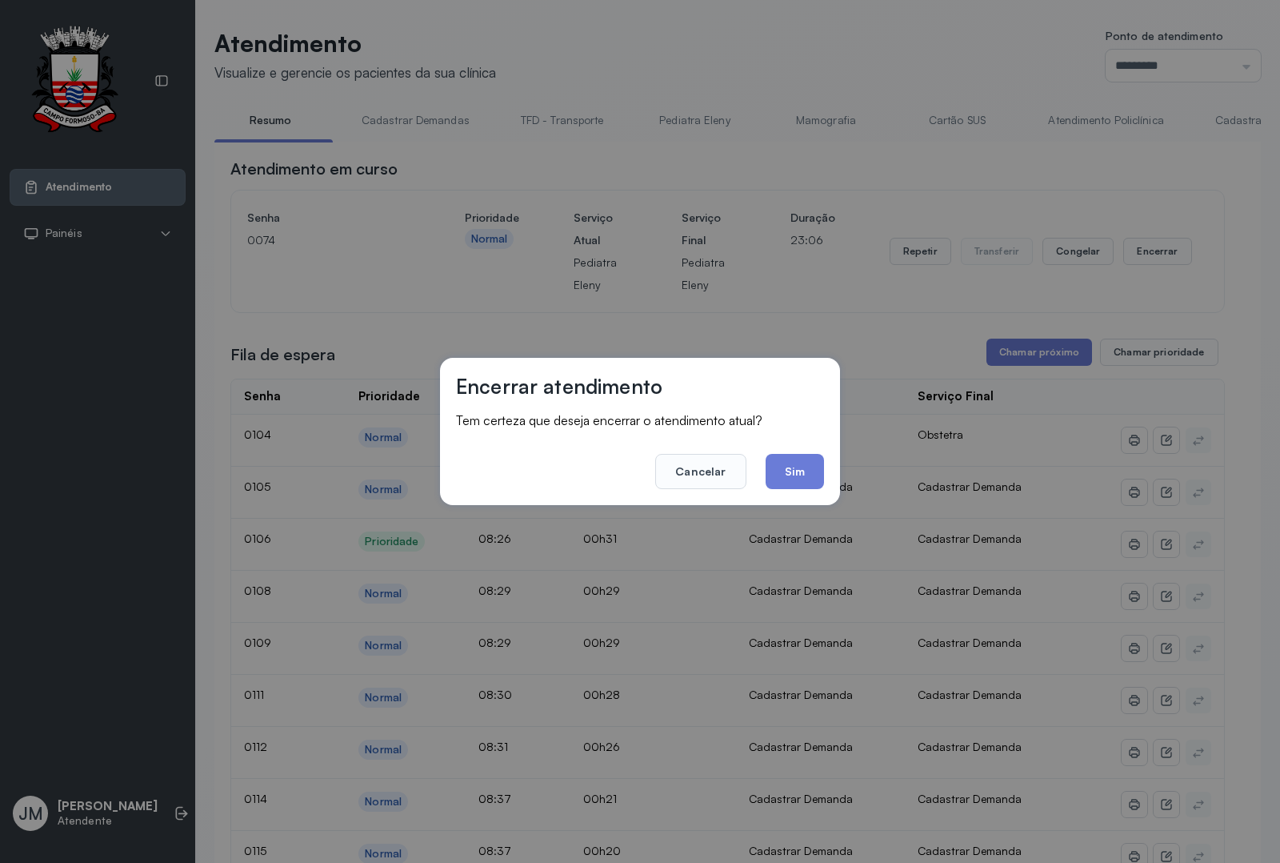
drag, startPoint x: 790, startPoint y: 460, endPoint x: 873, endPoint y: 402, distance: 101.2
click at [792, 458] on button "Sim" at bounding box center [795, 471] width 58 height 35
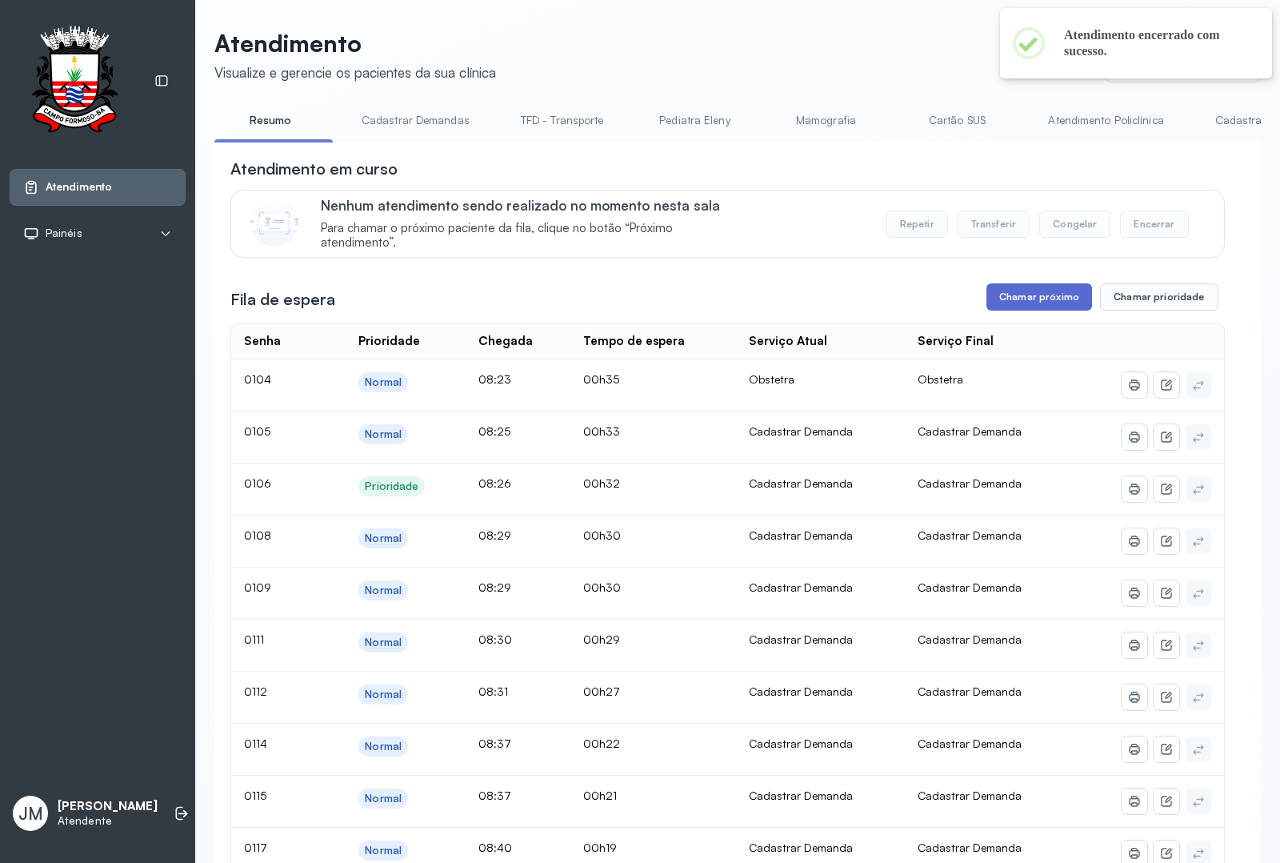
click at [1018, 294] on button "Chamar próximo" at bounding box center [1040, 296] width 106 height 27
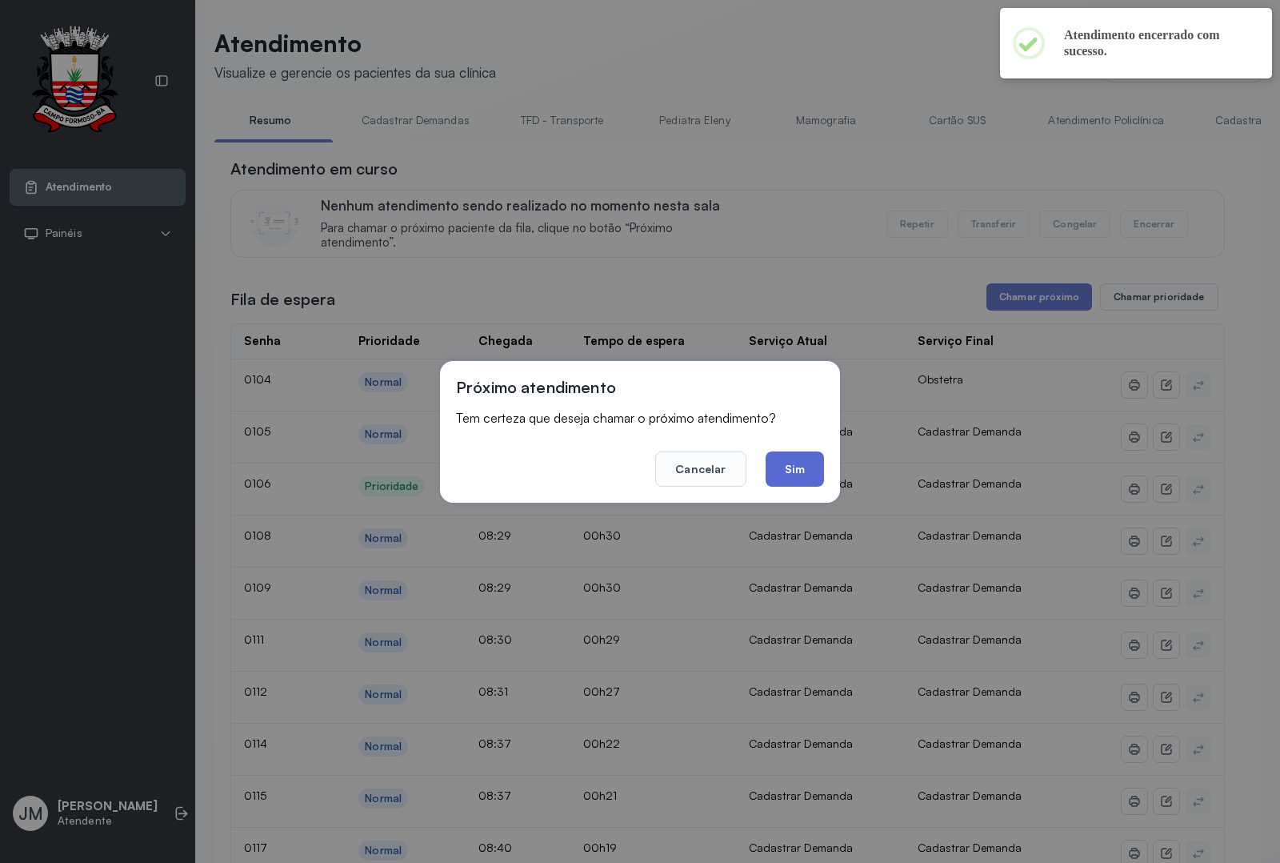
click at [821, 458] on button "Sim" at bounding box center [795, 468] width 58 height 35
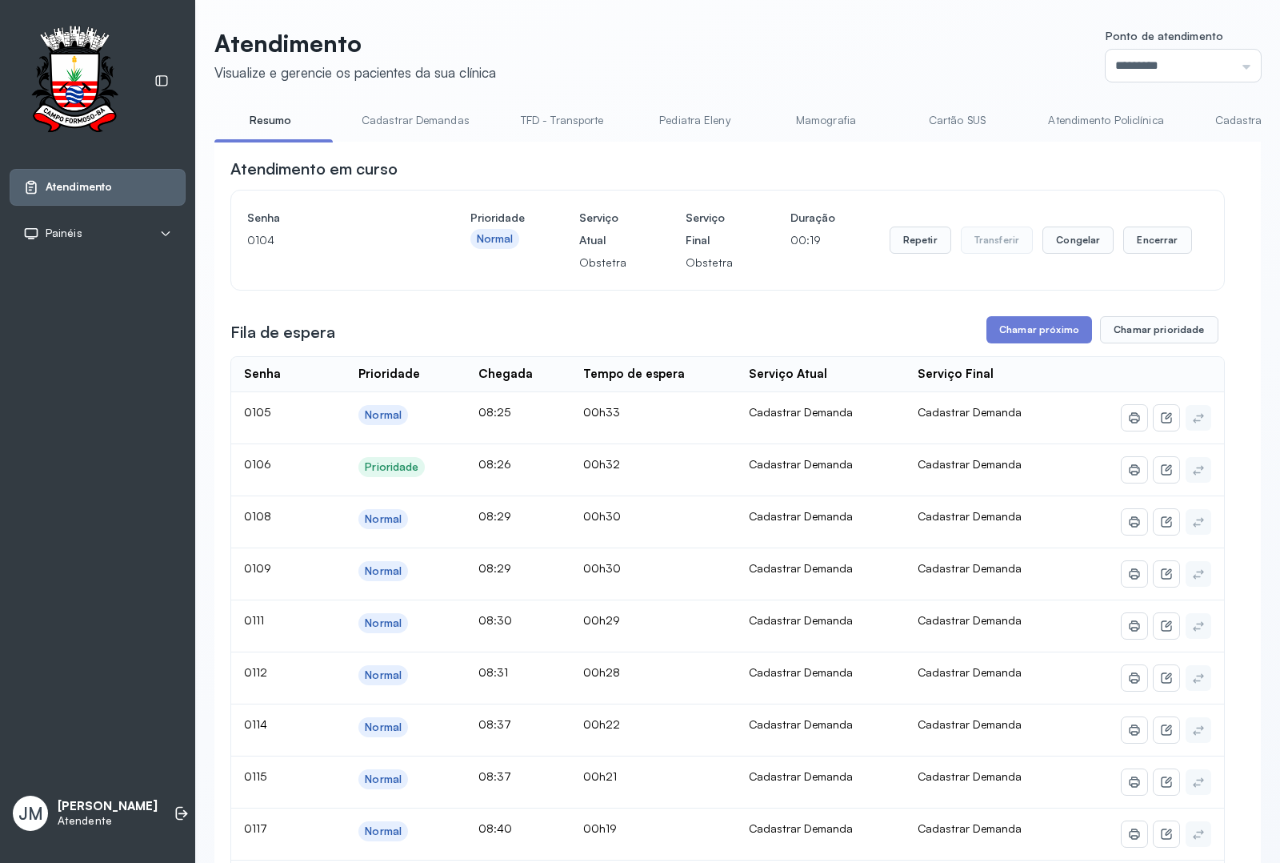
click at [577, 68] on header "Atendimento Visualize e gerencie os pacientes da sua clínica Ponto de atendimen…" at bounding box center [737, 55] width 1047 height 53
click at [1023, 333] on button "Chamar próximo" at bounding box center [1040, 329] width 106 height 27
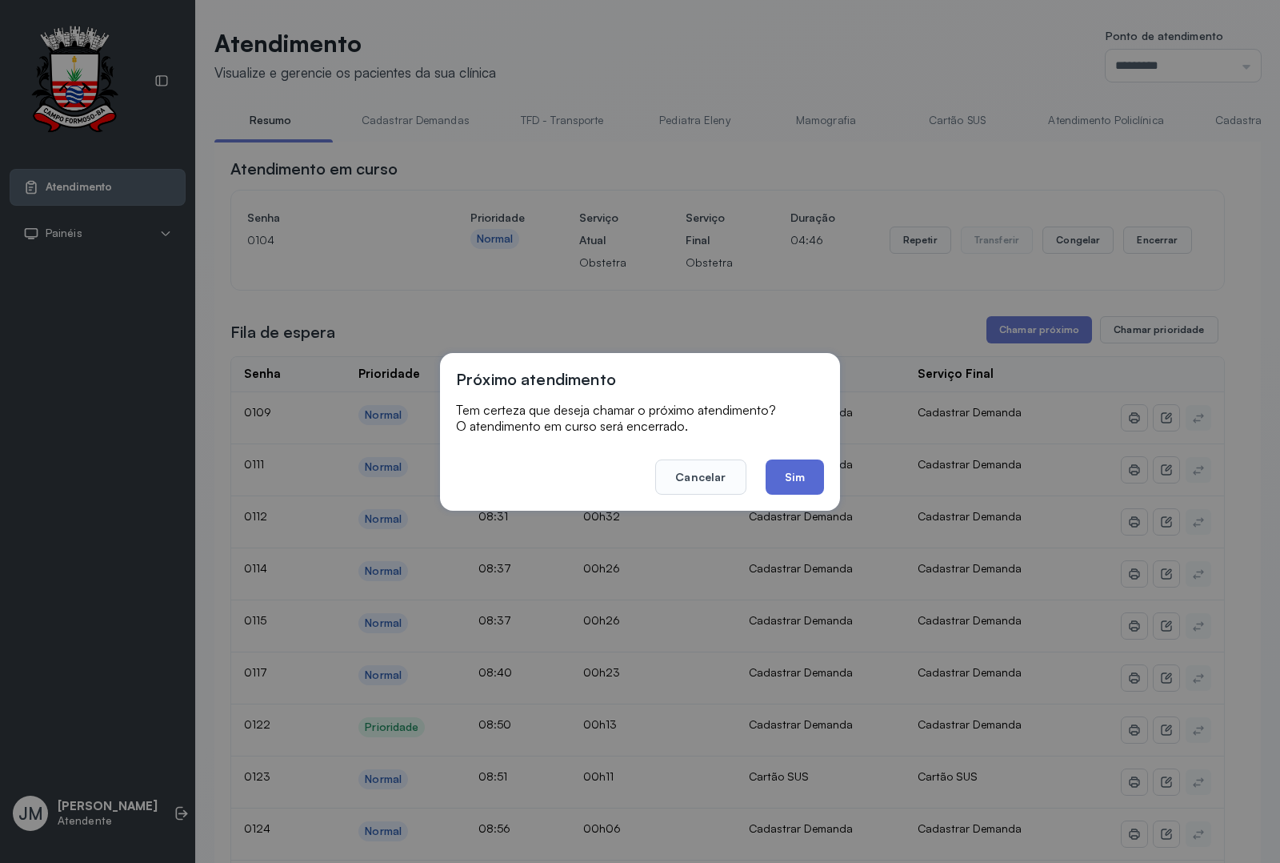
click at [809, 490] on button "Sim" at bounding box center [795, 476] width 58 height 35
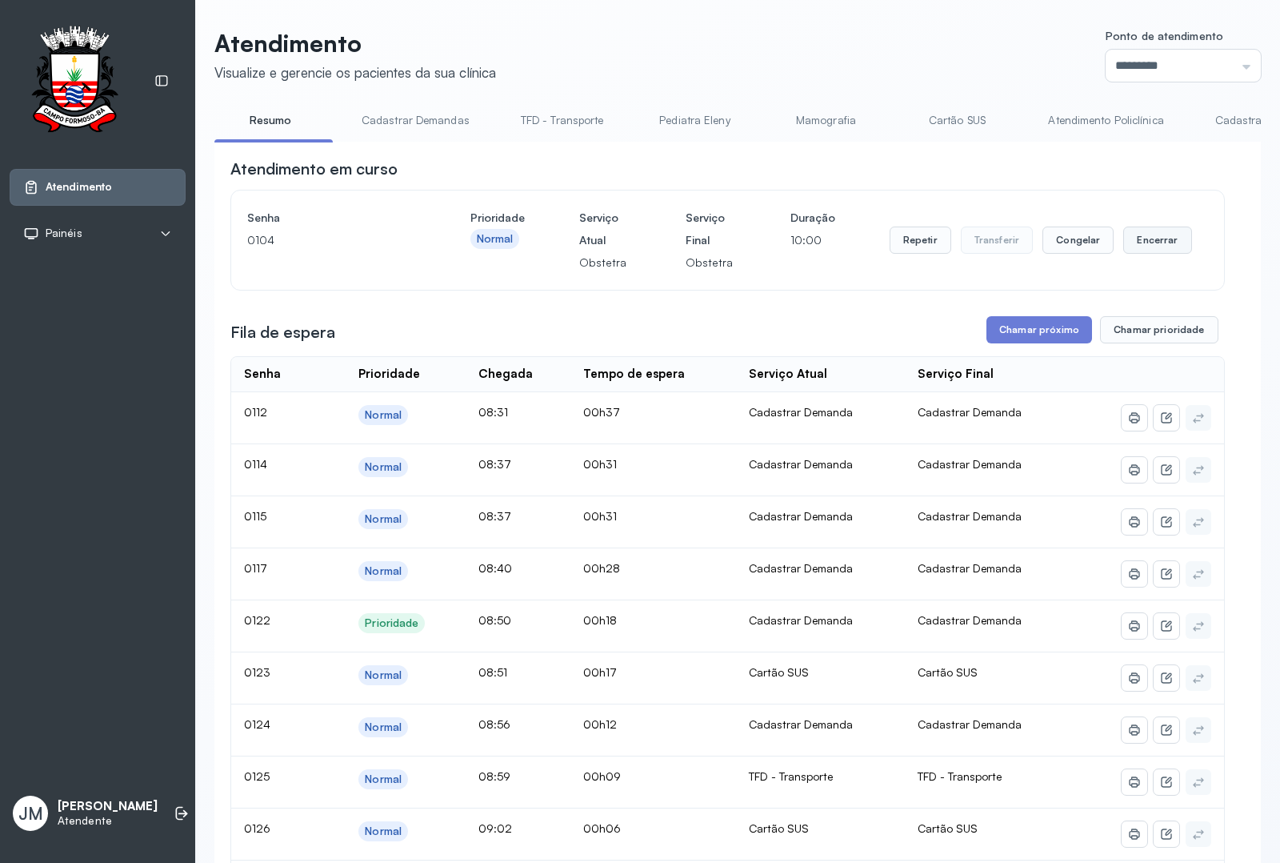
click at [1023, 242] on button "Encerrar" at bounding box center [1157, 239] width 68 height 27
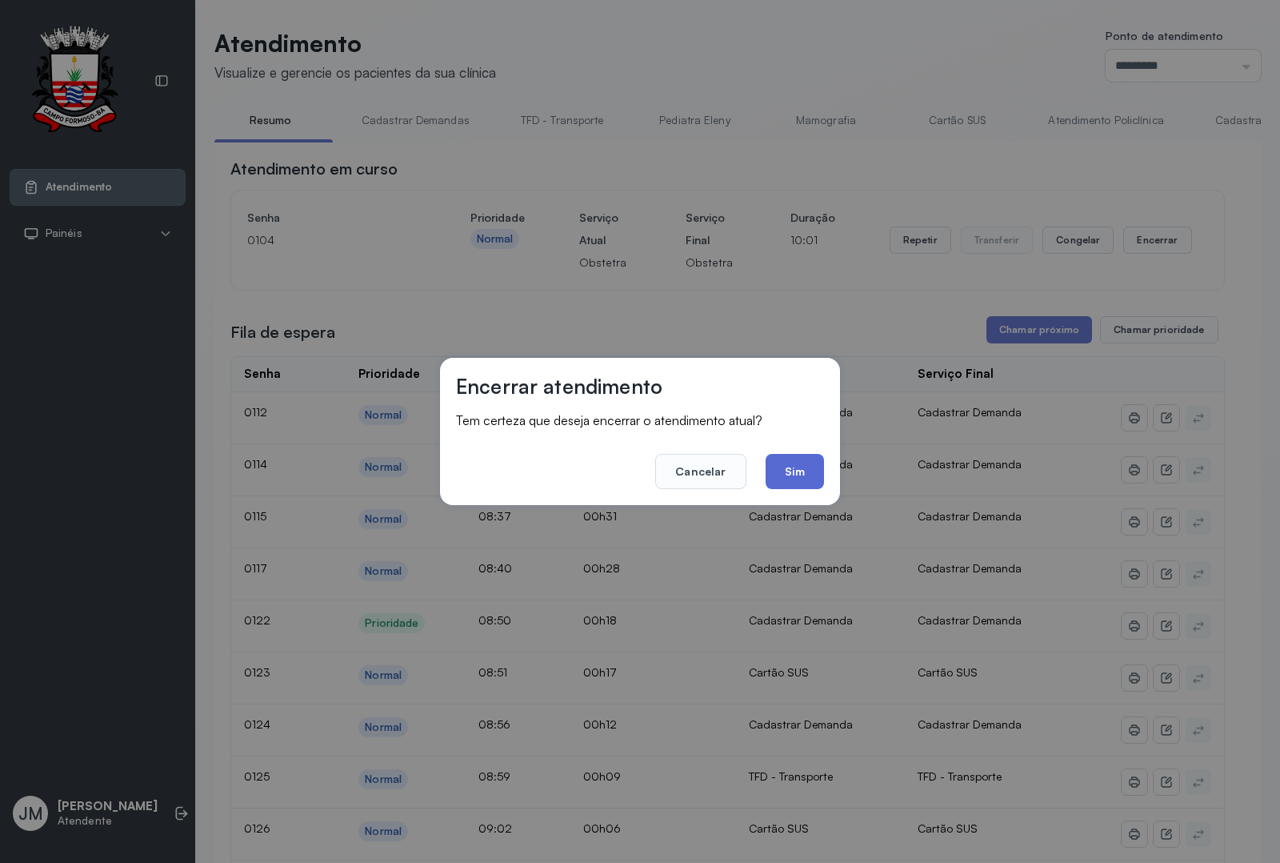
click at [808, 470] on button "Sim" at bounding box center [795, 471] width 58 height 35
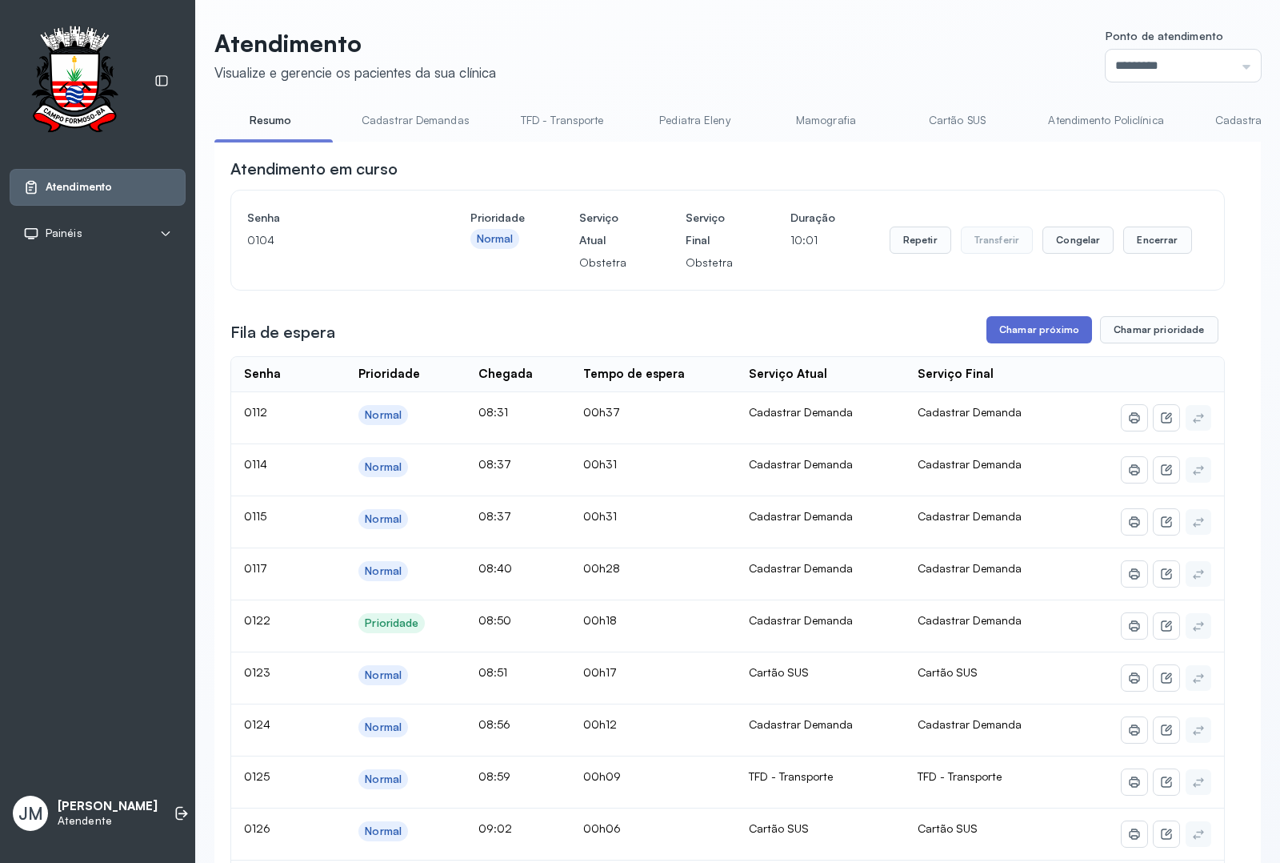
click at [1009, 328] on button "Chamar próximo" at bounding box center [1040, 329] width 106 height 27
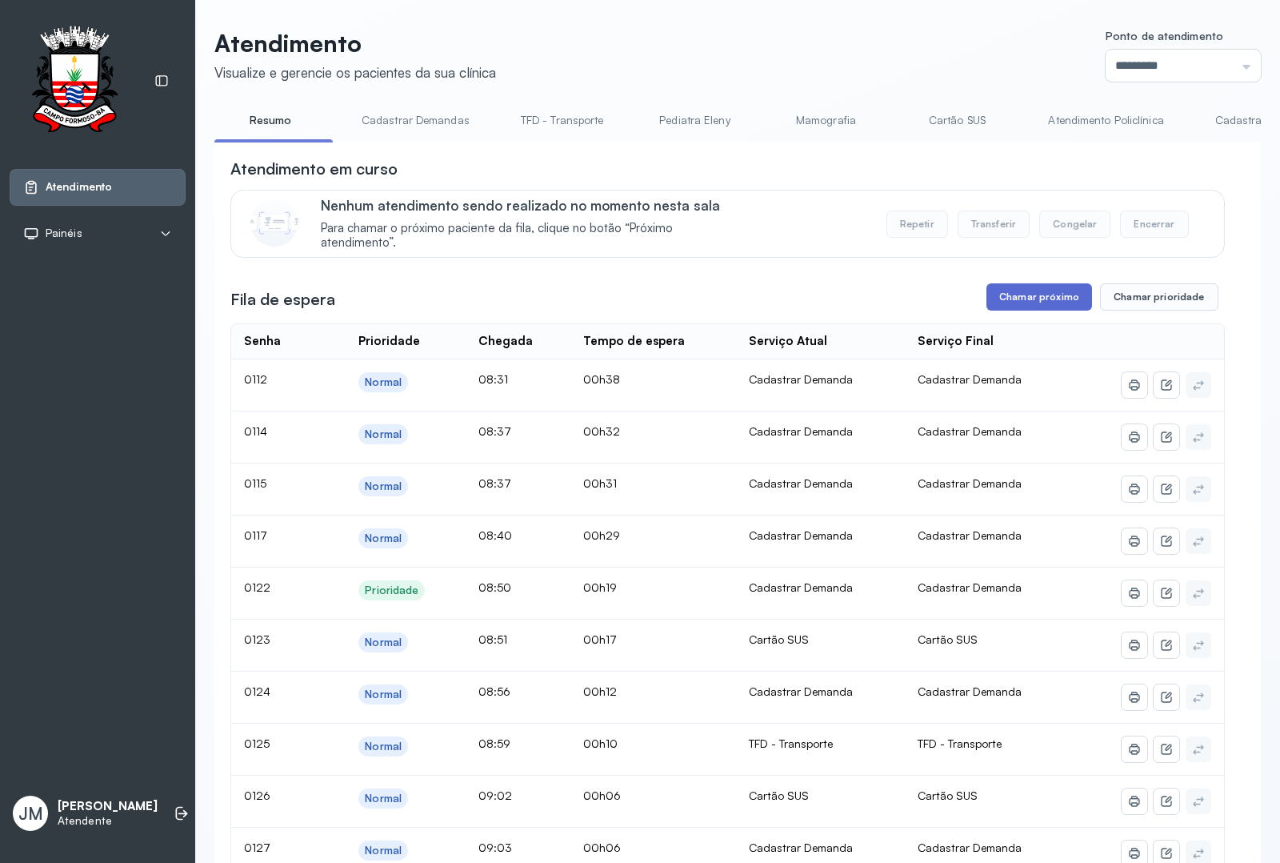
click at [1020, 300] on button "Chamar próximo" at bounding box center [1040, 296] width 106 height 27
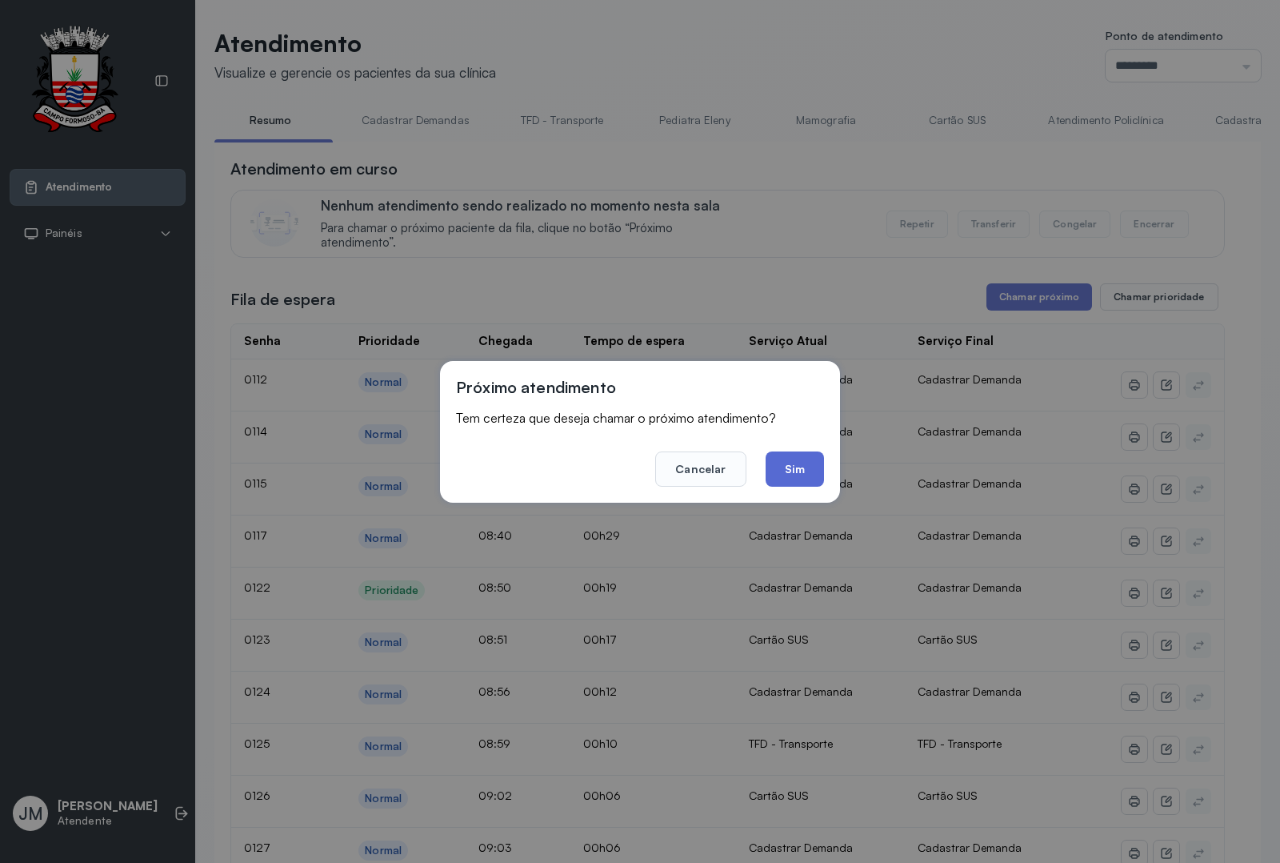
click at [802, 466] on button "Sim" at bounding box center [795, 468] width 58 height 35
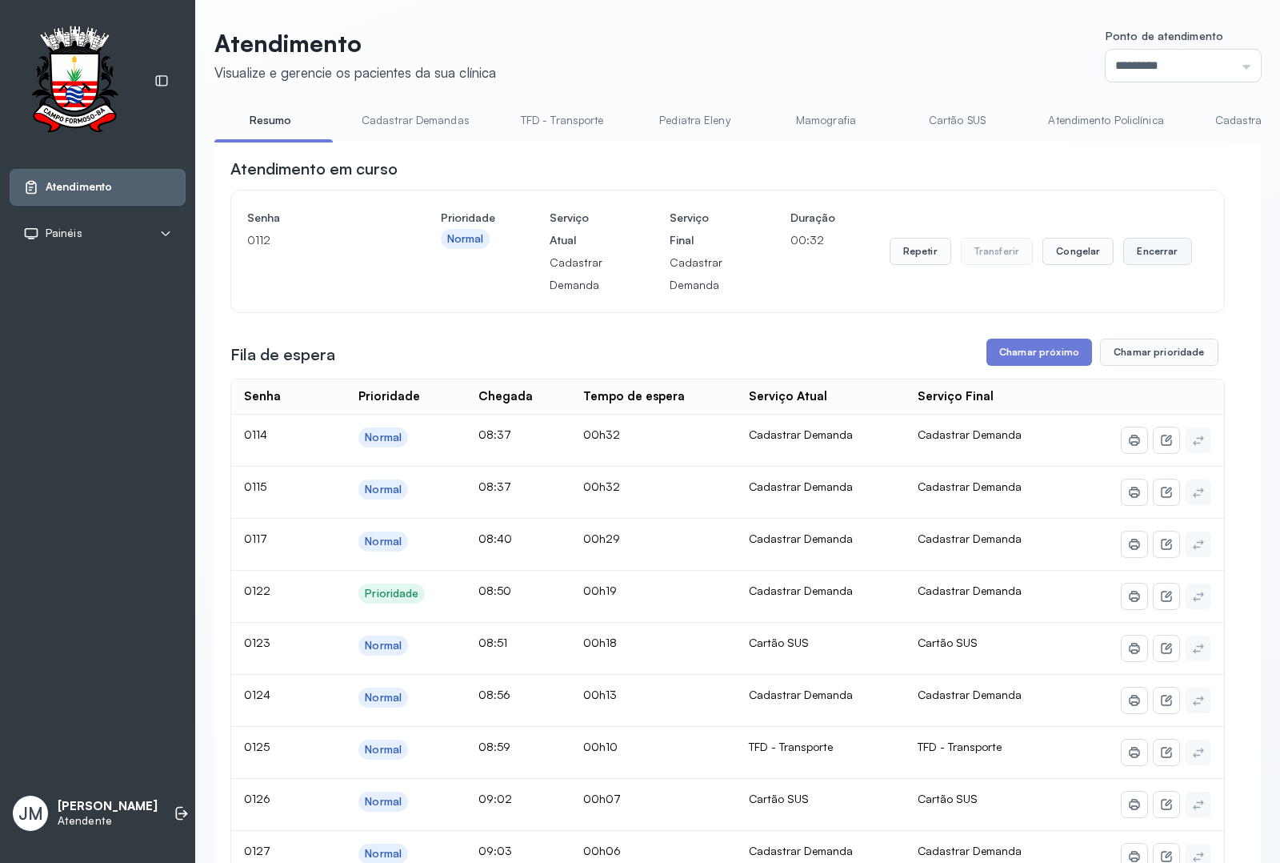
click at [1023, 246] on button "Encerrar" at bounding box center [1157, 251] width 68 height 27
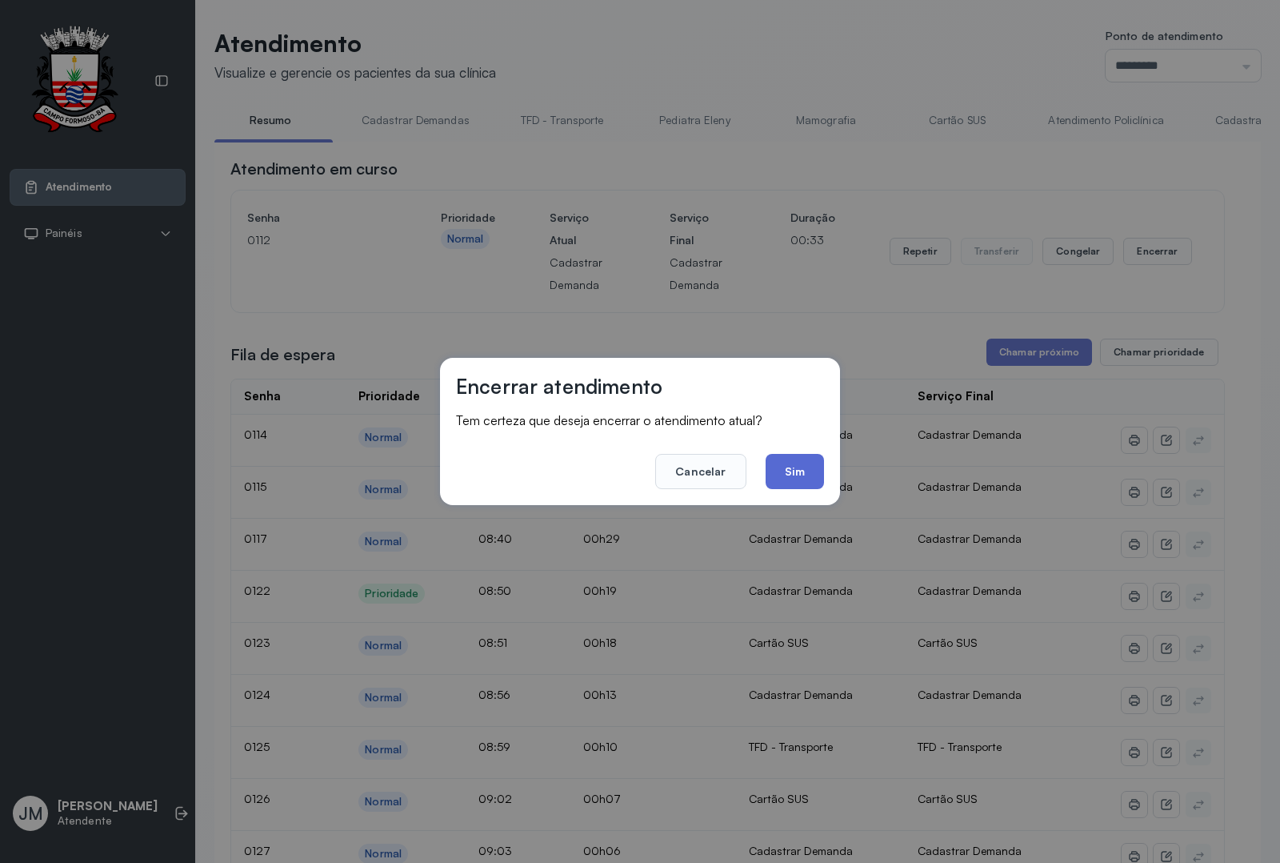
click at [782, 464] on button "Sim" at bounding box center [795, 471] width 58 height 35
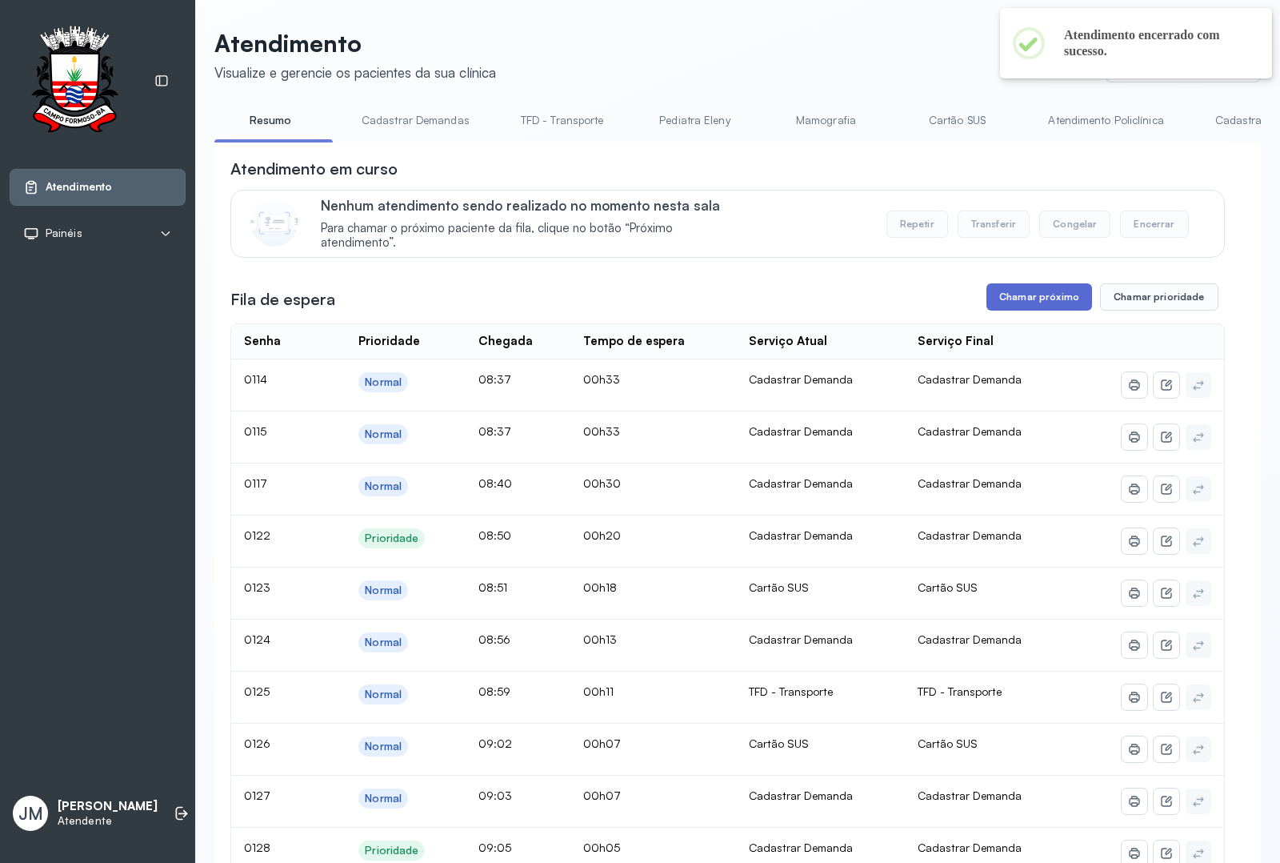
click at [1010, 294] on button "Chamar próximo" at bounding box center [1040, 296] width 106 height 27
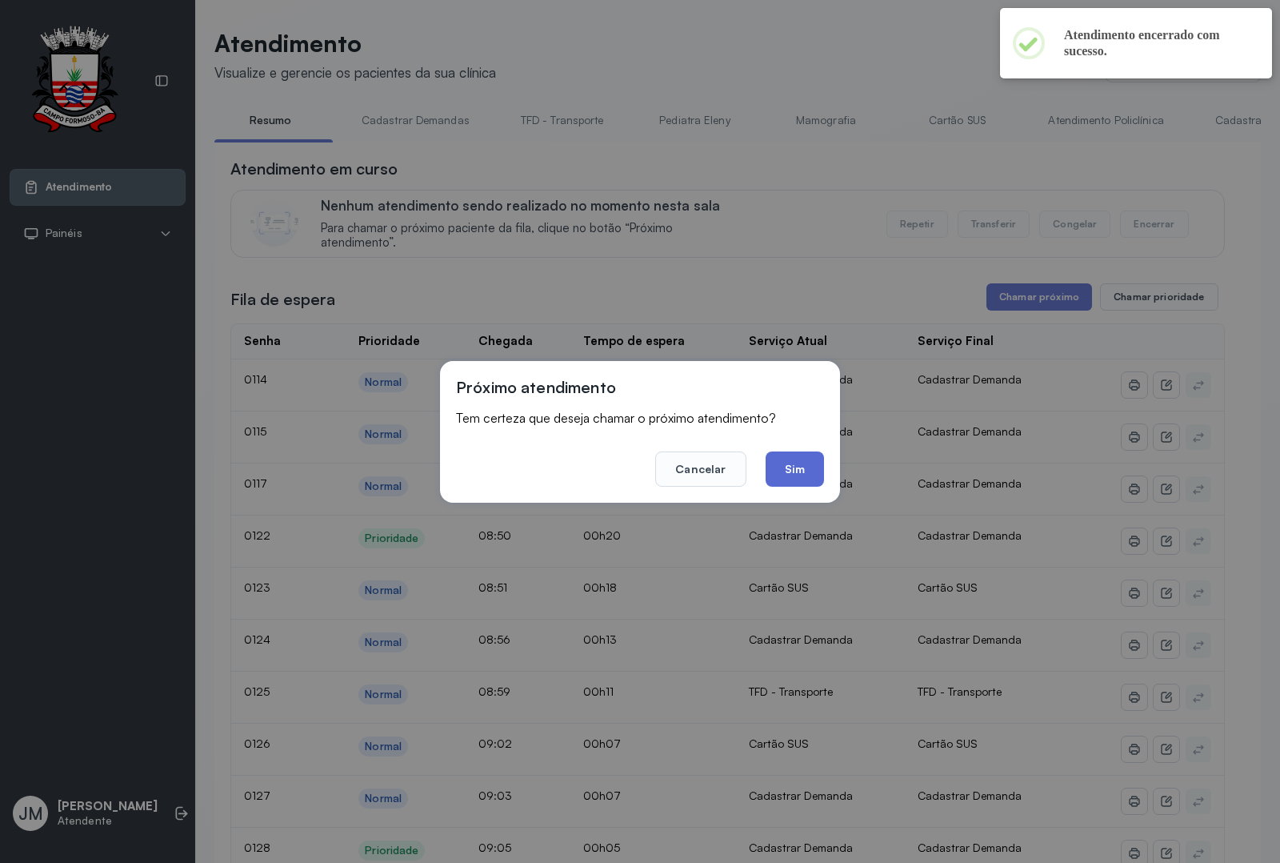
click at [795, 466] on button "Sim" at bounding box center [795, 468] width 58 height 35
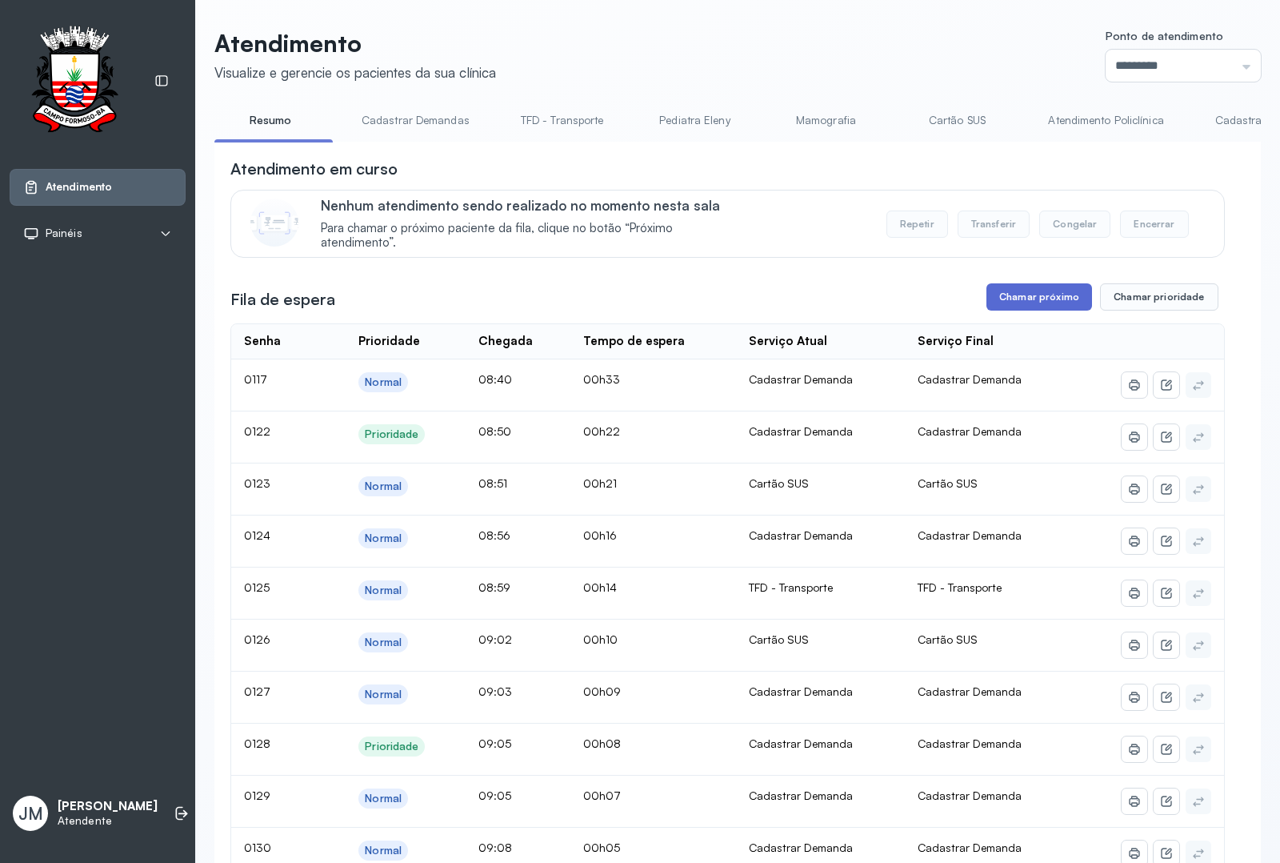
click at [1022, 296] on button "Chamar próximo" at bounding box center [1040, 296] width 106 height 27
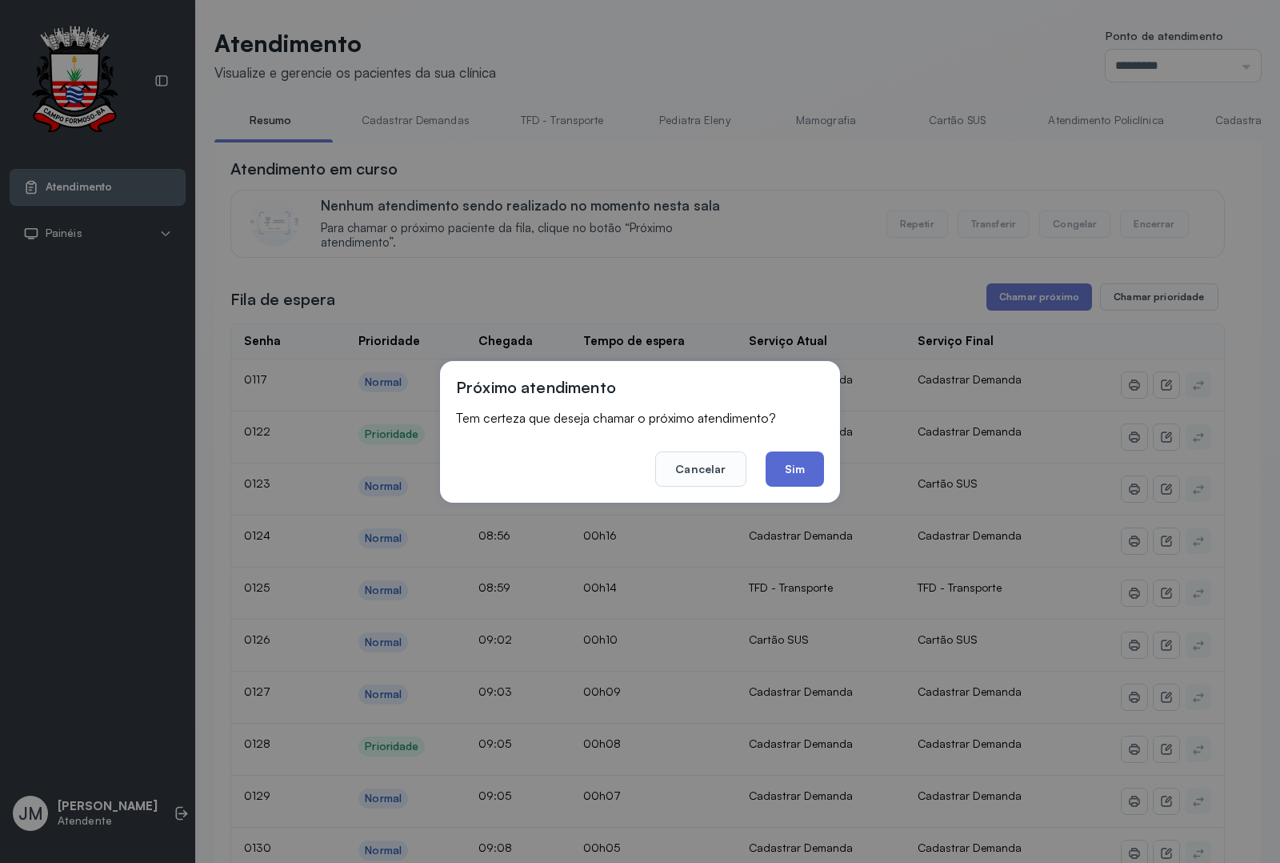
click at [802, 460] on button "Sim" at bounding box center [795, 468] width 58 height 35
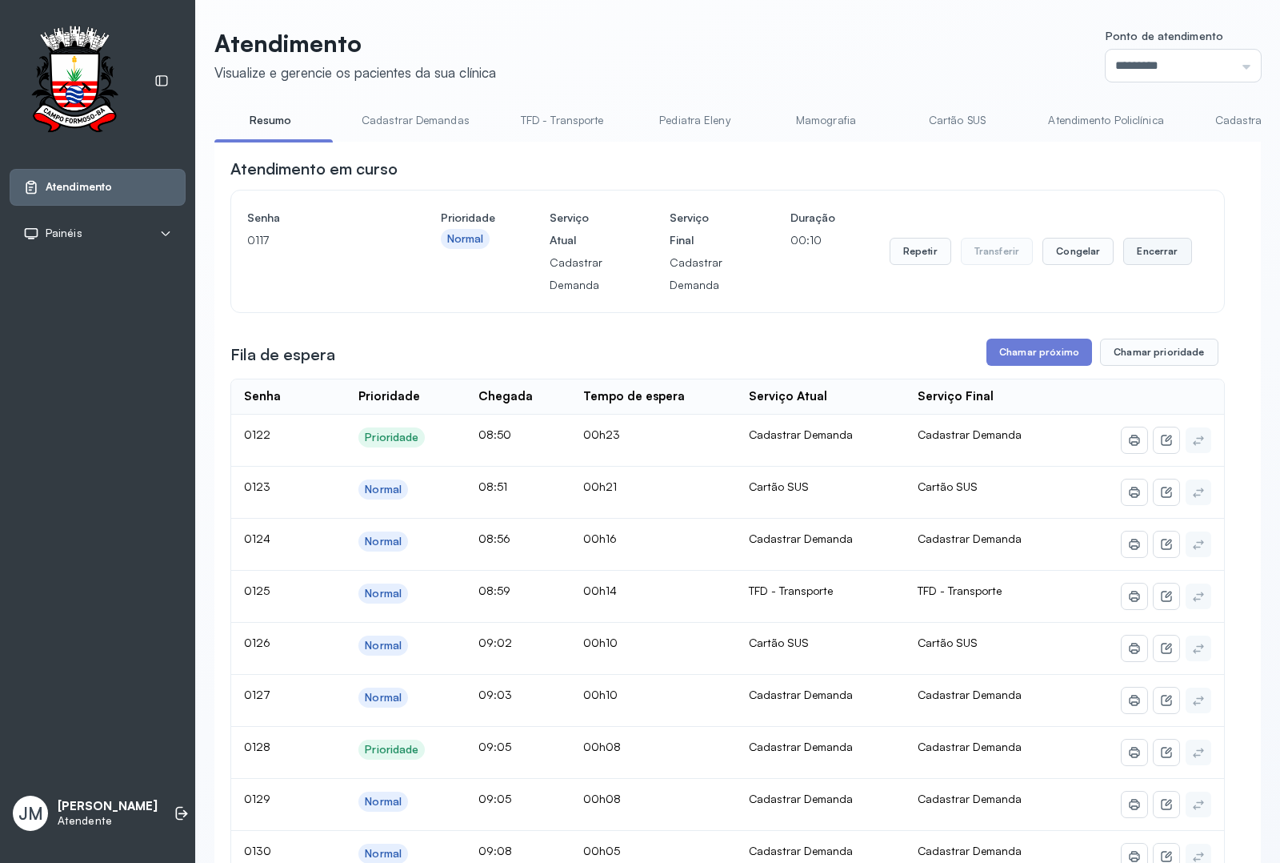
click at [1023, 250] on button "Encerrar" at bounding box center [1157, 251] width 68 height 27
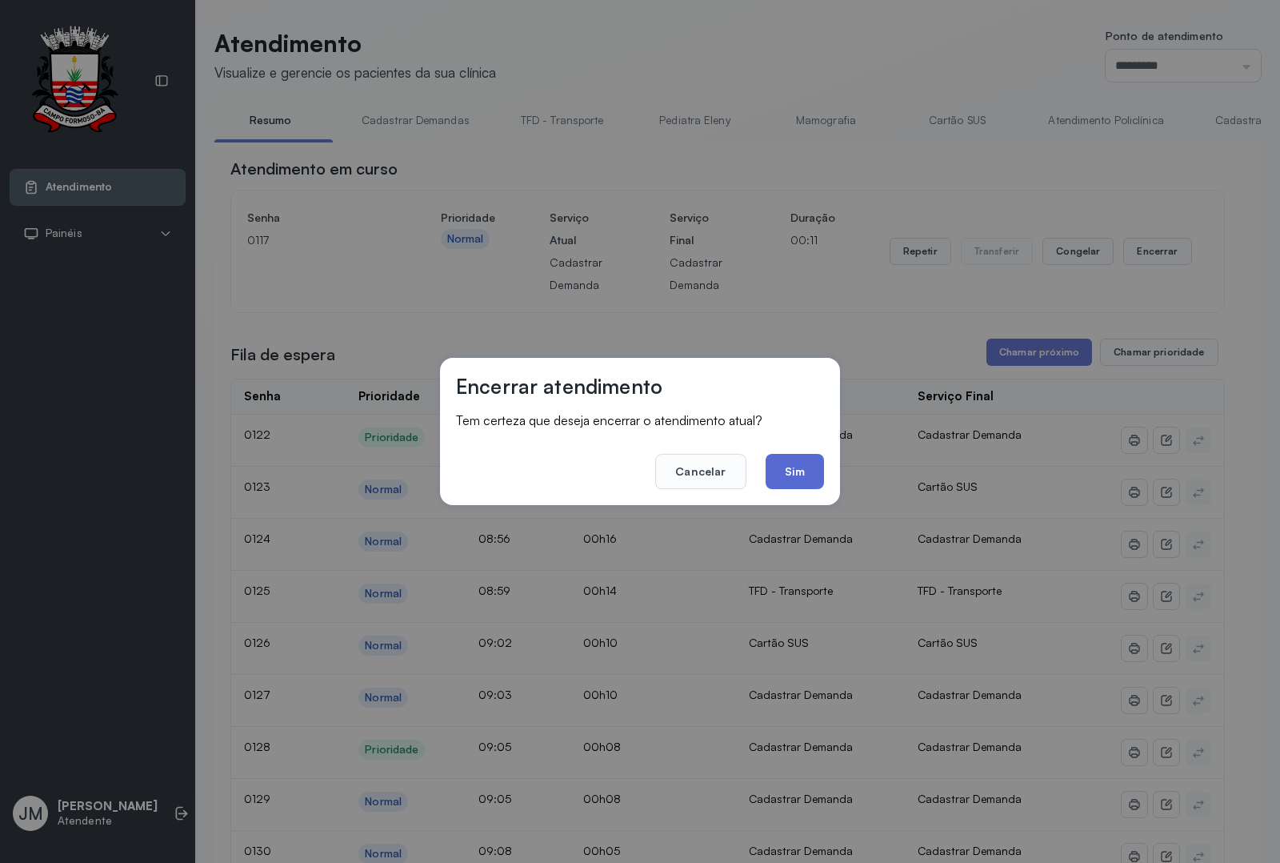
click at [801, 469] on button "Sim" at bounding box center [795, 471] width 58 height 35
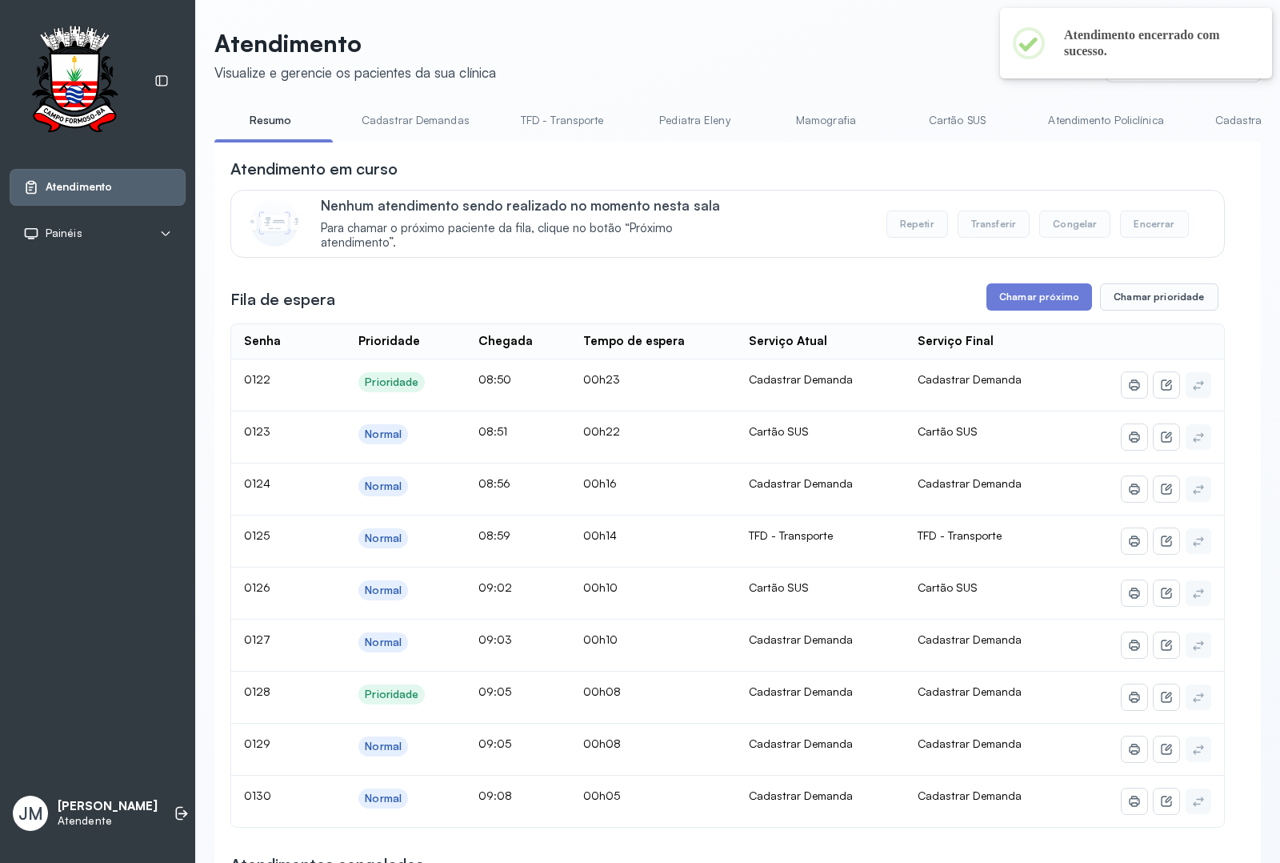
scroll to position [100, 0]
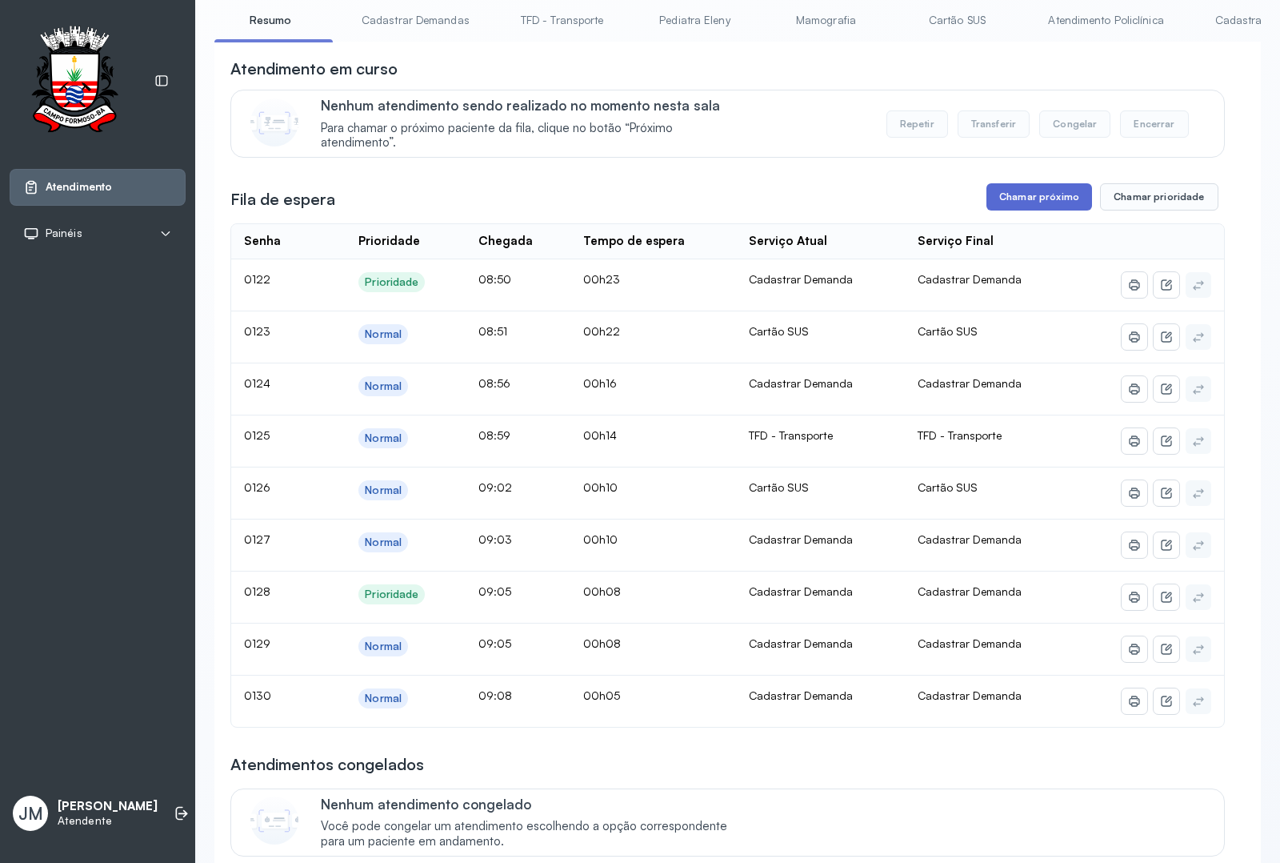
click at [1023, 193] on button "Chamar próximo" at bounding box center [1040, 196] width 106 height 27
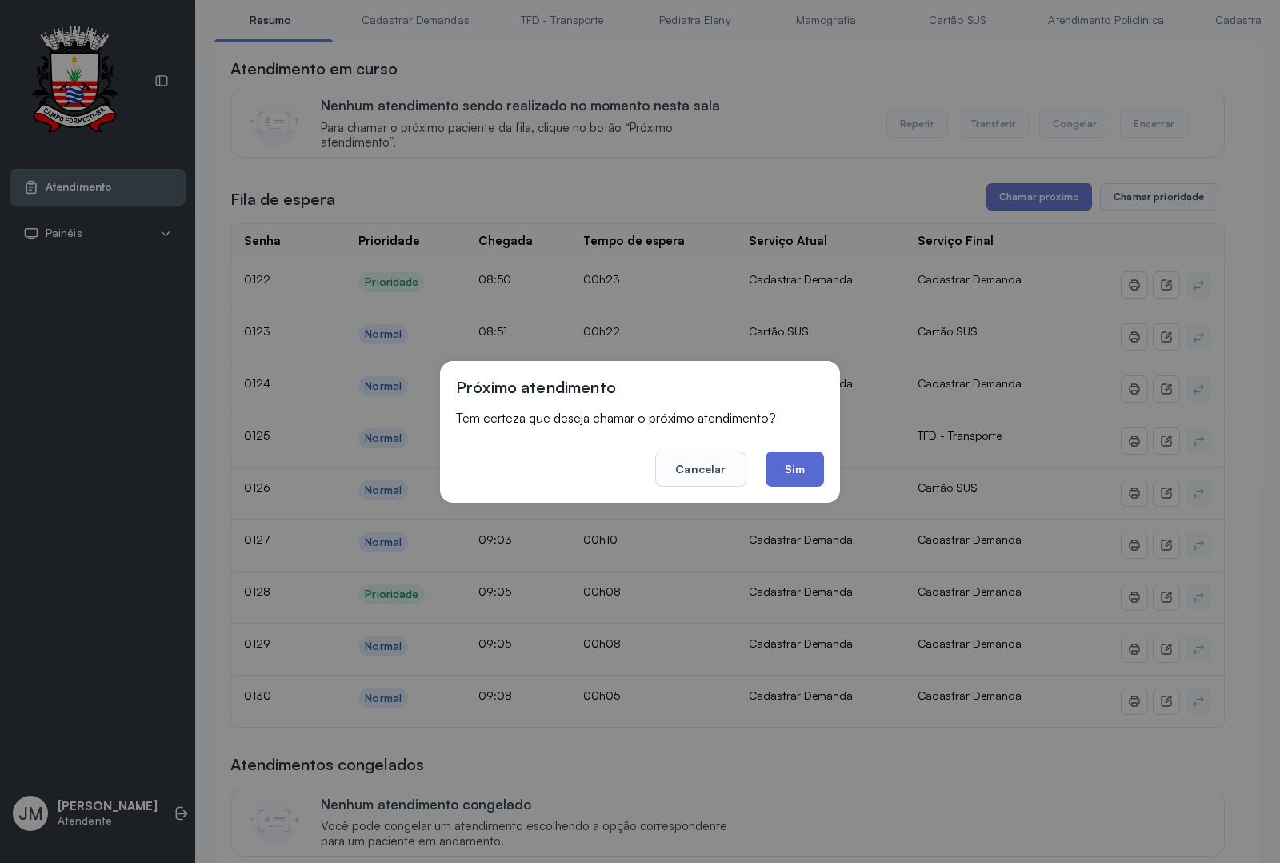
click at [789, 469] on button "Sim" at bounding box center [795, 468] width 58 height 35
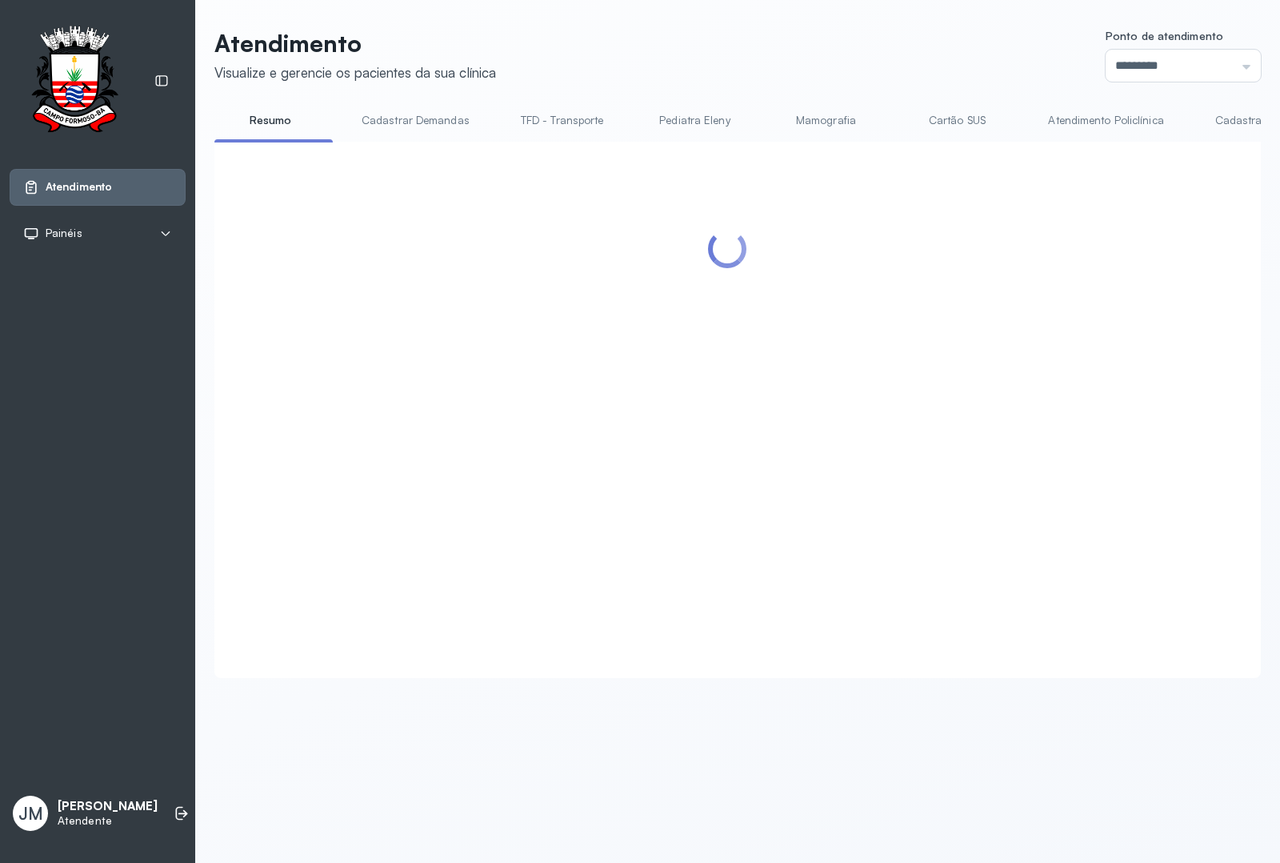
scroll to position [0, 0]
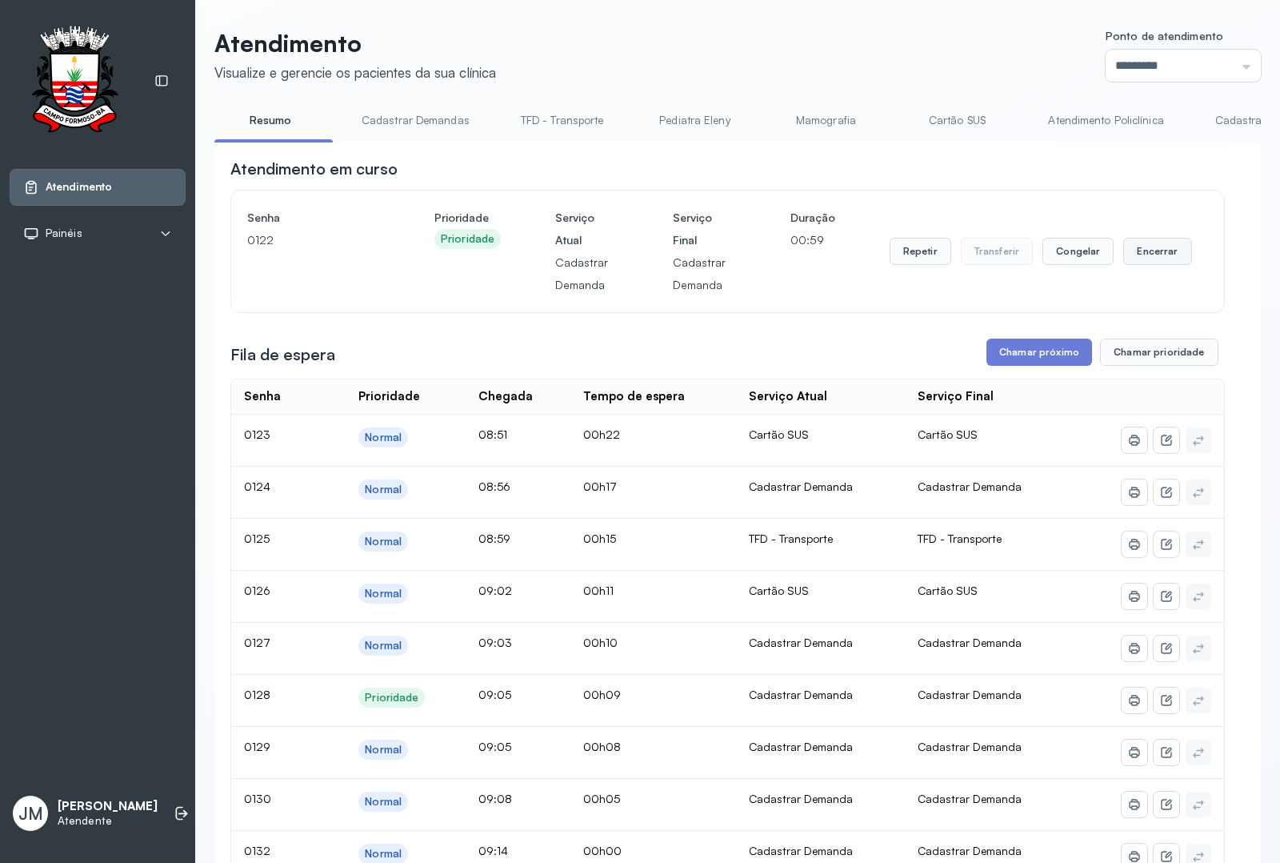
click at [1023, 257] on button "Encerrar" at bounding box center [1157, 251] width 68 height 27
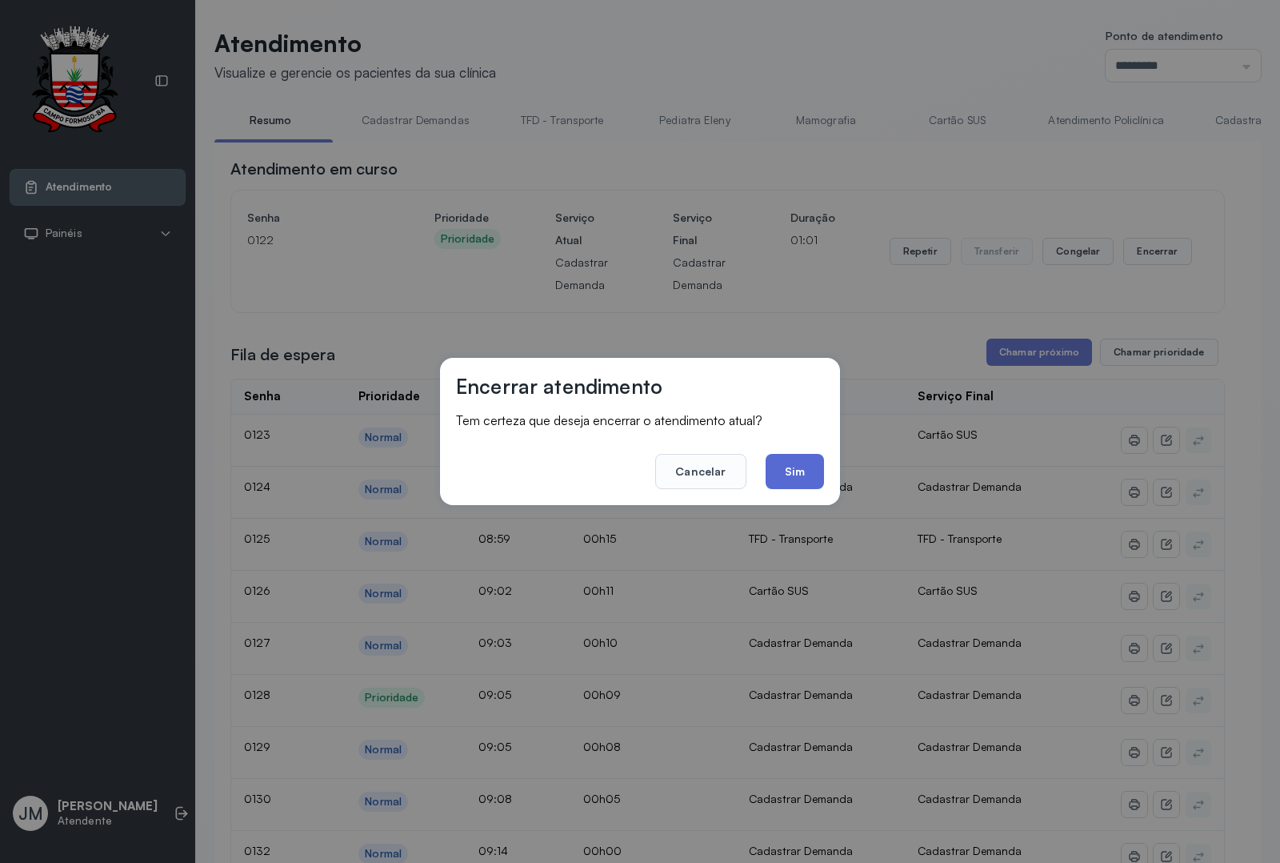
click at [791, 470] on button "Sim" at bounding box center [795, 471] width 58 height 35
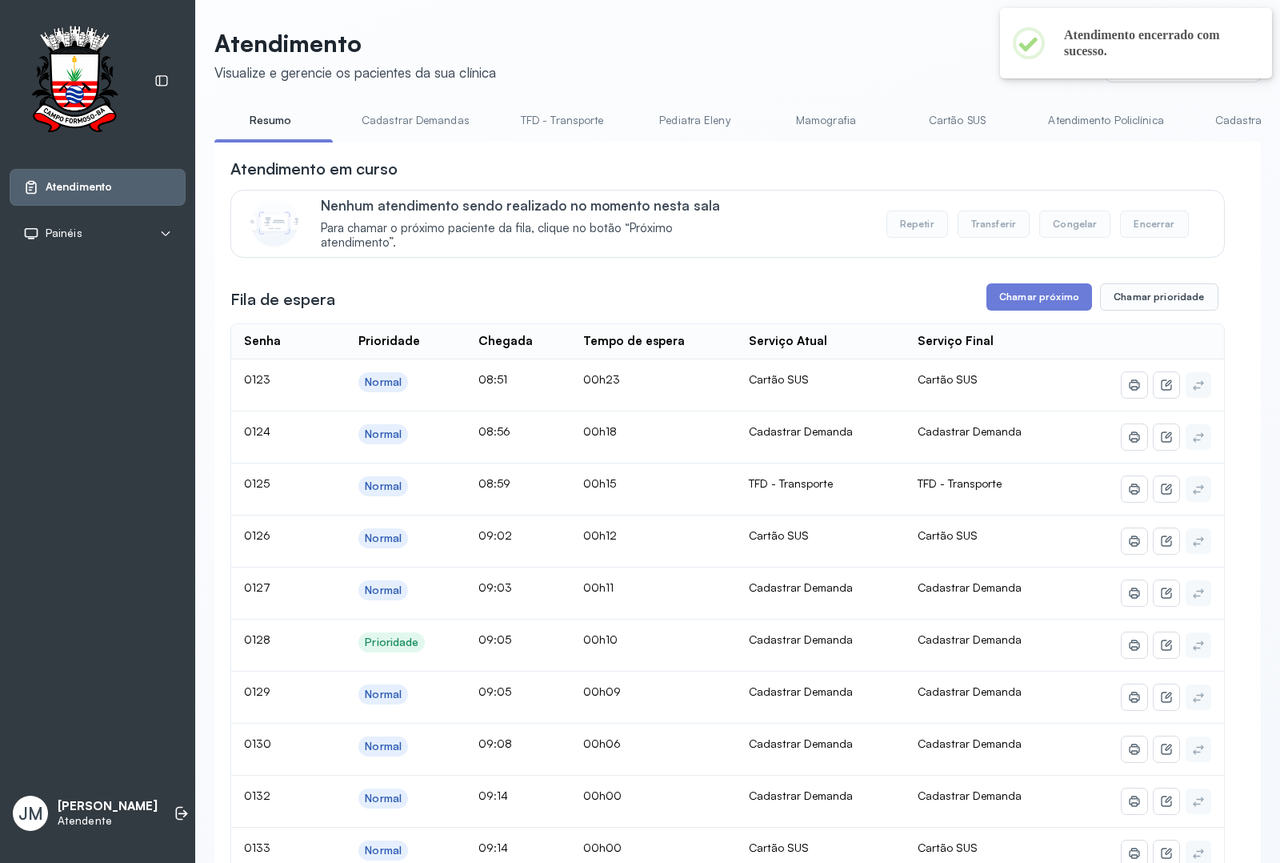
click at [260, 122] on link "Resumo" at bounding box center [270, 120] width 112 height 26
click at [1023, 118] on link "Cadastrar Demanda" at bounding box center [1266, 120] width 134 height 26
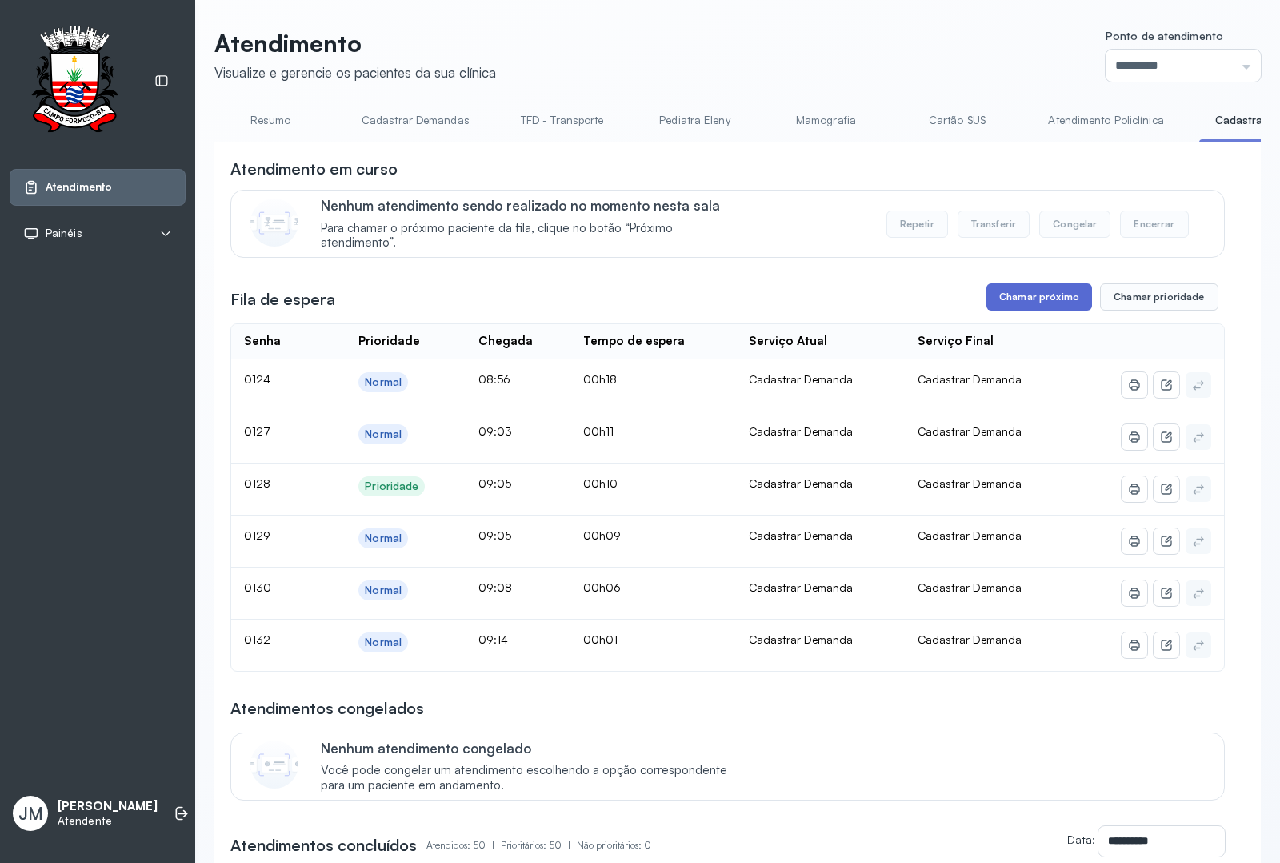
click at [1011, 305] on button "Chamar próximo" at bounding box center [1040, 296] width 106 height 27
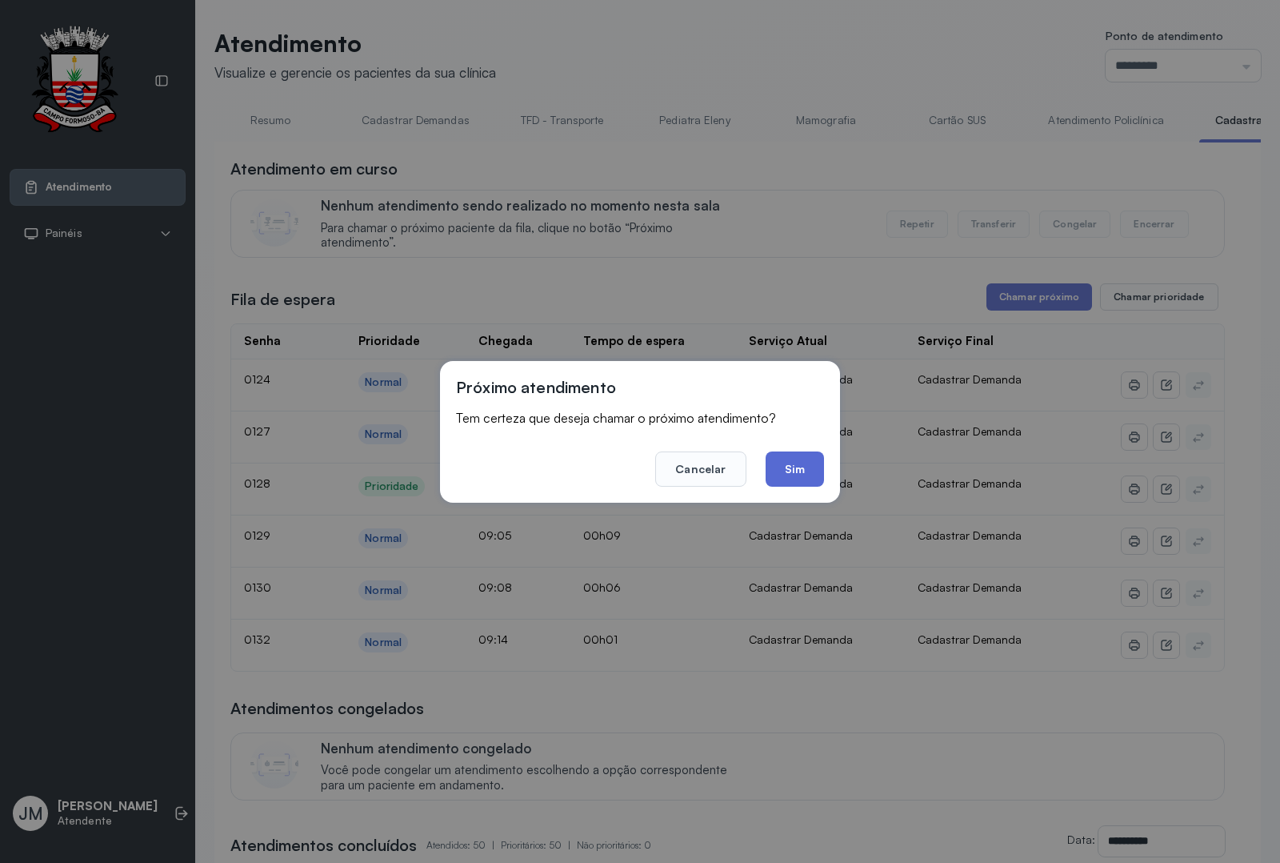
click at [795, 465] on button "Sim" at bounding box center [795, 468] width 58 height 35
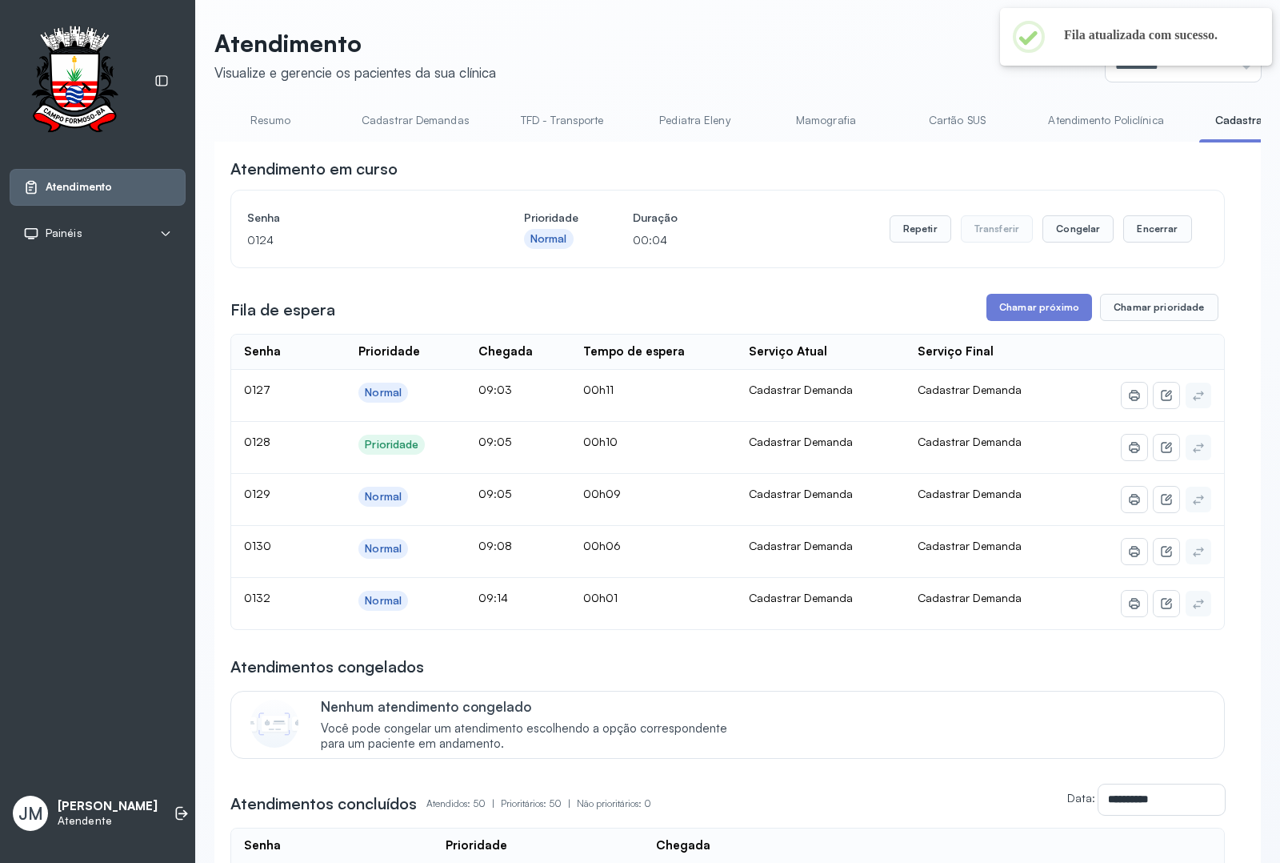
click at [269, 118] on link "Resumo" at bounding box center [270, 120] width 112 height 26
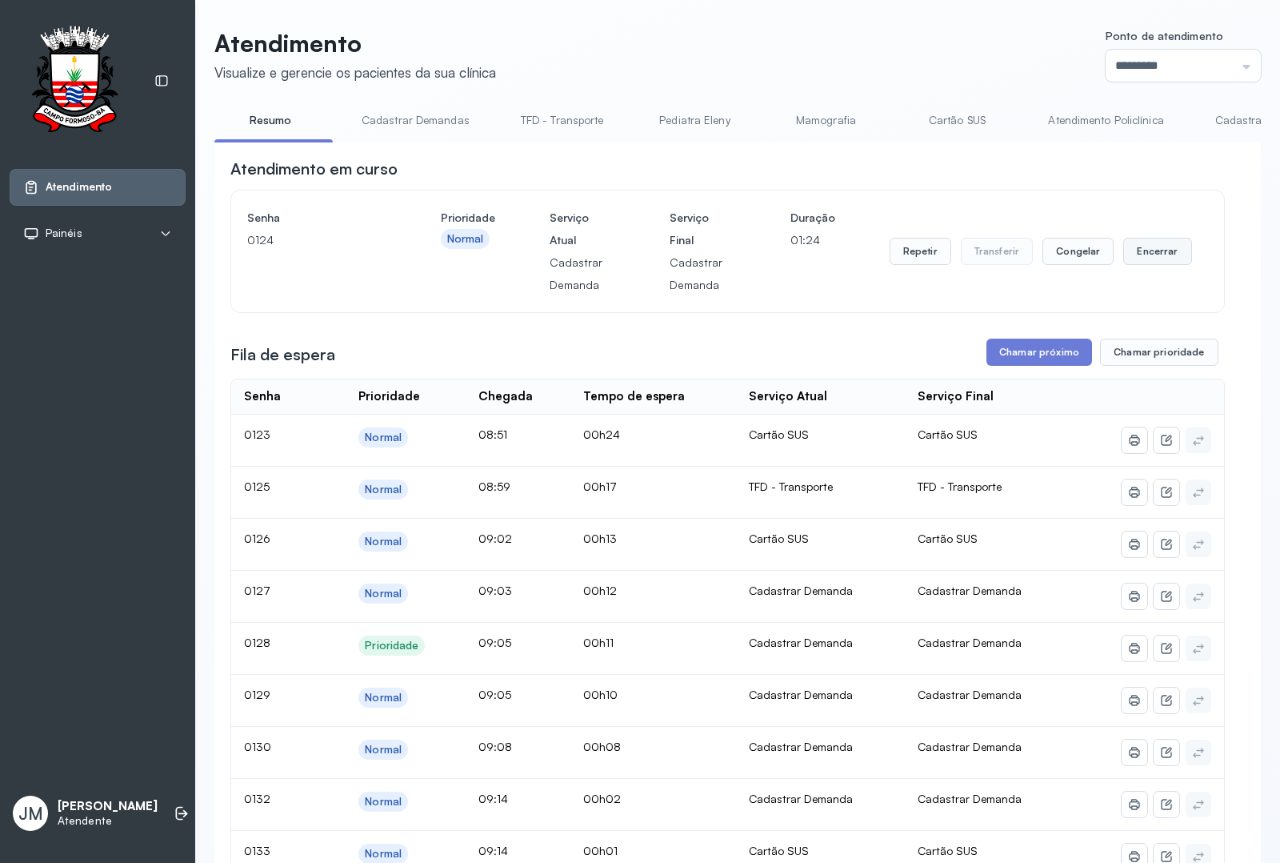
click at [1023, 257] on button "Encerrar" at bounding box center [1157, 251] width 68 height 27
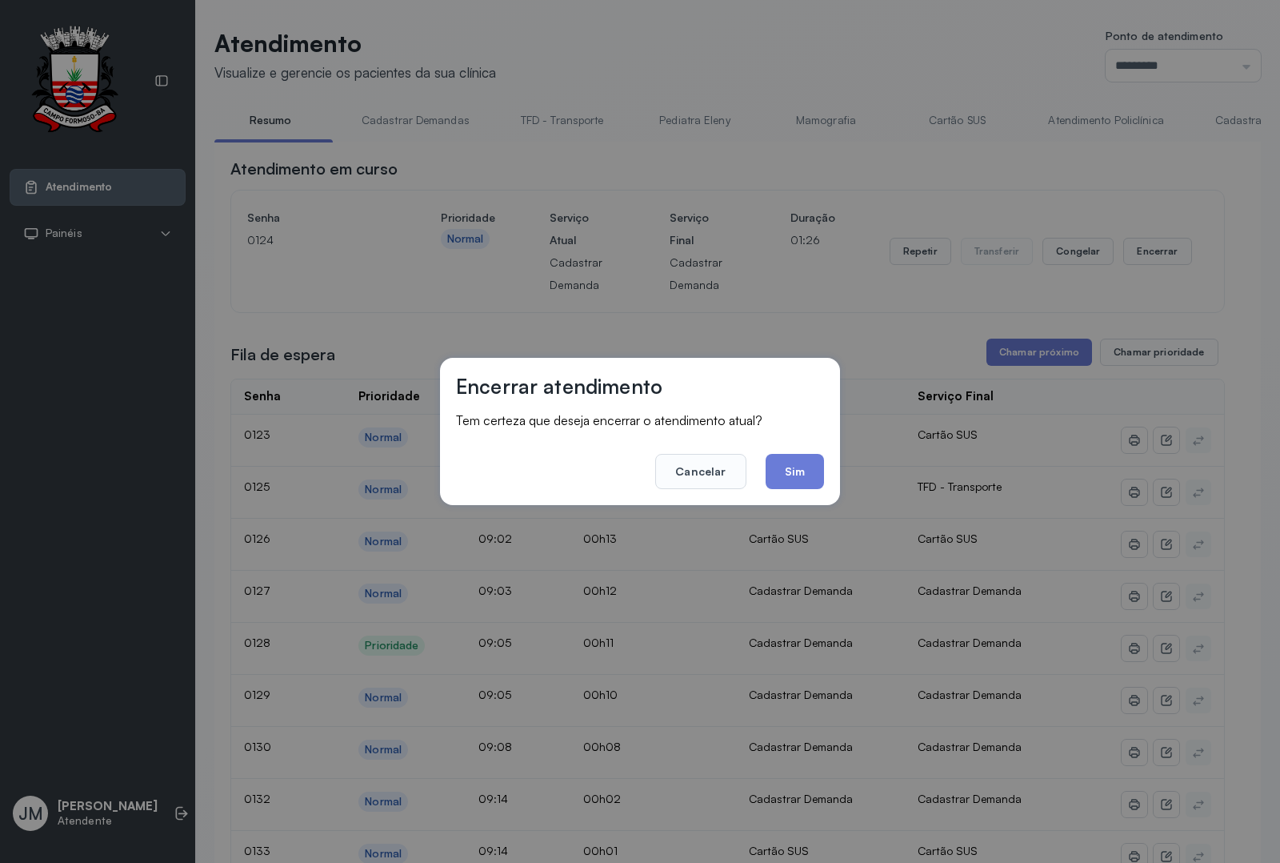
drag, startPoint x: 793, startPoint y: 462, endPoint x: 794, endPoint y: 410, distance: 52.0
click at [792, 461] on button "Sim" at bounding box center [795, 471] width 58 height 35
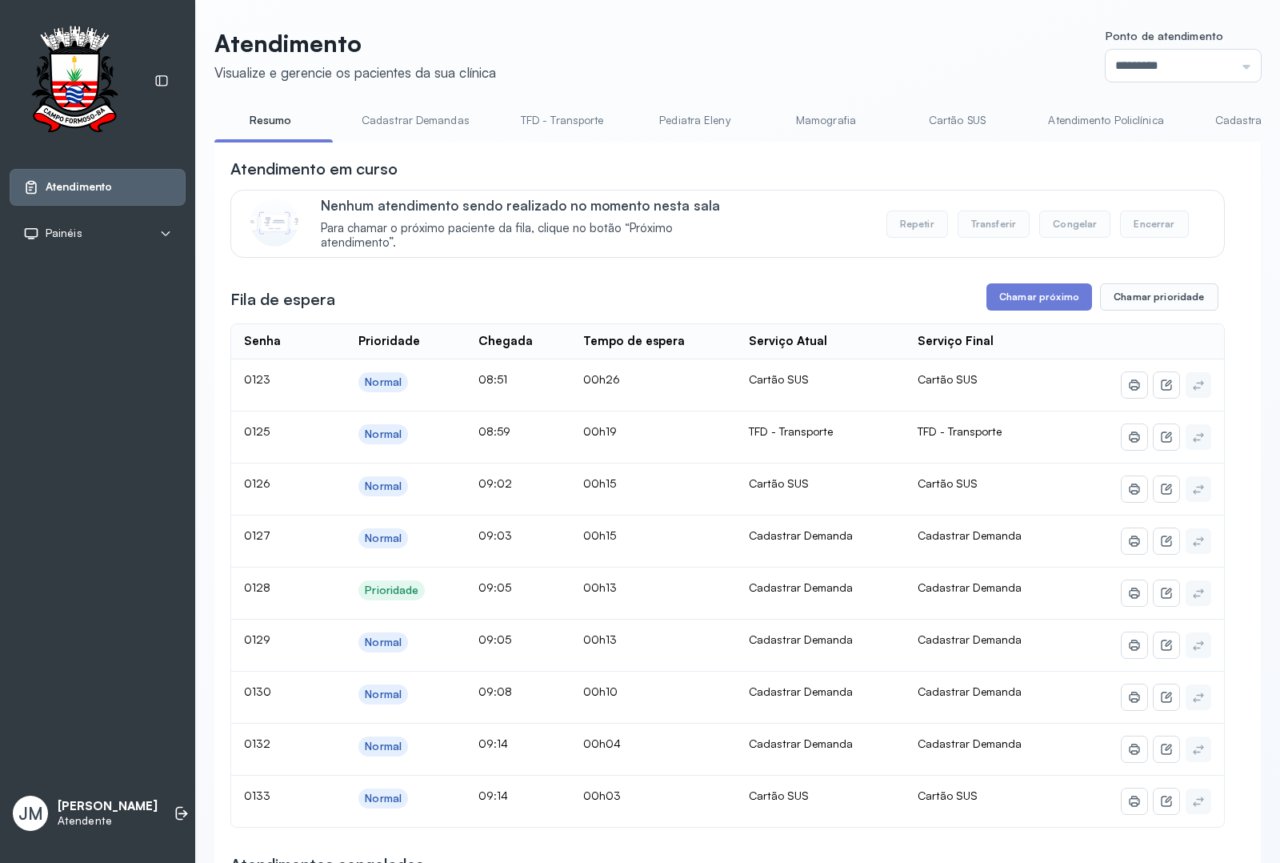
click at [1023, 118] on link "Cadastrar Demanda" at bounding box center [1266, 120] width 134 height 26
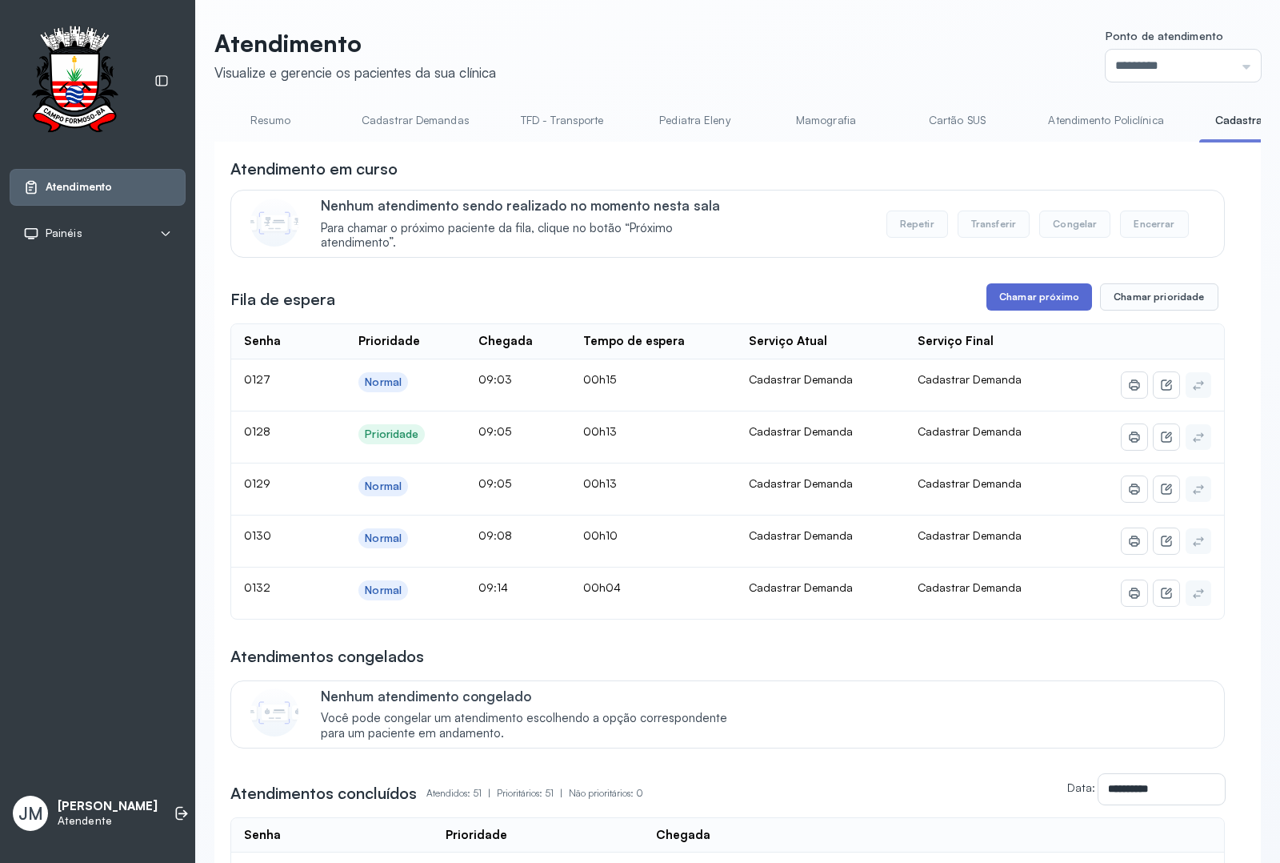
click at [1023, 298] on button "Chamar próximo" at bounding box center [1040, 296] width 106 height 27
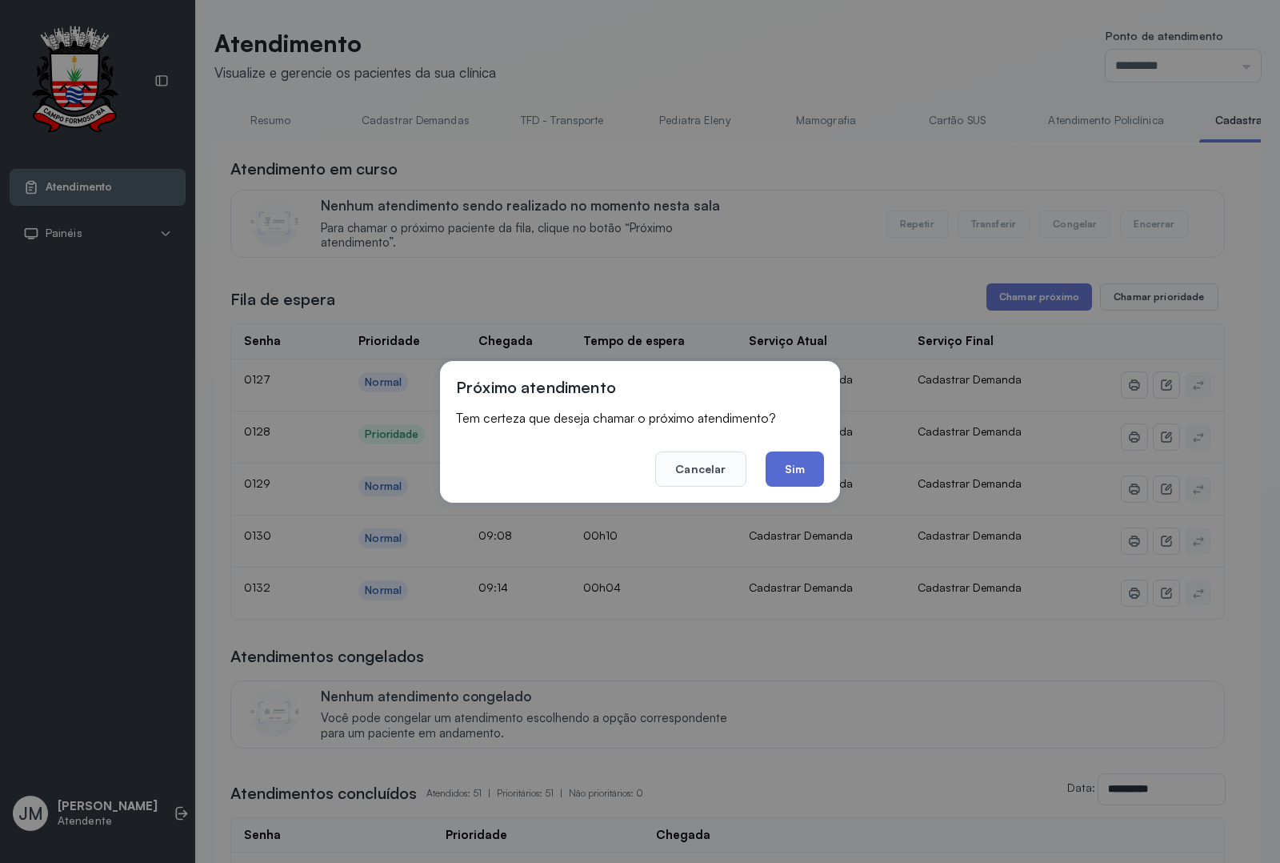
click at [783, 469] on button "Sim" at bounding box center [795, 468] width 58 height 35
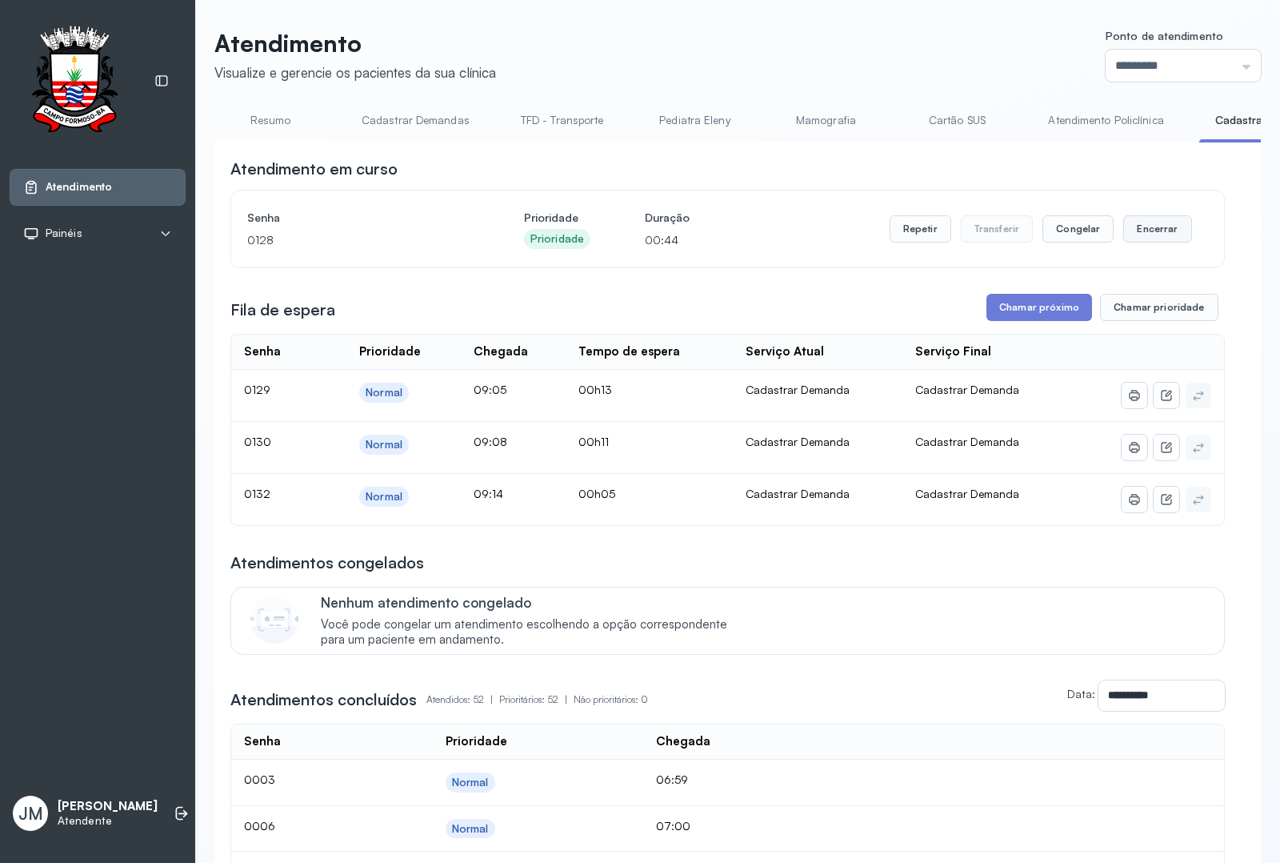
click at [1023, 232] on button "Encerrar" at bounding box center [1157, 228] width 68 height 27
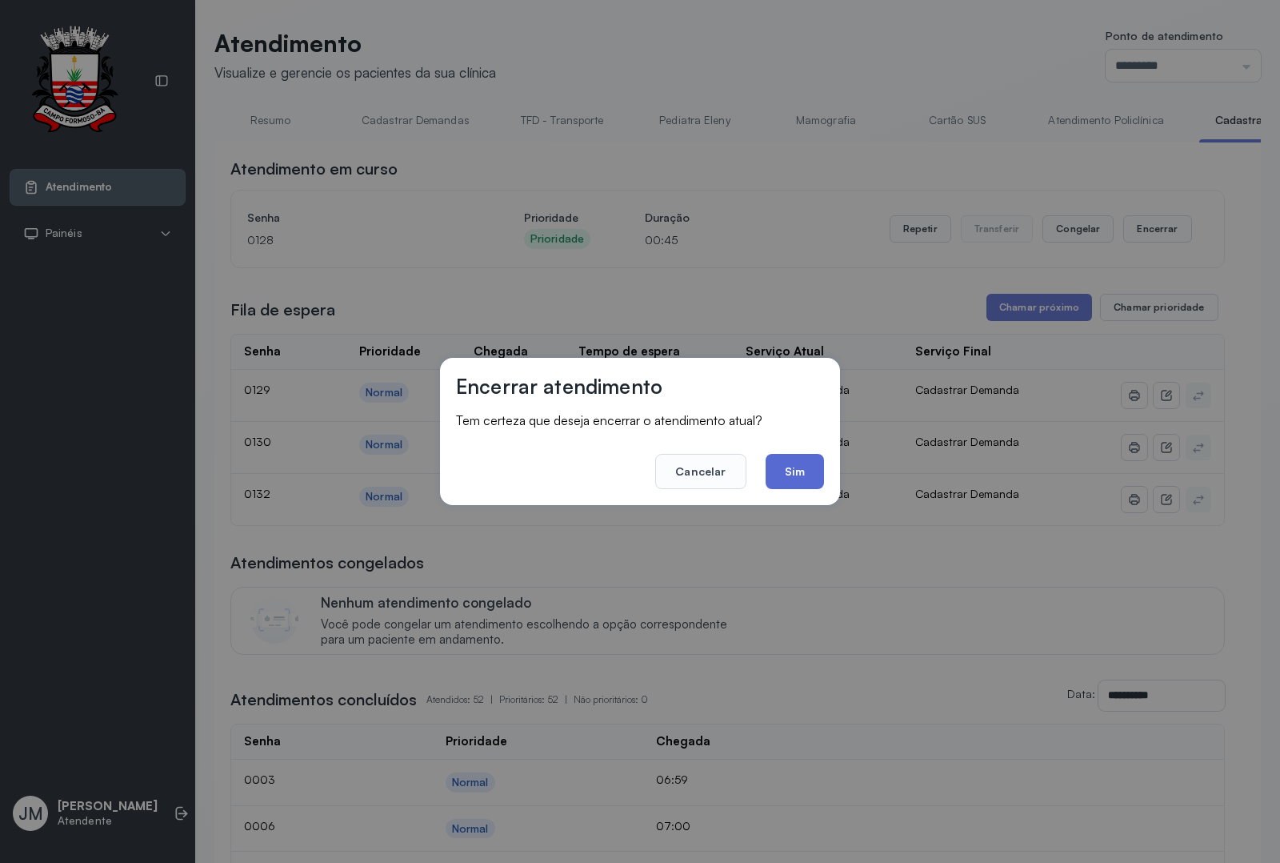
click at [806, 470] on button "Sim" at bounding box center [795, 471] width 58 height 35
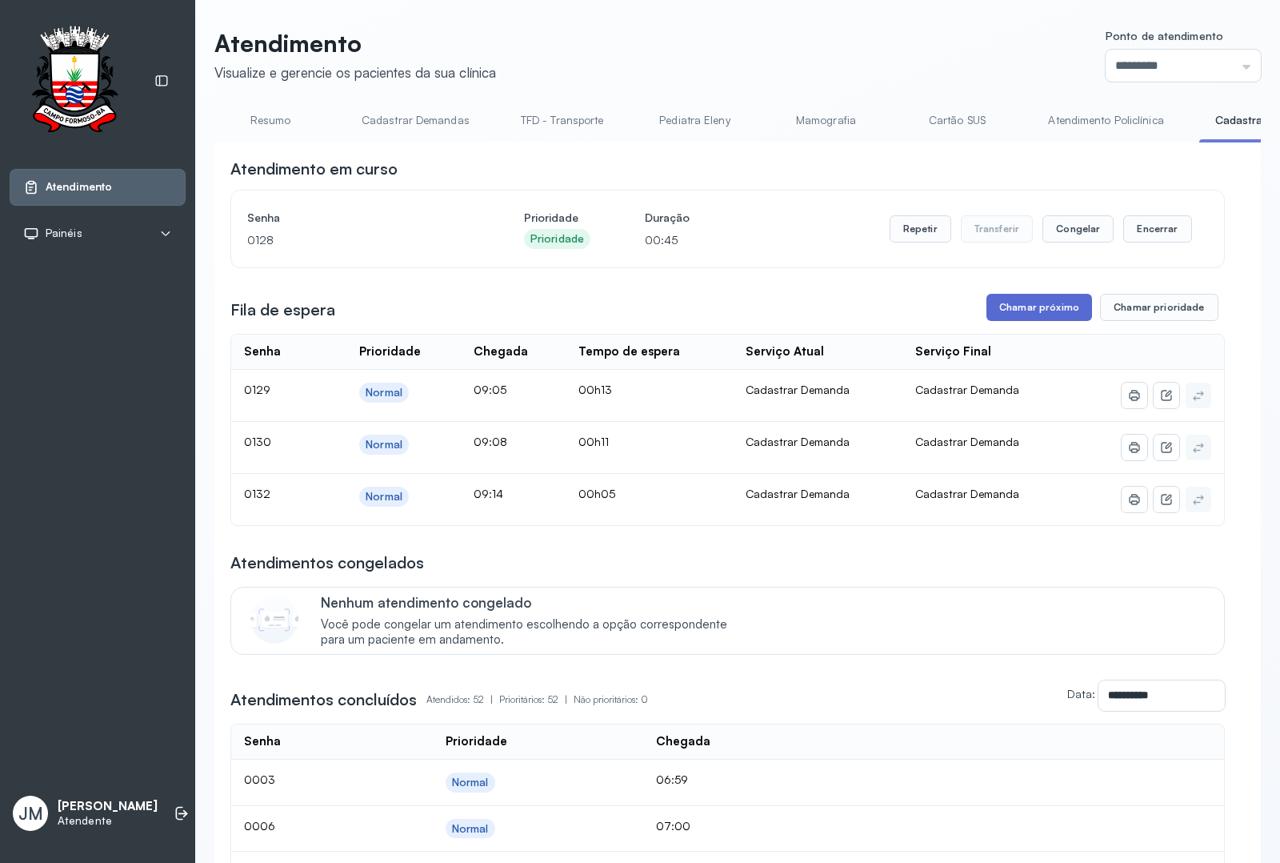
click at [1023, 298] on button "Chamar próximo" at bounding box center [1040, 307] width 106 height 27
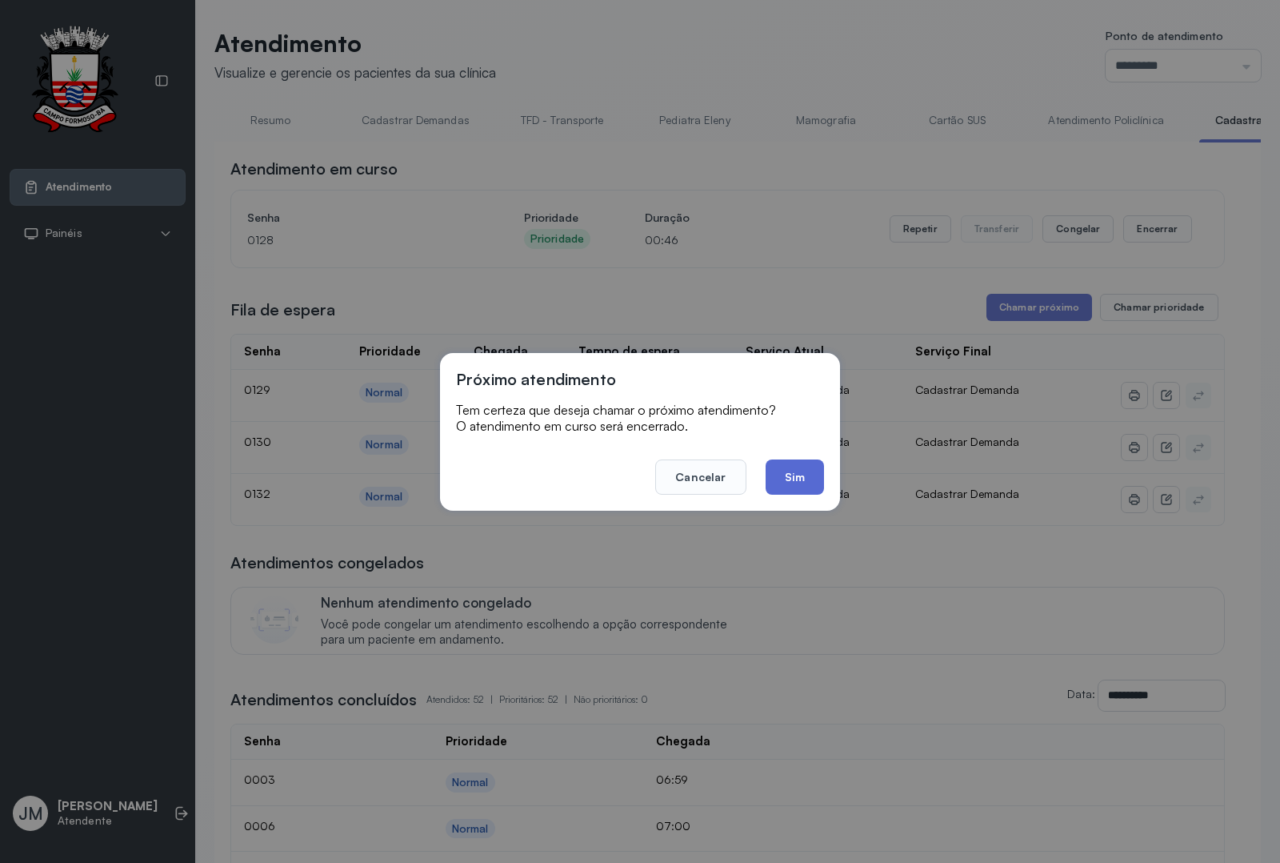
click at [794, 472] on button "Sim" at bounding box center [795, 476] width 58 height 35
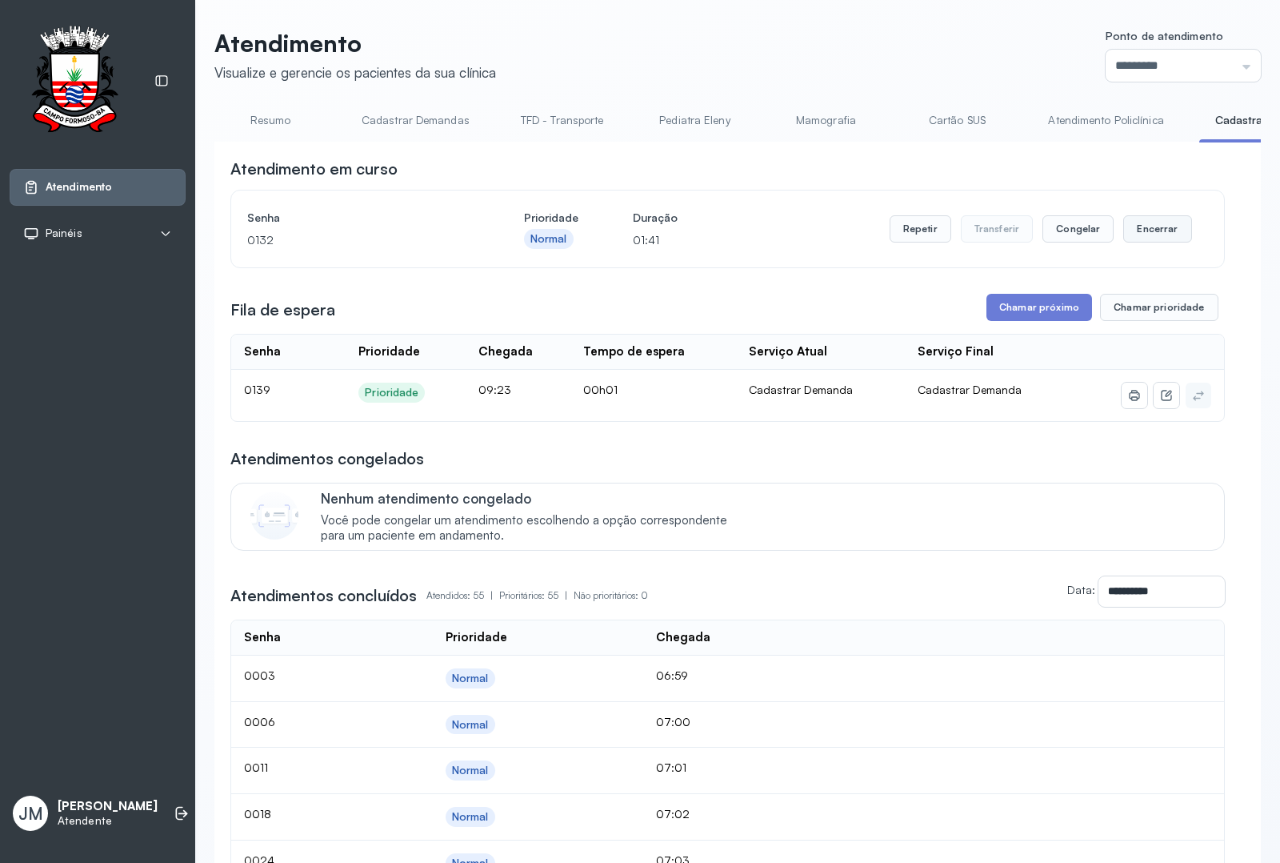
click at [1023, 222] on button "Encerrar" at bounding box center [1157, 228] width 68 height 27
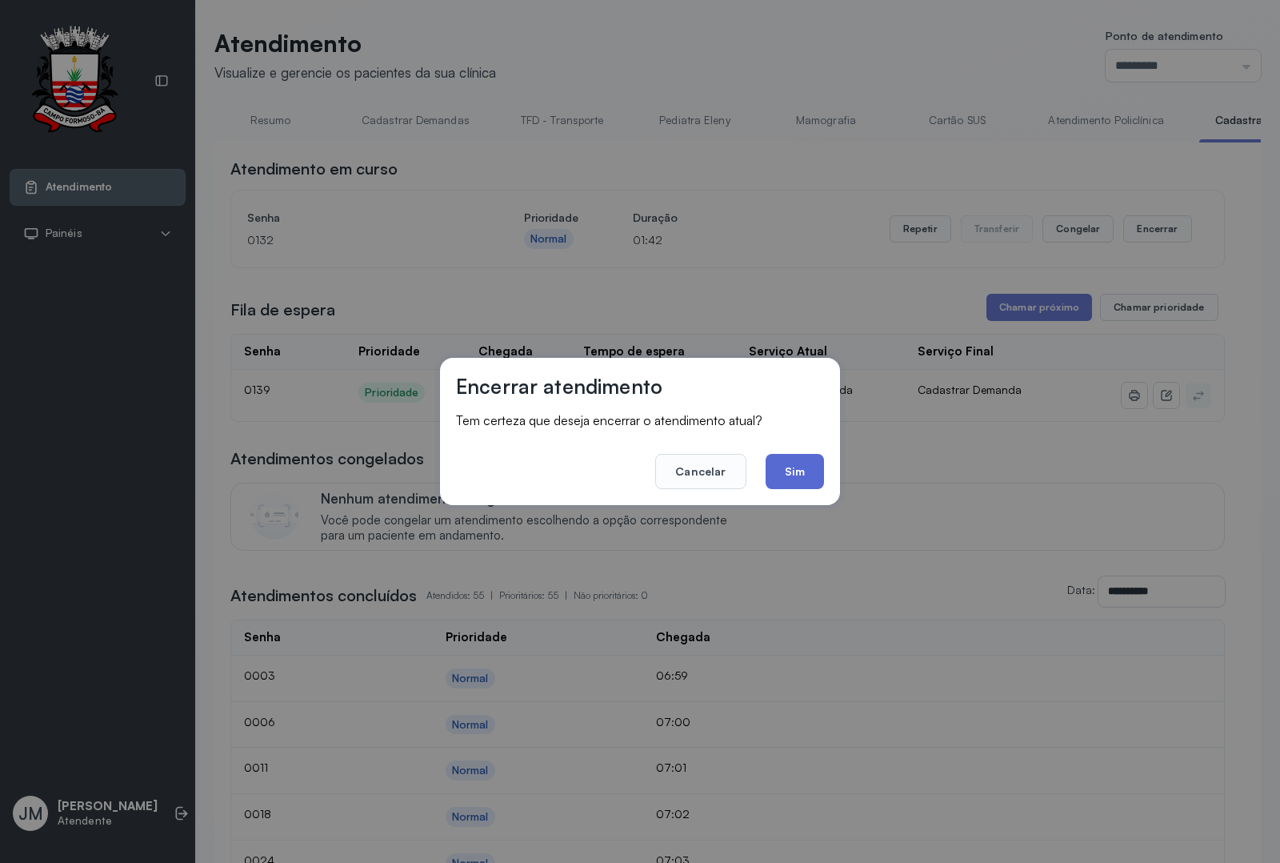
click at [812, 462] on button "Sim" at bounding box center [795, 471] width 58 height 35
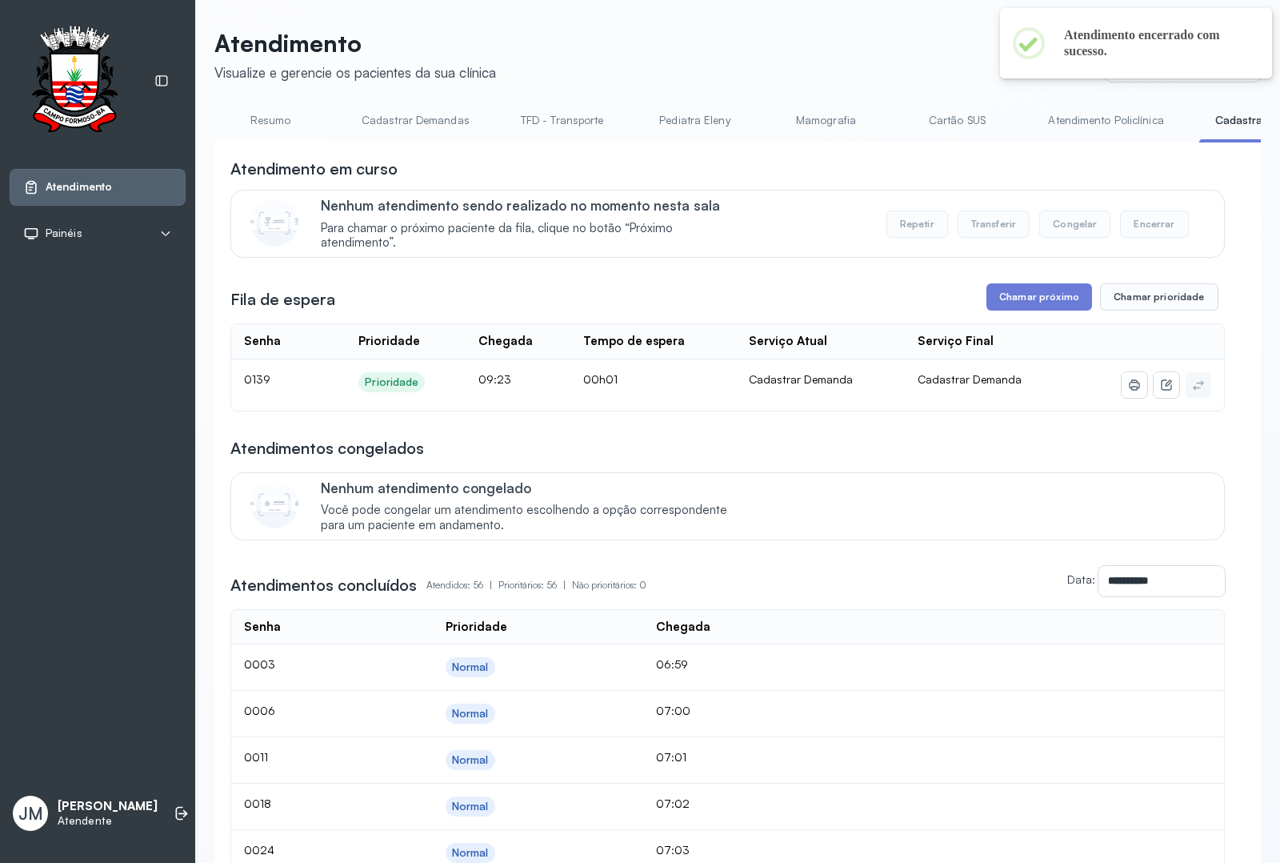
click at [278, 121] on link "Resumo" at bounding box center [270, 120] width 112 height 26
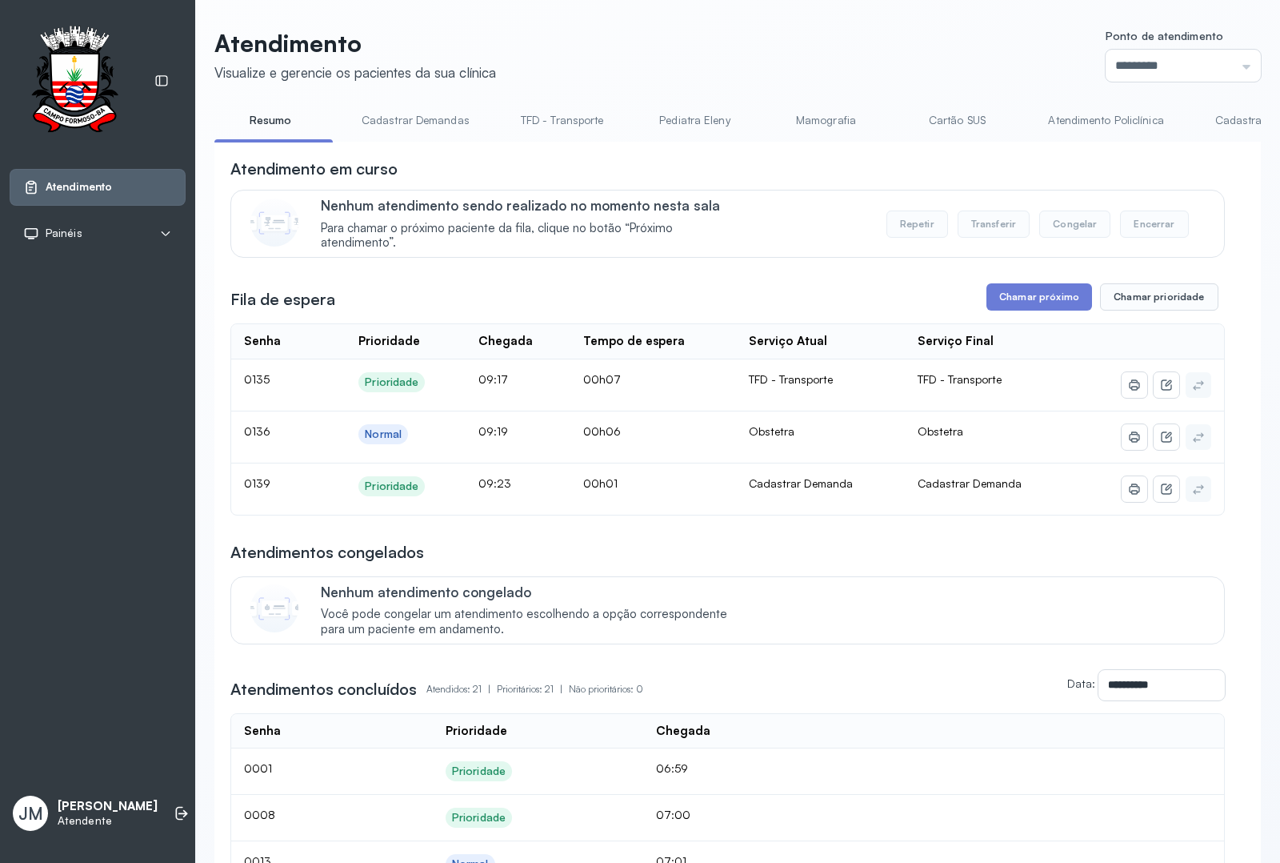
click at [356, 138] on li "Cadastrar Demandas" at bounding box center [419, 125] width 146 height 36
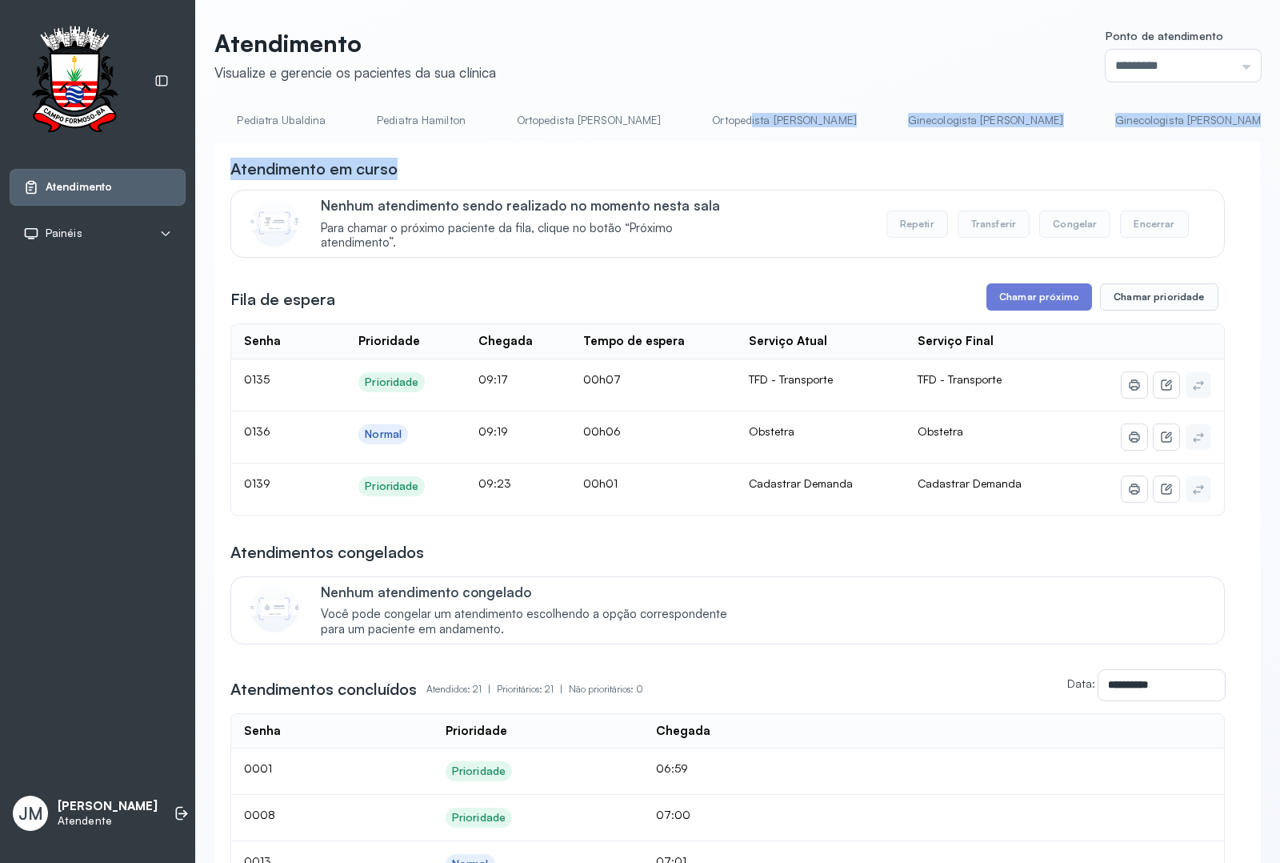
drag, startPoint x: 692, startPoint y: 142, endPoint x: 798, endPoint y: 157, distance: 106.7
click at [721, 164] on div "Atendimento em curso" at bounding box center [727, 169] width 995 height 22
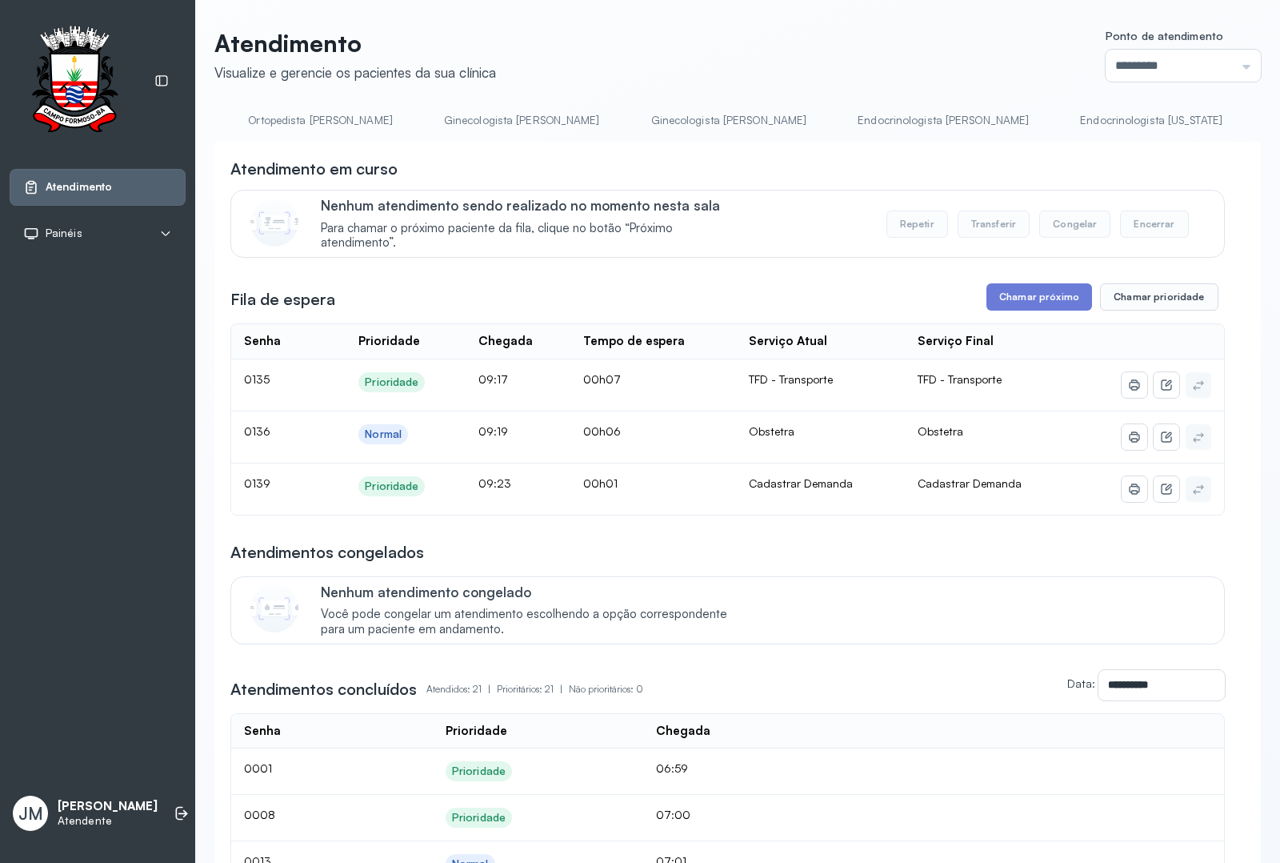
scroll to position [0, 1856]
click at [1023, 120] on link "Obstetra" at bounding box center [1184, 120] width 112 height 26
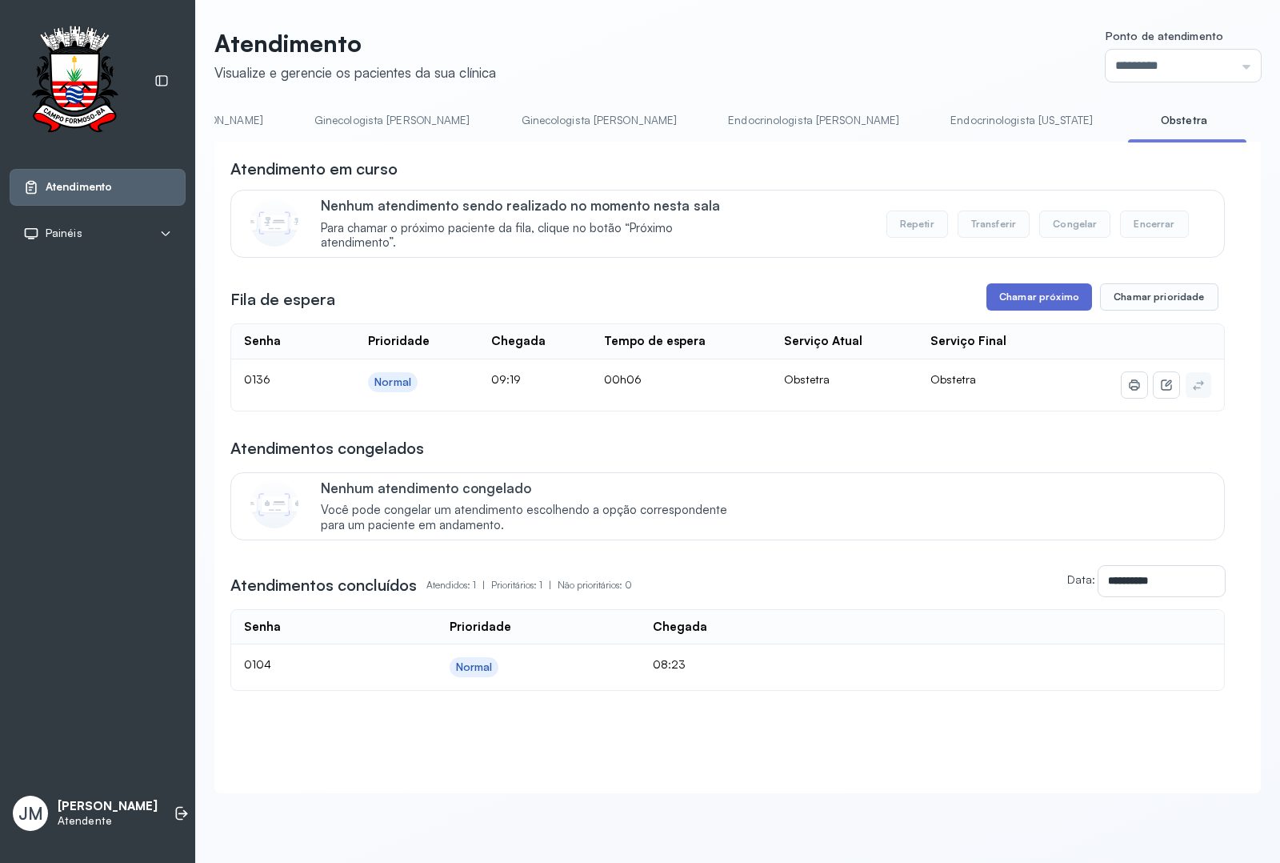
click at [1023, 301] on button "Chamar próximo" at bounding box center [1040, 296] width 106 height 27
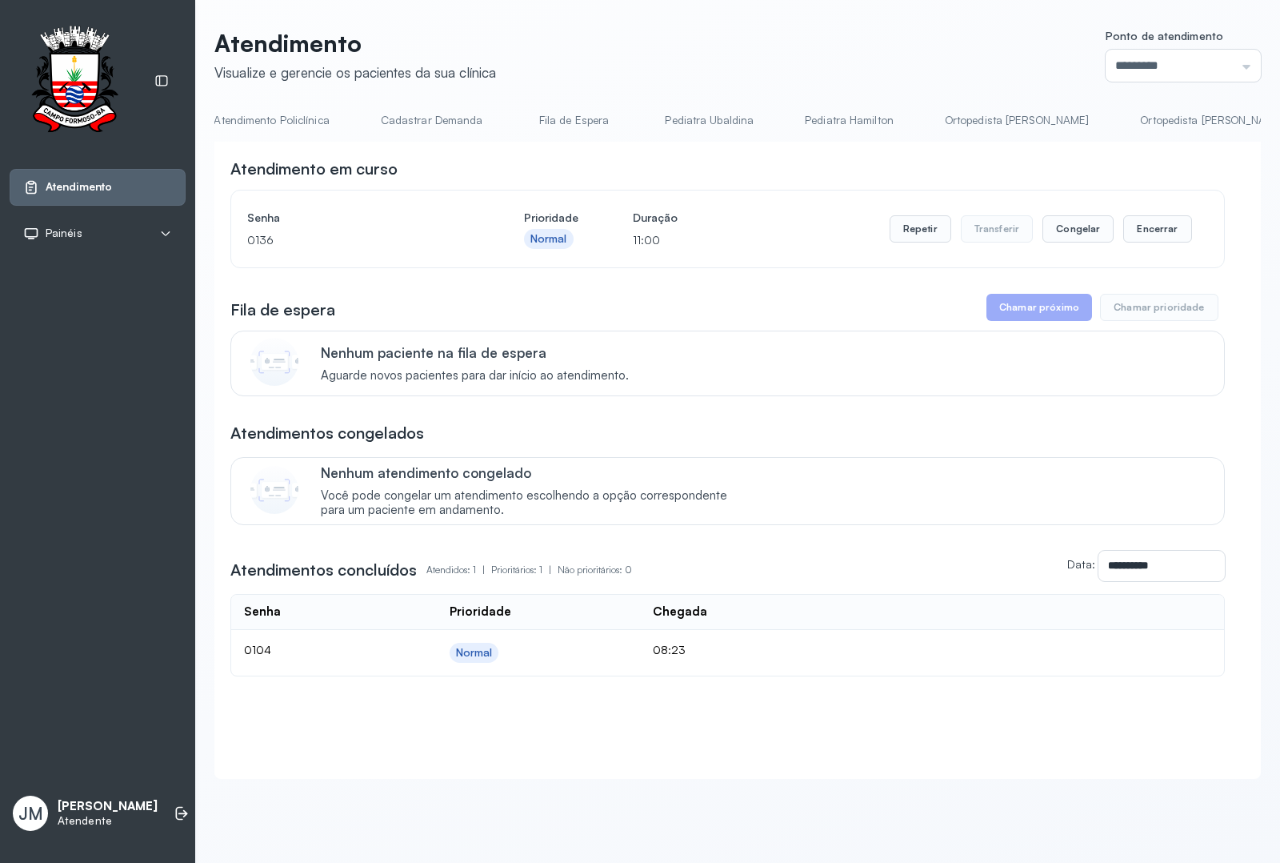
scroll to position [0, 0]
click at [272, 116] on link "Resumo" at bounding box center [270, 120] width 112 height 26
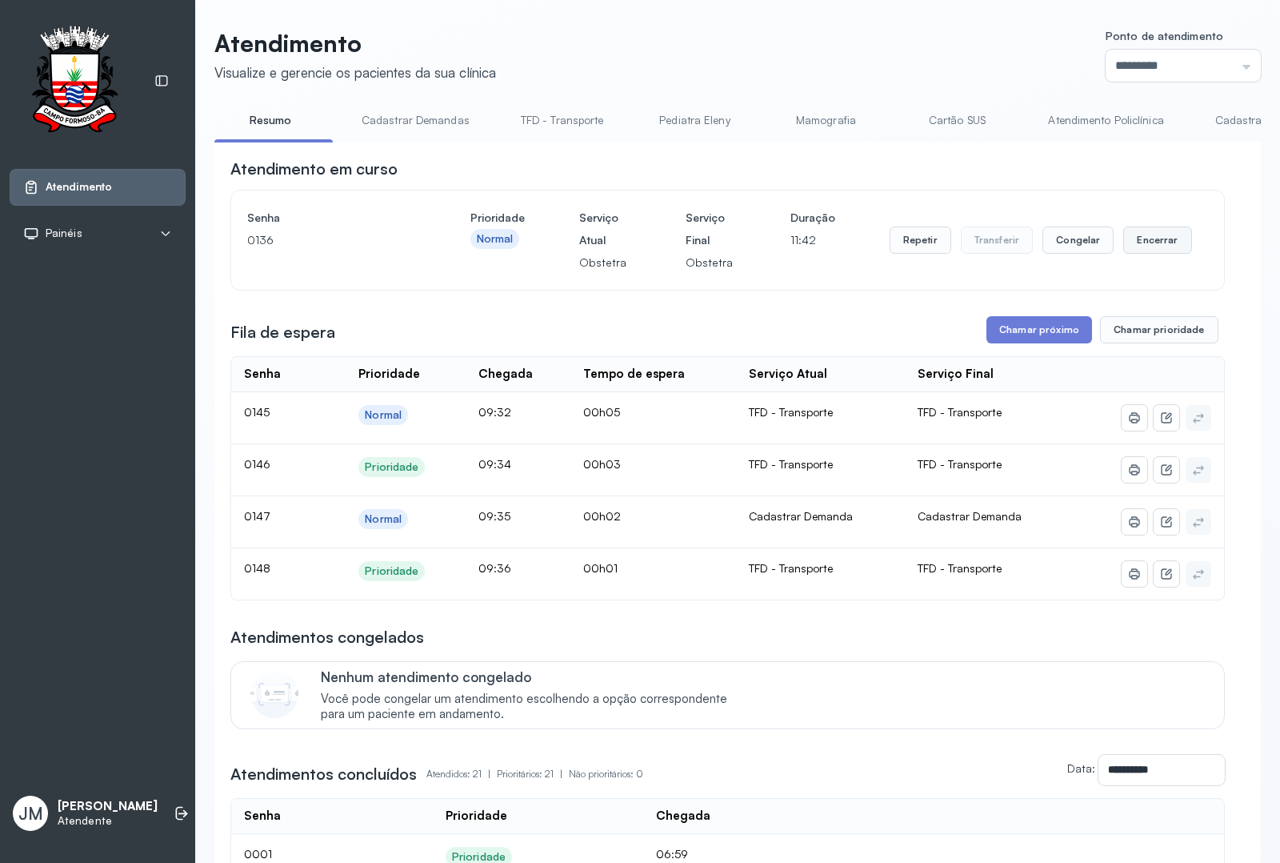
click at [1023, 244] on button "Encerrar" at bounding box center [1157, 239] width 68 height 27
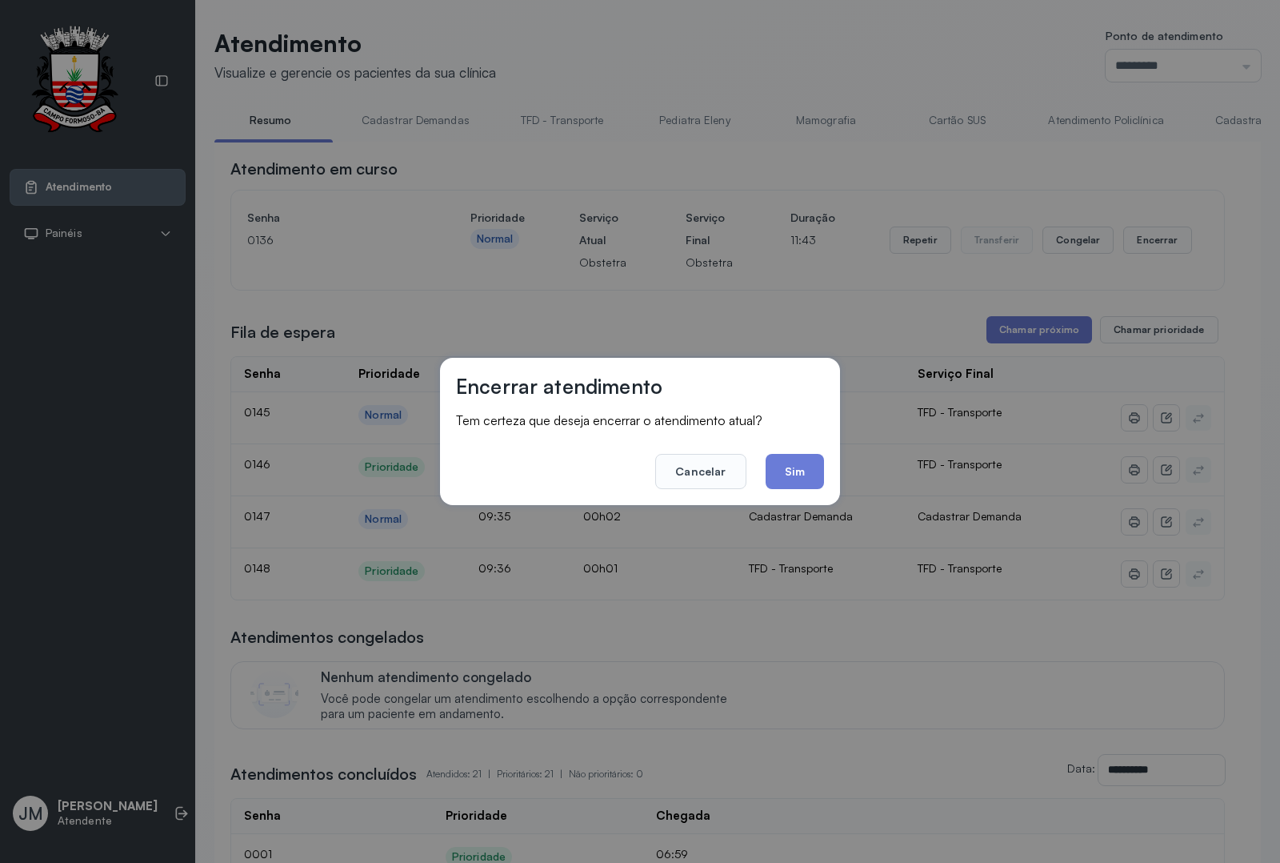
drag, startPoint x: 815, startPoint y: 464, endPoint x: 839, endPoint y: 438, distance: 35.7
click at [829, 454] on div "Encerrar atendimento Tem certeza que deseja encerrar o atendimento atual? Cance…" at bounding box center [640, 431] width 400 height 146
click at [782, 454] on button "Sim" at bounding box center [795, 471] width 58 height 35
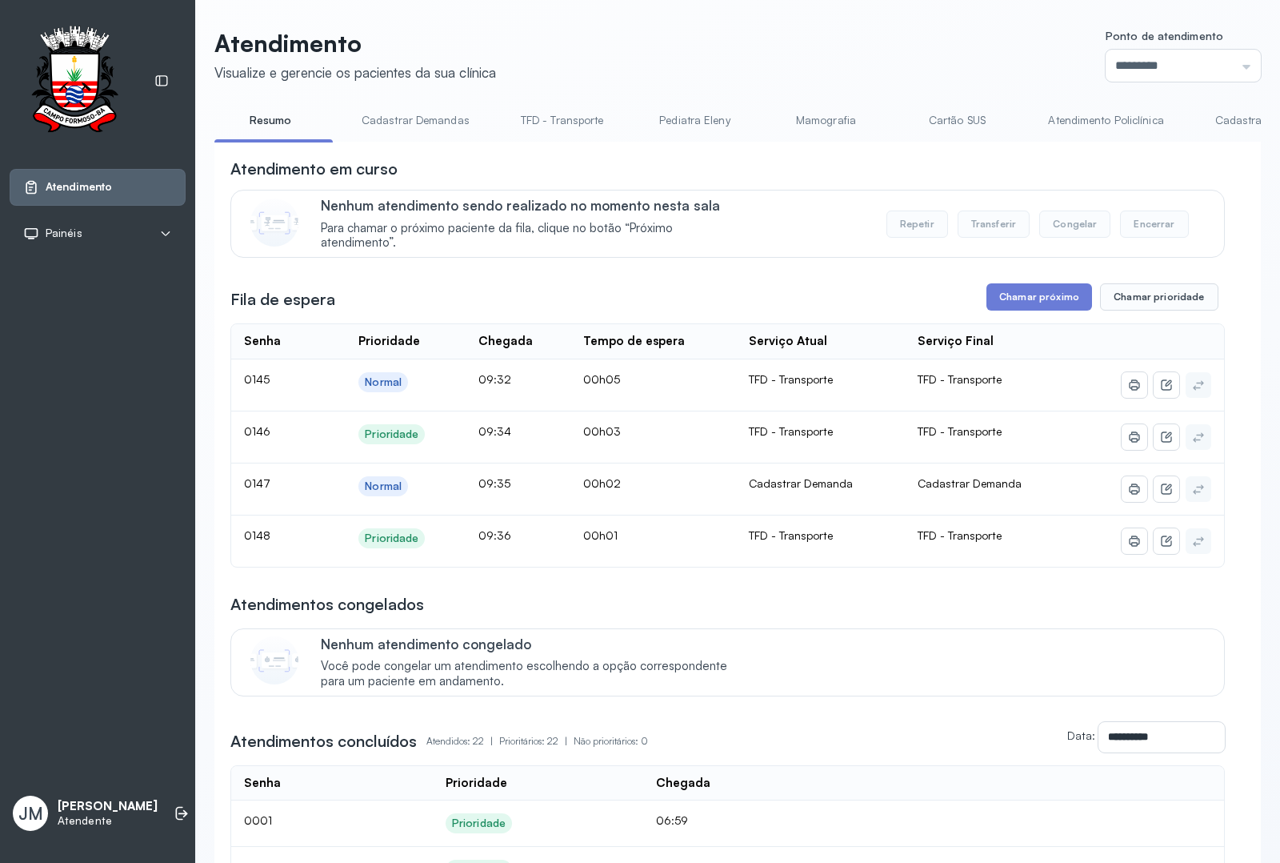
click at [1023, 118] on link "Cadastrar Demanda" at bounding box center [1266, 120] width 134 height 26
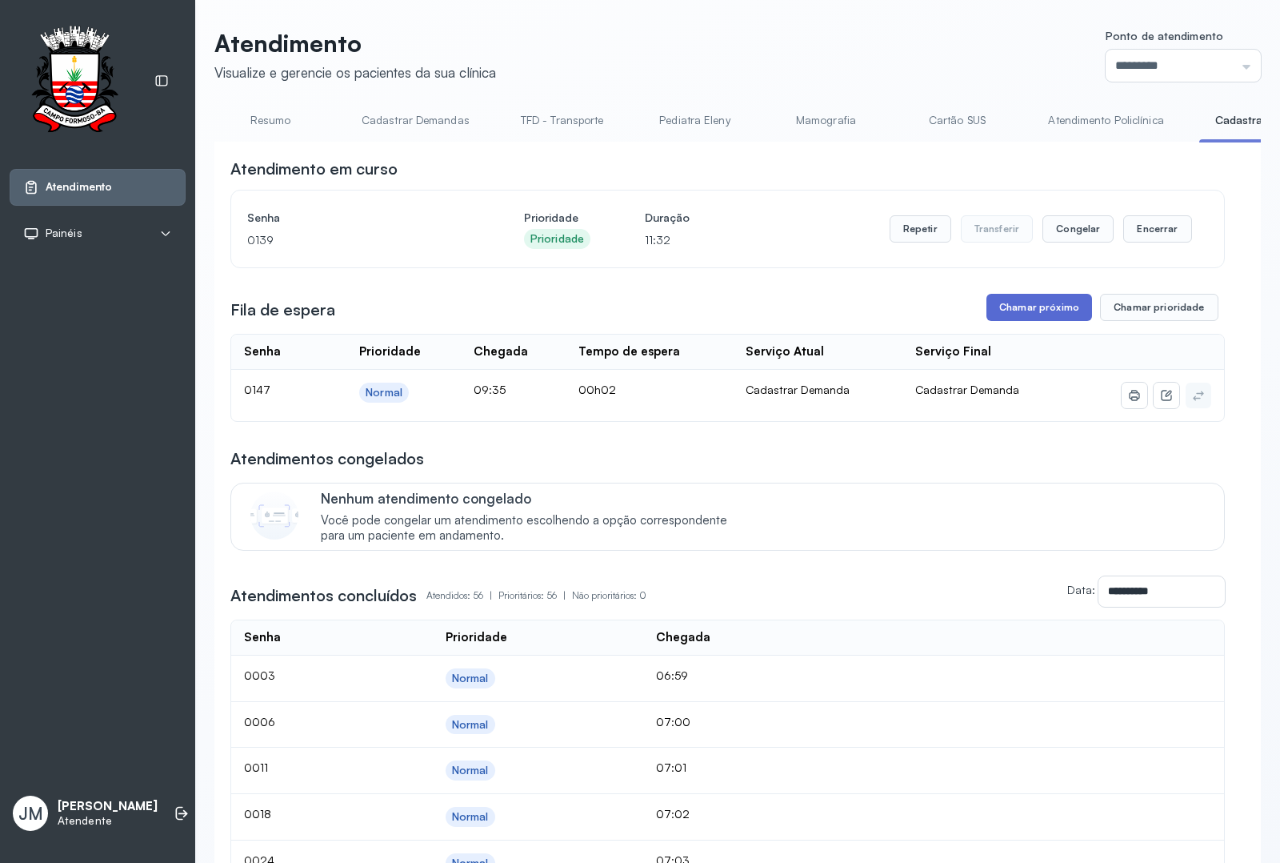
click at [1011, 310] on button "Chamar próximo" at bounding box center [1040, 307] width 106 height 27
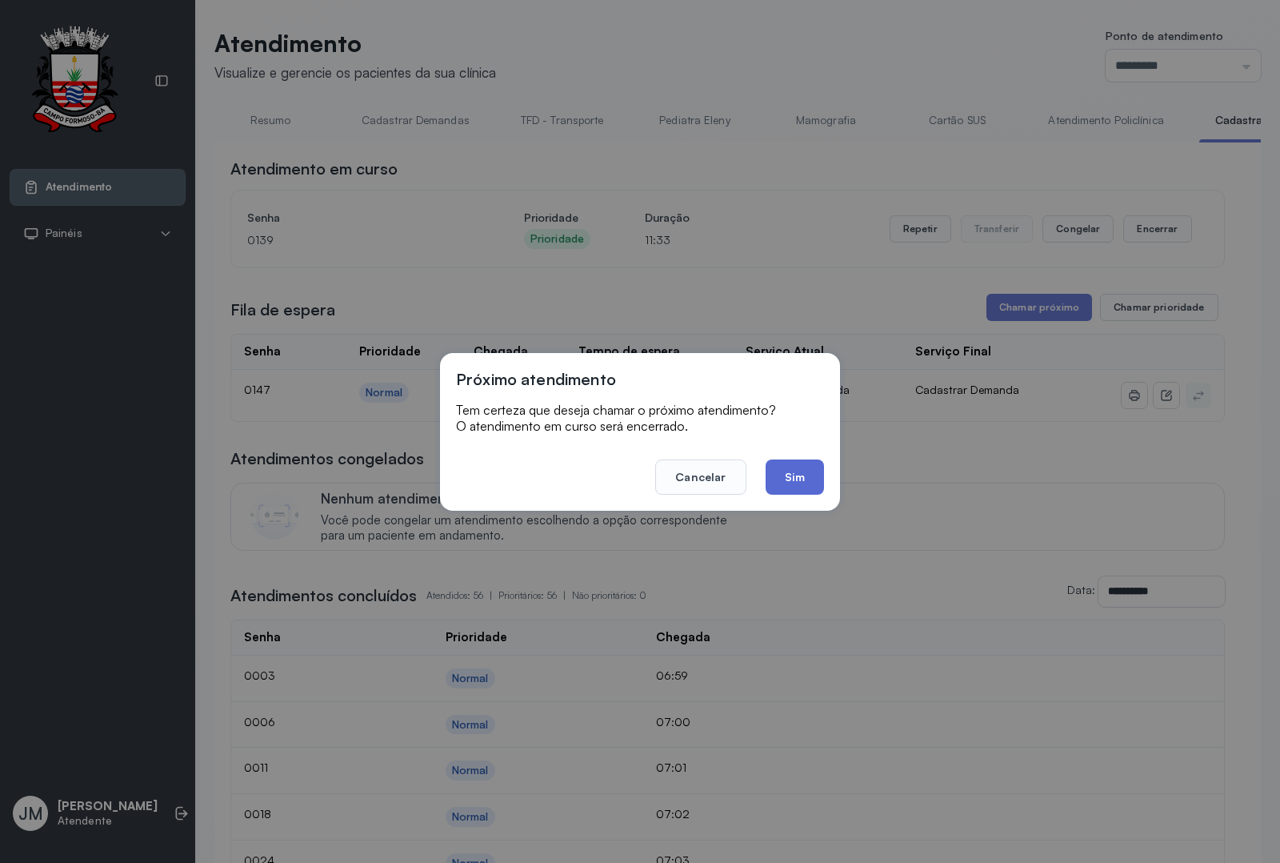
click at [810, 472] on button "Sim" at bounding box center [795, 476] width 58 height 35
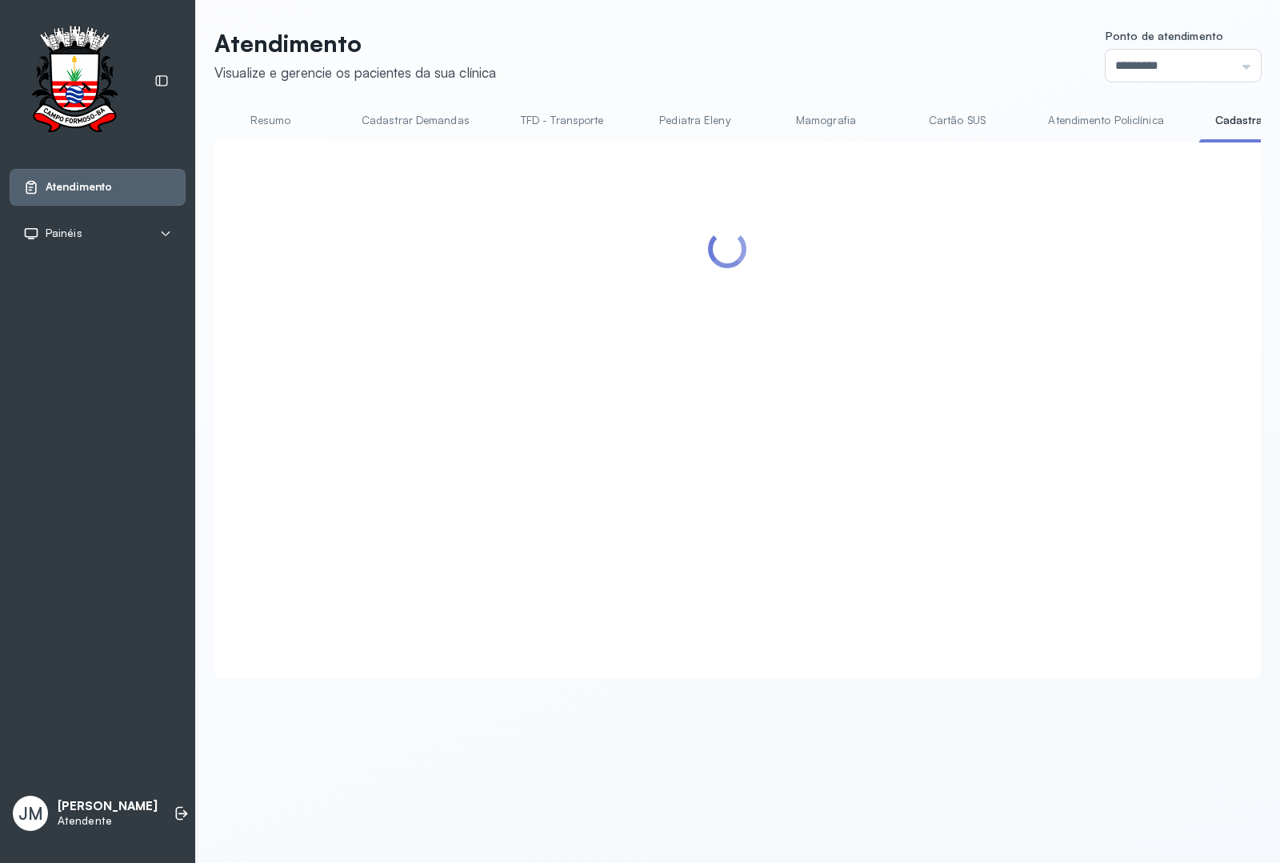
click at [1023, 230] on div at bounding box center [727, 391] width 995 height 466
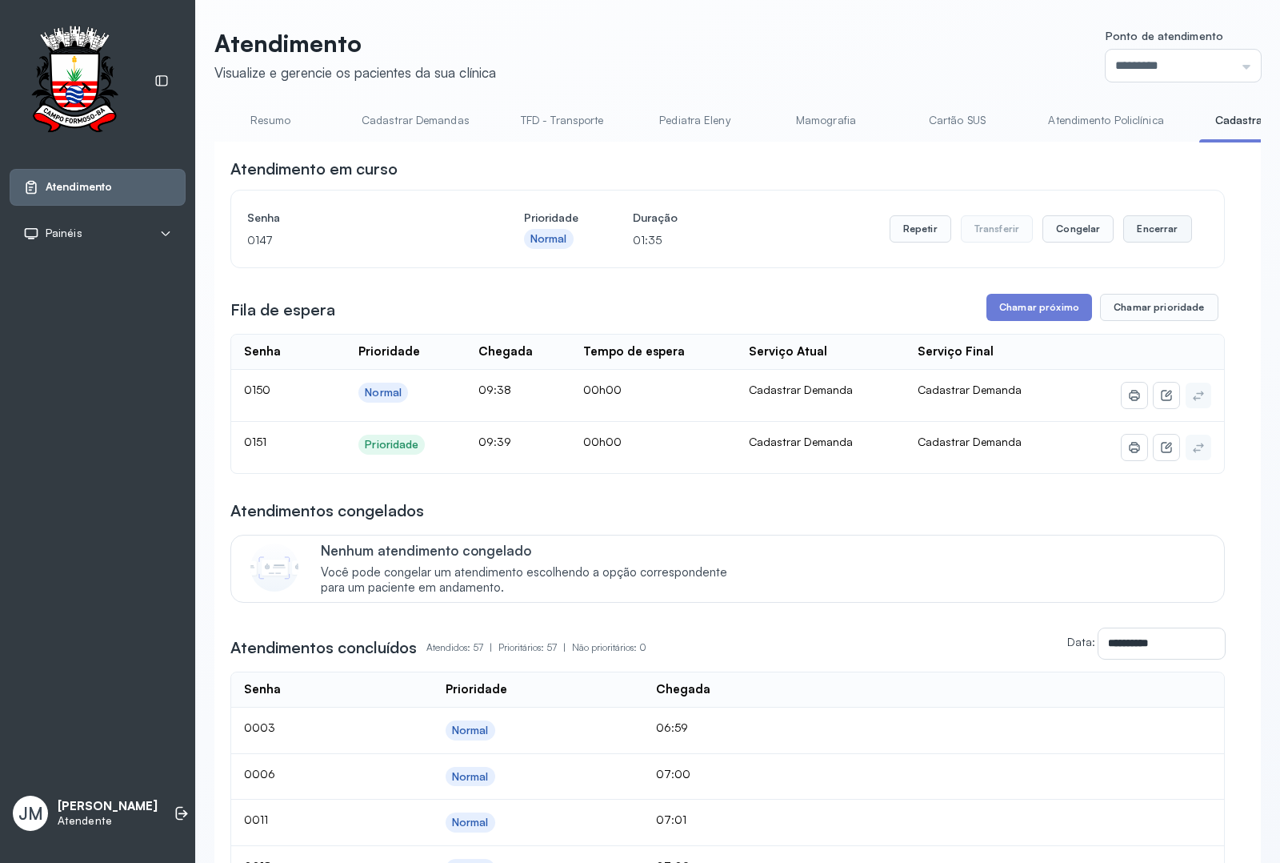
click at [1023, 230] on button "Encerrar" at bounding box center [1157, 228] width 68 height 27
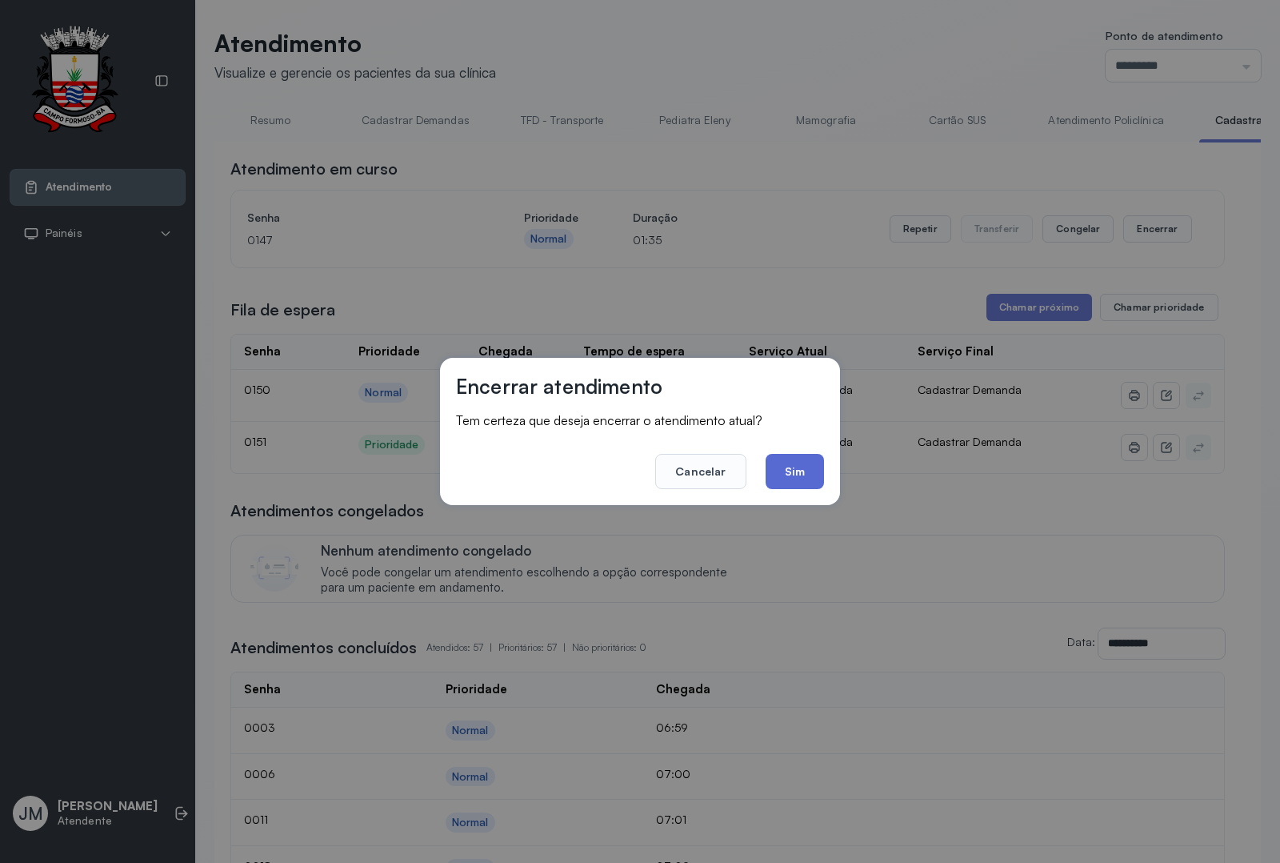
click at [814, 466] on button "Sim" at bounding box center [795, 471] width 58 height 35
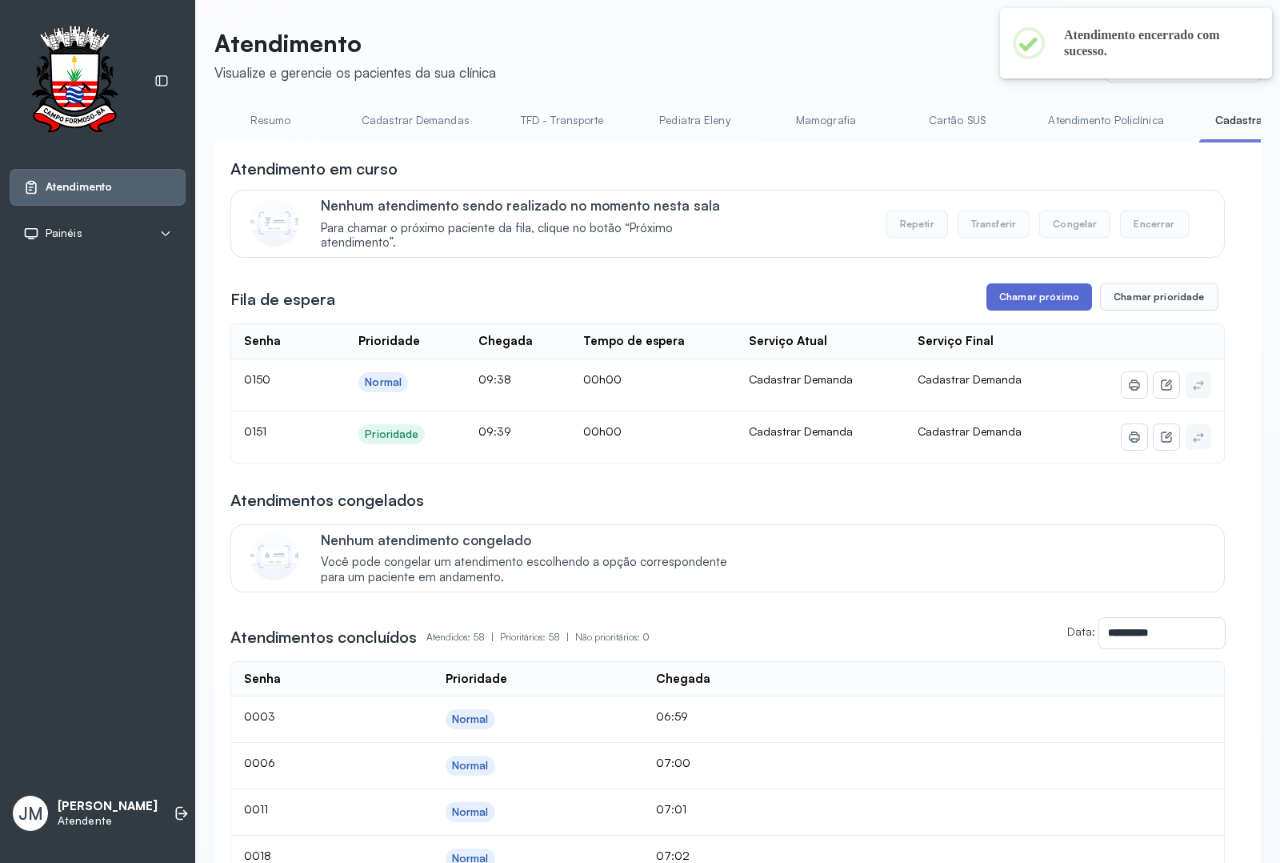
click at [1019, 301] on button "Chamar próximo" at bounding box center [1040, 296] width 106 height 27
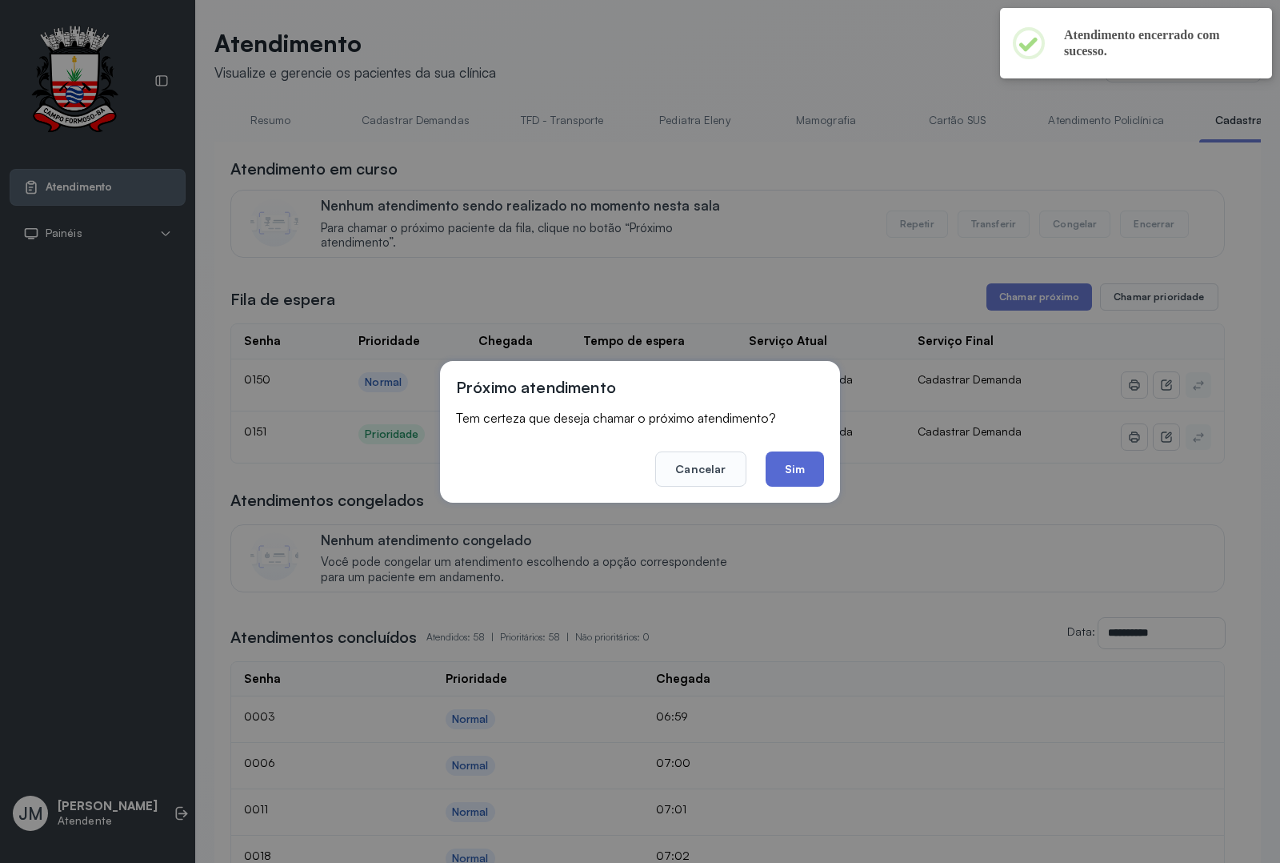
click at [797, 458] on button "Sim" at bounding box center [795, 468] width 58 height 35
